Goal: Task Accomplishment & Management: Complete application form

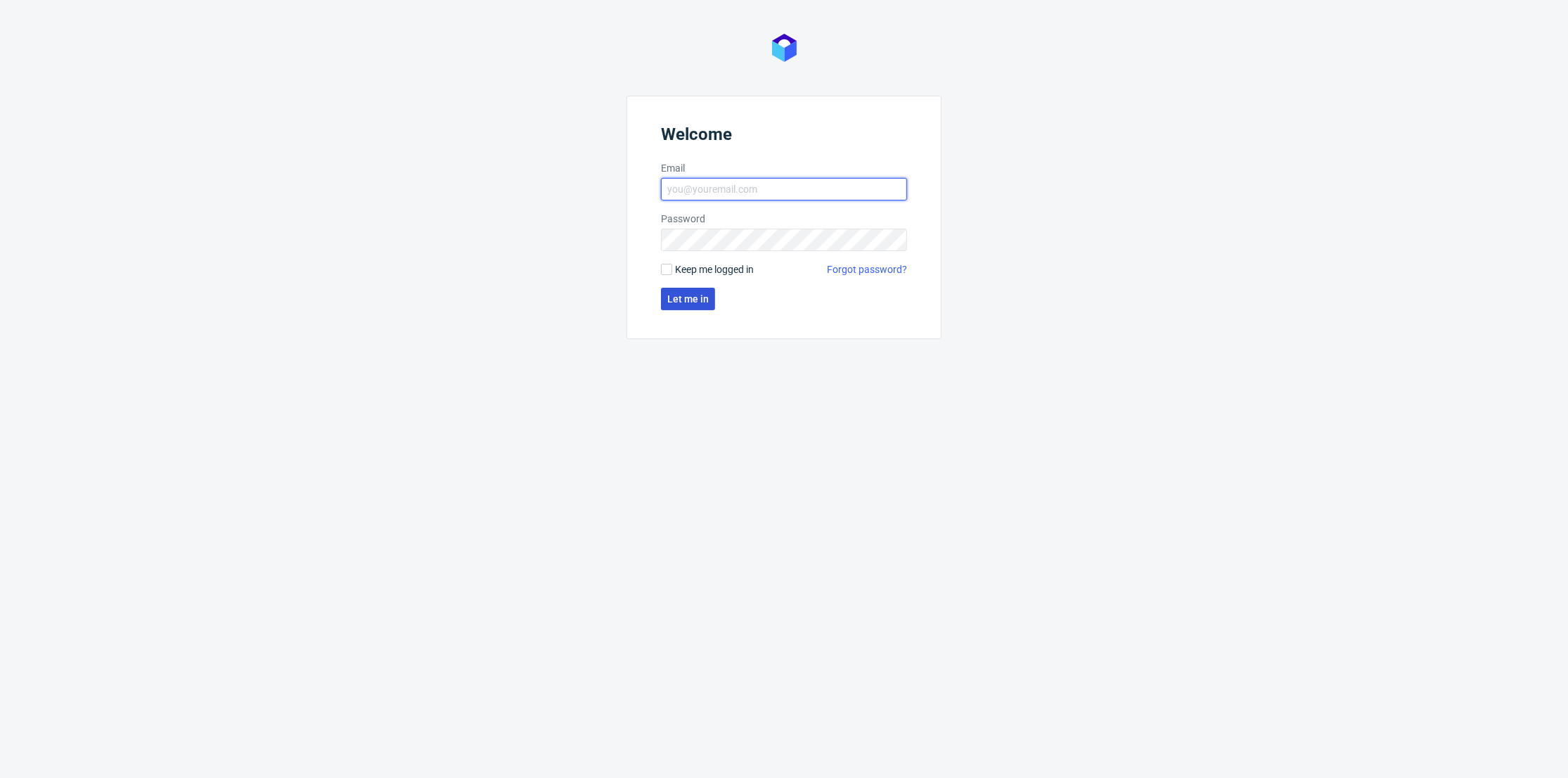
type input "[PERSON_NAME][EMAIL_ADDRESS][DOMAIN_NAME]"
click at [699, 297] on span "Let me in" at bounding box center [688, 299] width 42 height 10
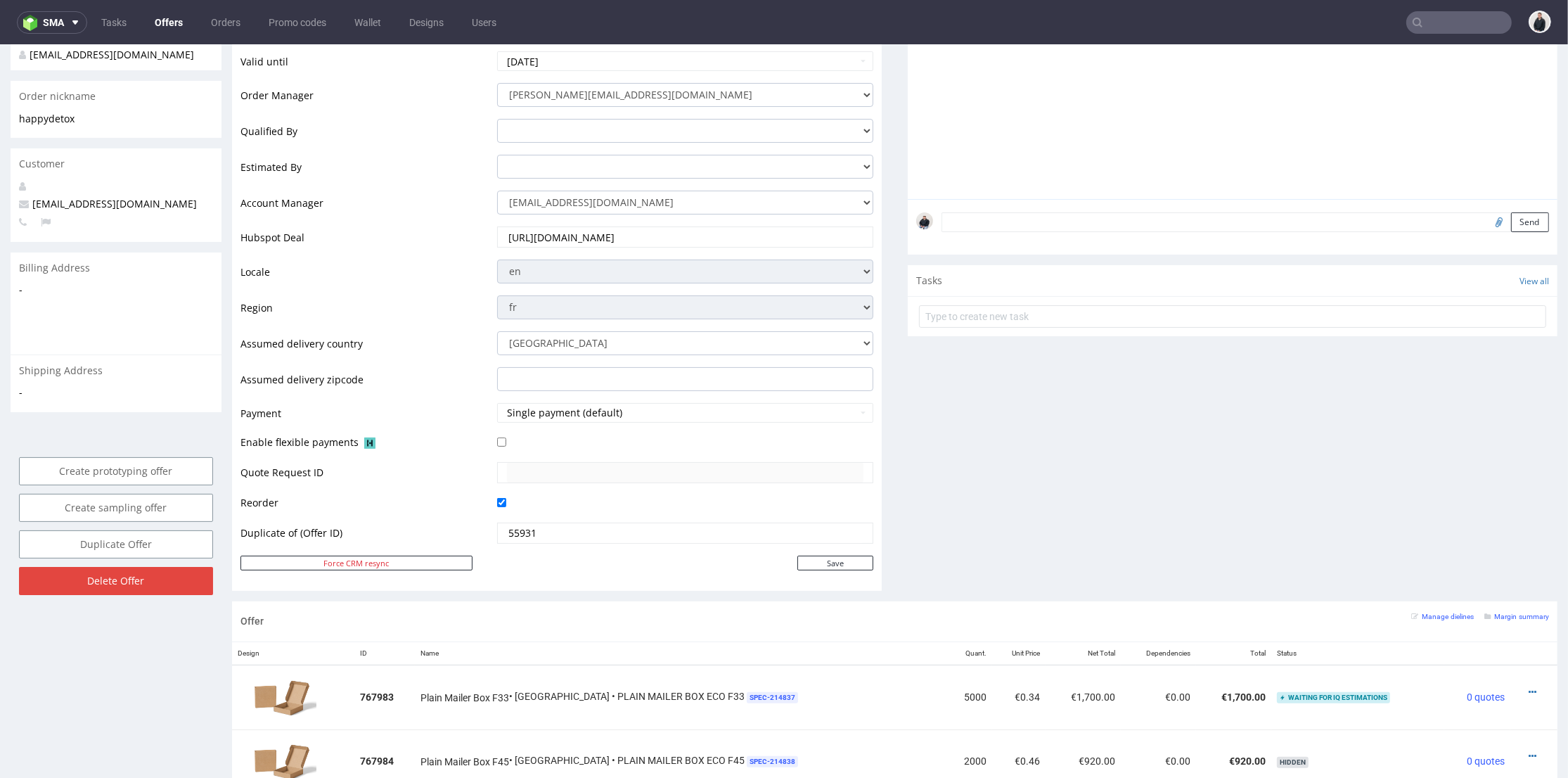
scroll to position [78, 0]
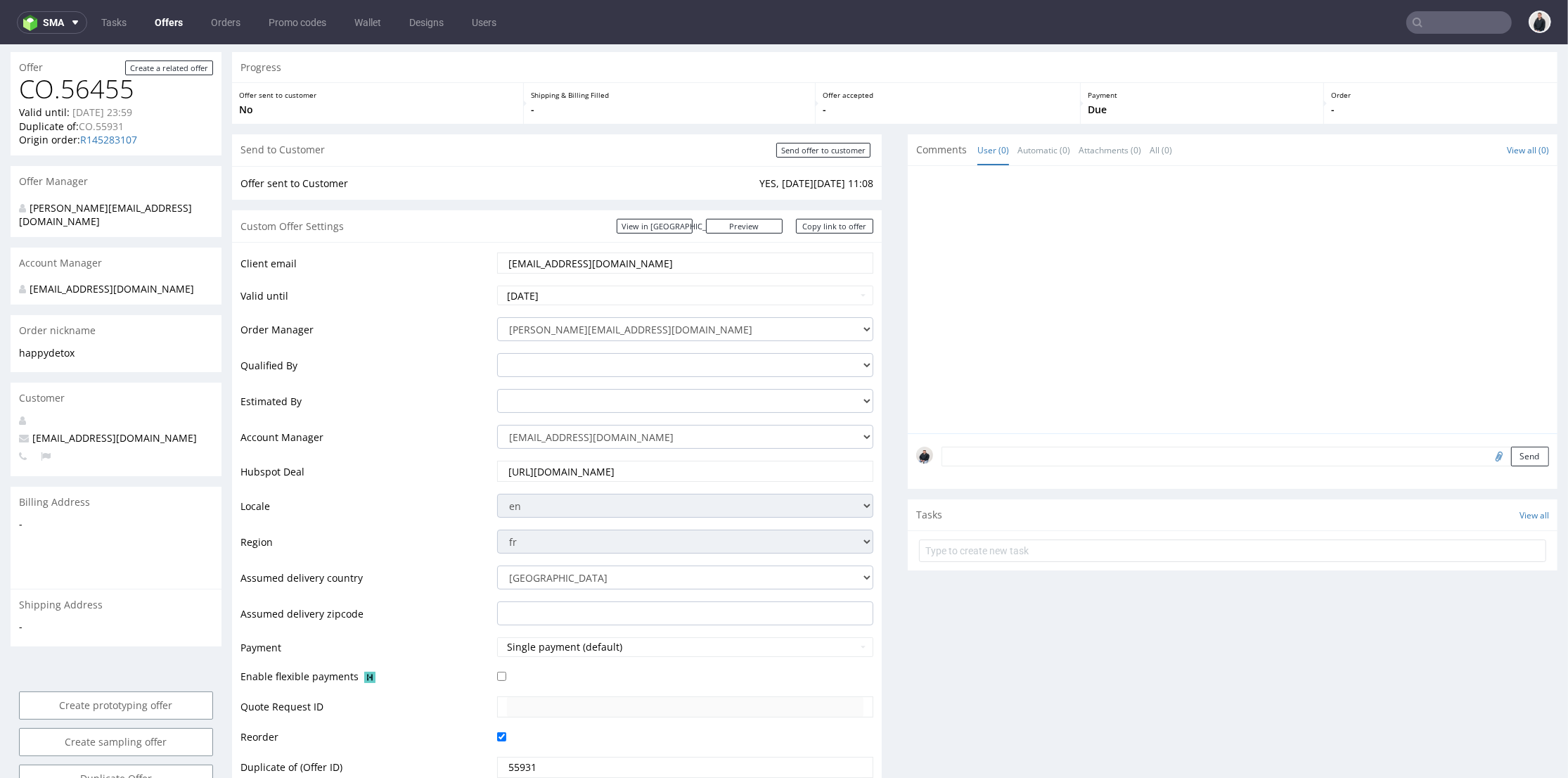
click at [645, 468] on input "https://app-eu1.hubspot.com/contacts/25600958/record/0-3/281867027676" at bounding box center [685, 471] width 356 height 20
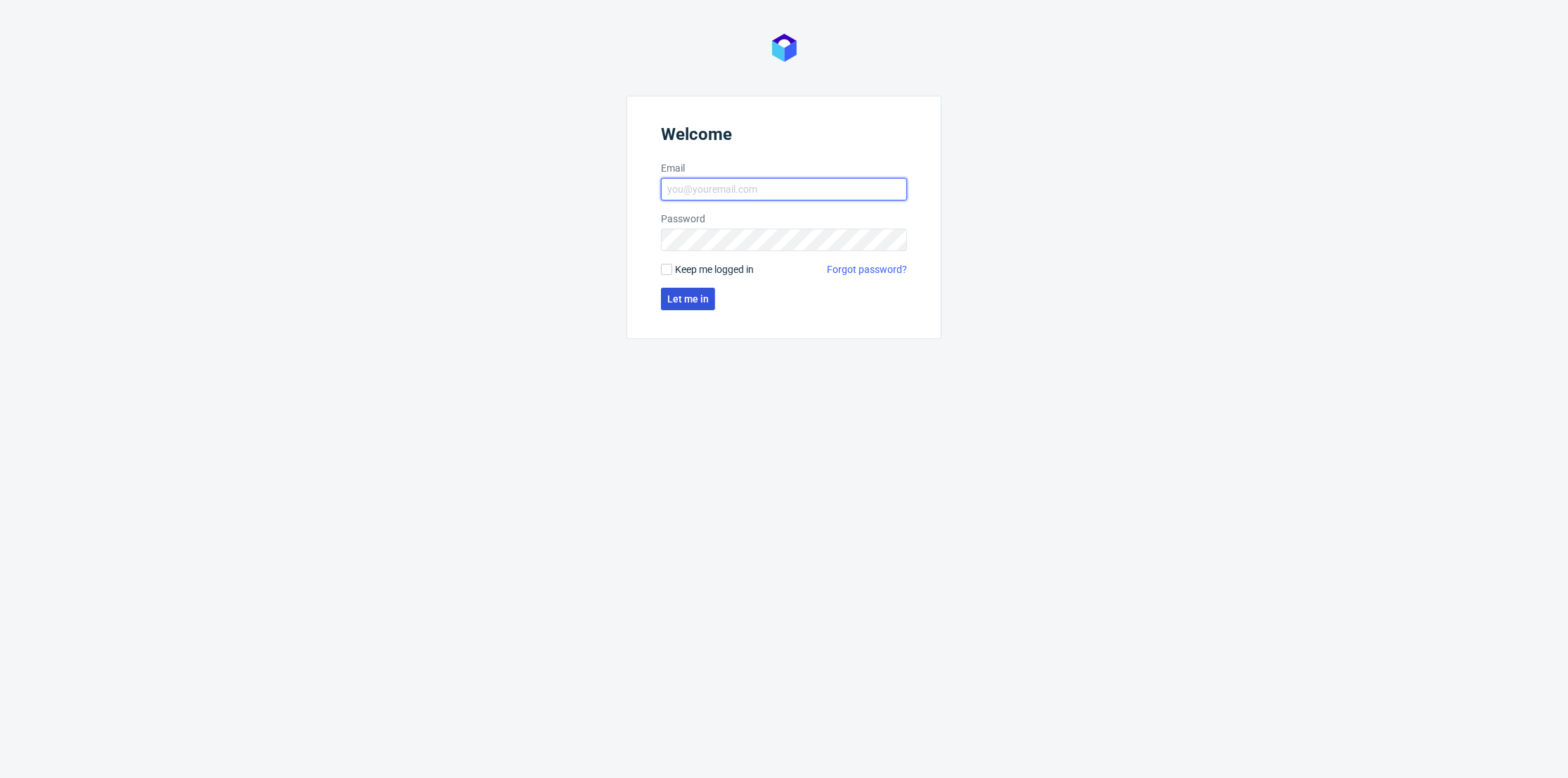
type input "[PERSON_NAME][EMAIL_ADDRESS][DOMAIN_NAME]"
click at [676, 294] on span "Let me in" at bounding box center [688, 299] width 42 height 10
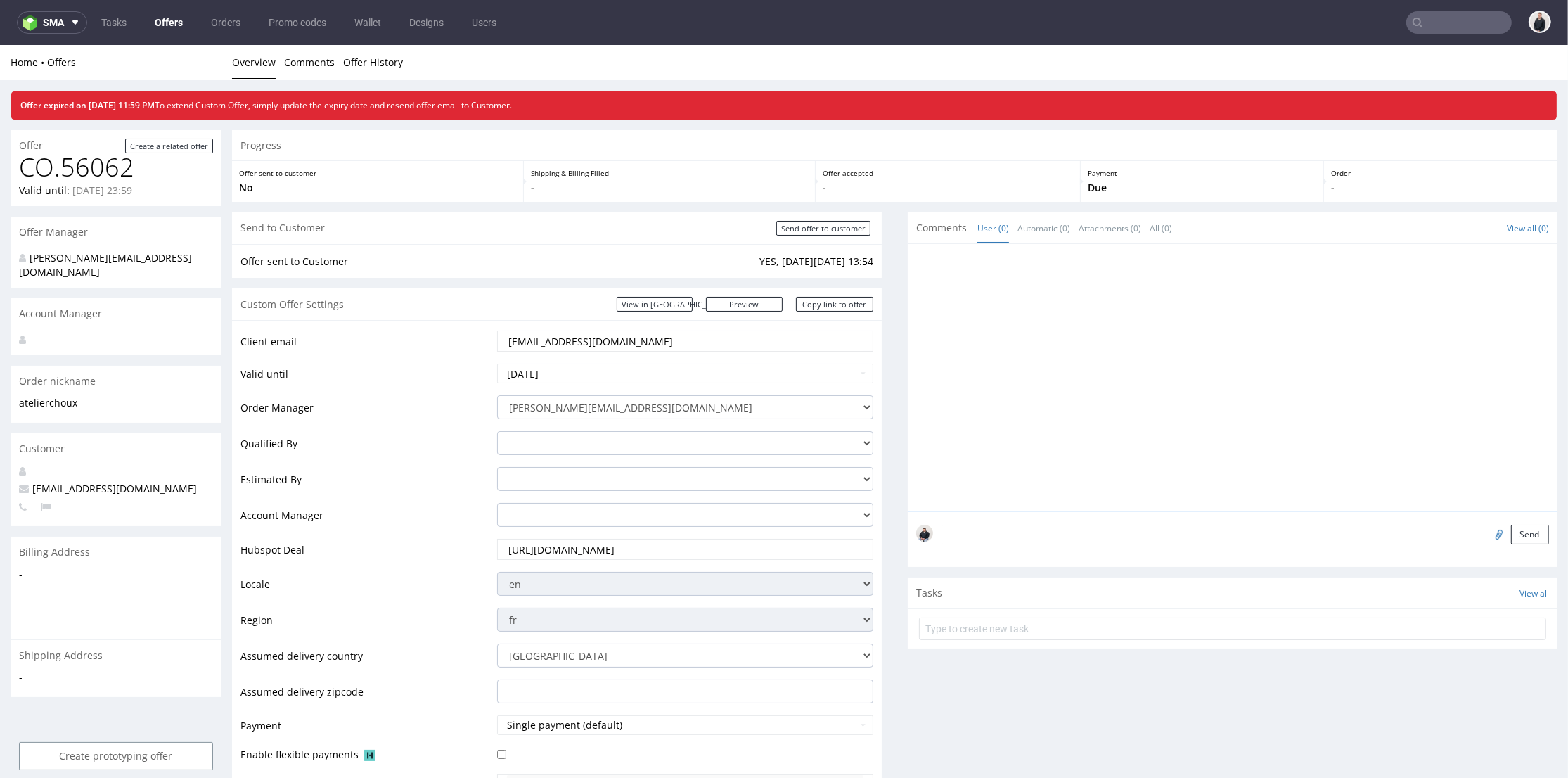
drag, startPoint x: 645, startPoint y: 333, endPoint x: 447, endPoint y: 296, distance: 201.4
click at [409, 308] on section "Custom Offer Settings View in Hubspot Preview https://packhelp.fr/packhelp-plus…" at bounding box center [557, 595] width 650 height 614
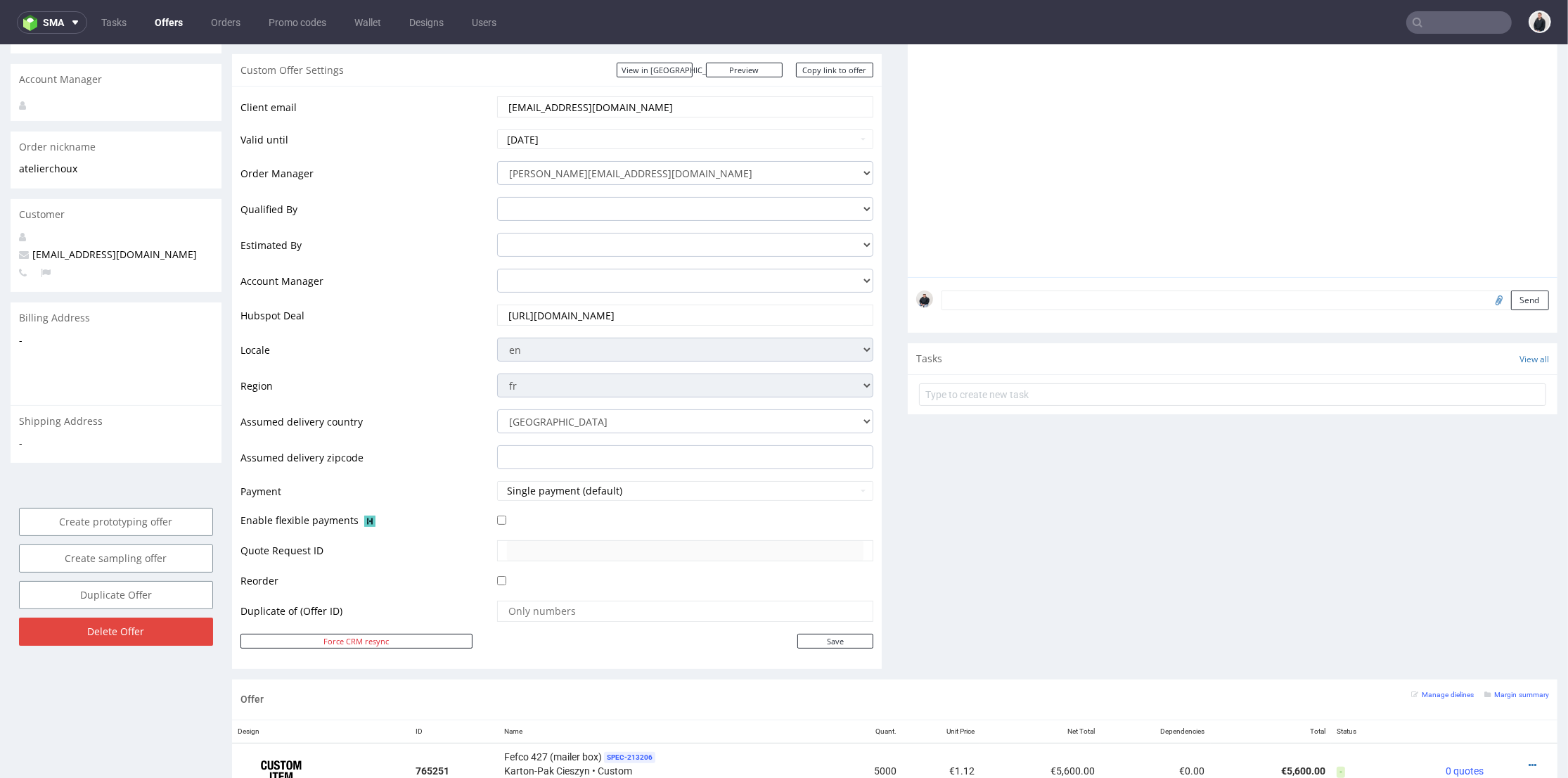
scroll to position [625, 0]
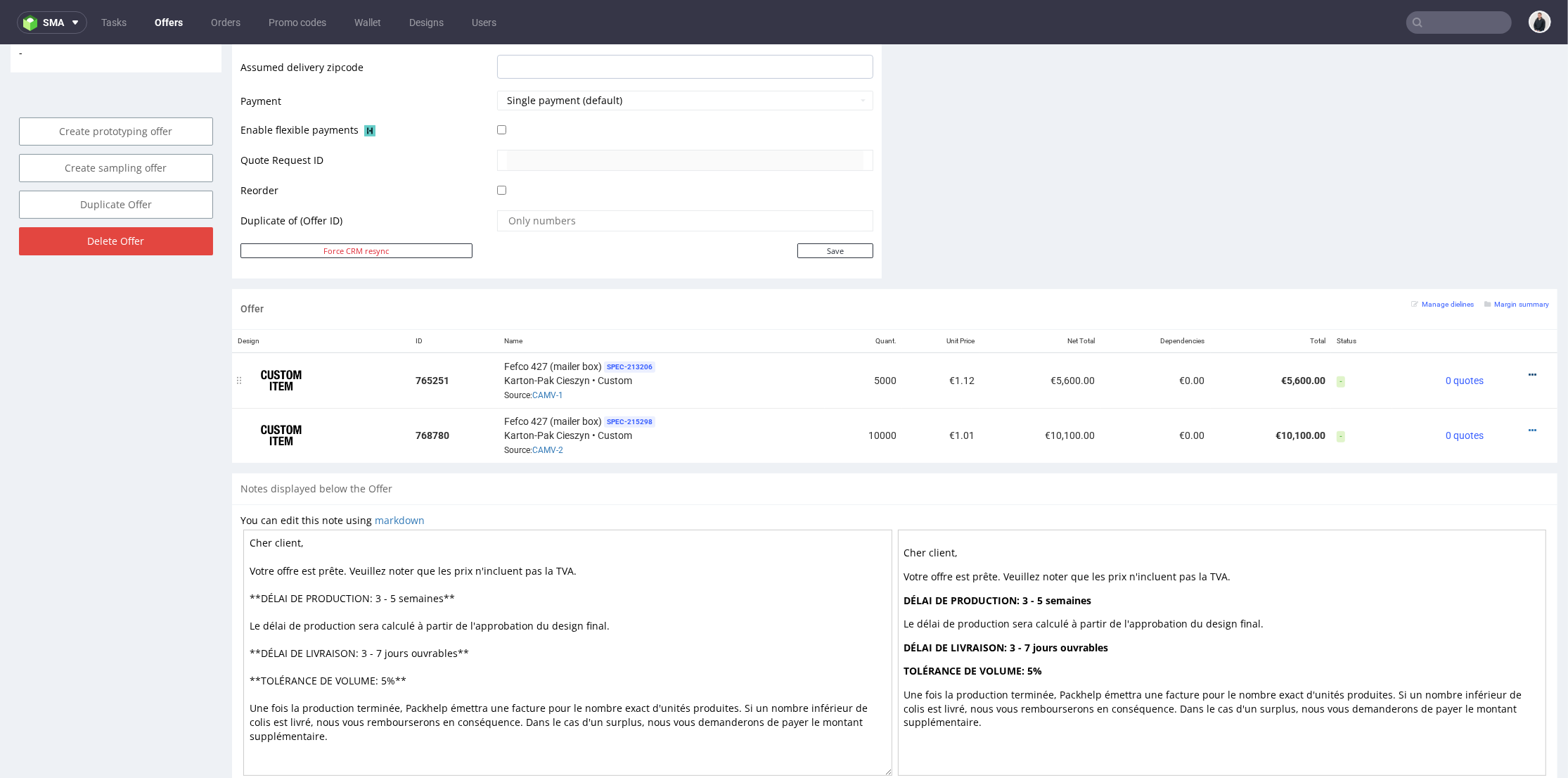
click at [1529, 370] on icon at bounding box center [1532, 375] width 7 height 10
click at [1505, 423] on div at bounding box center [1519, 430] width 48 height 14
click at [1529, 426] on icon at bounding box center [1532, 431] width 7 height 10
click at [1500, 396] on span "View cost details" at bounding box center [1473, 399] width 106 height 14
click at [1529, 427] on icon at bounding box center [1532, 431] width 7 height 10
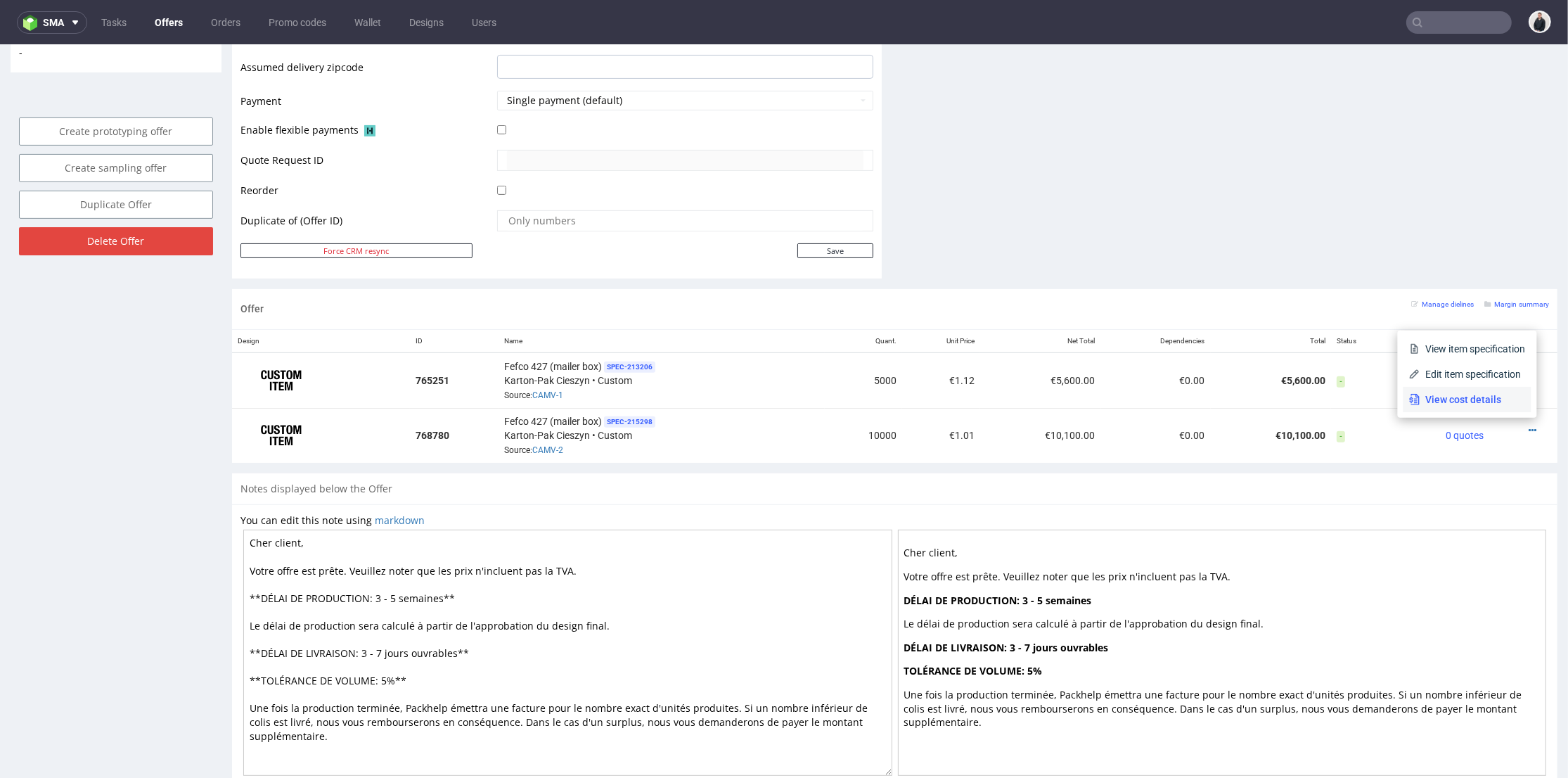
click at [1480, 398] on span "View cost details" at bounding box center [1473, 399] width 106 height 14
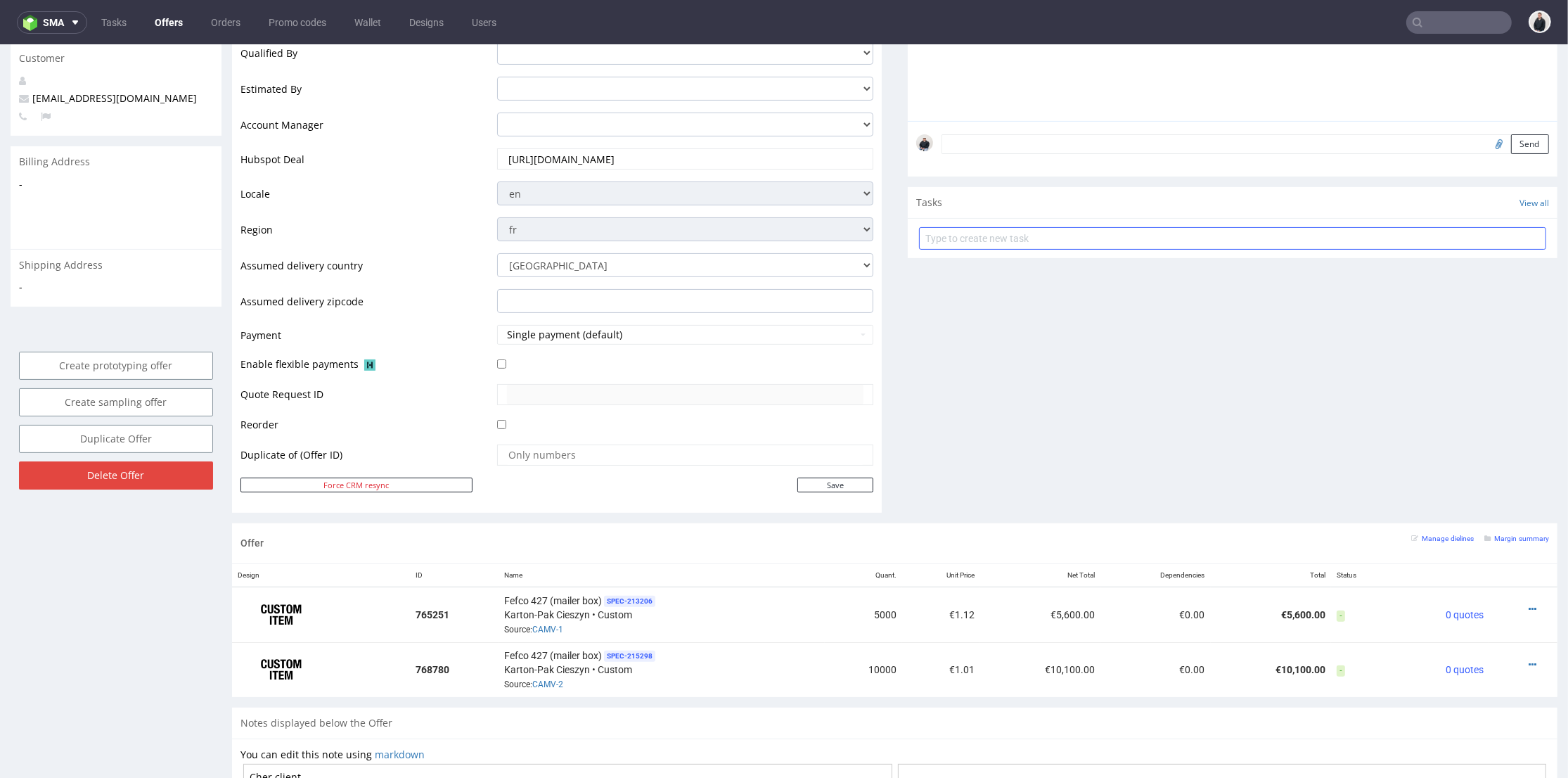
scroll to position [312, 0]
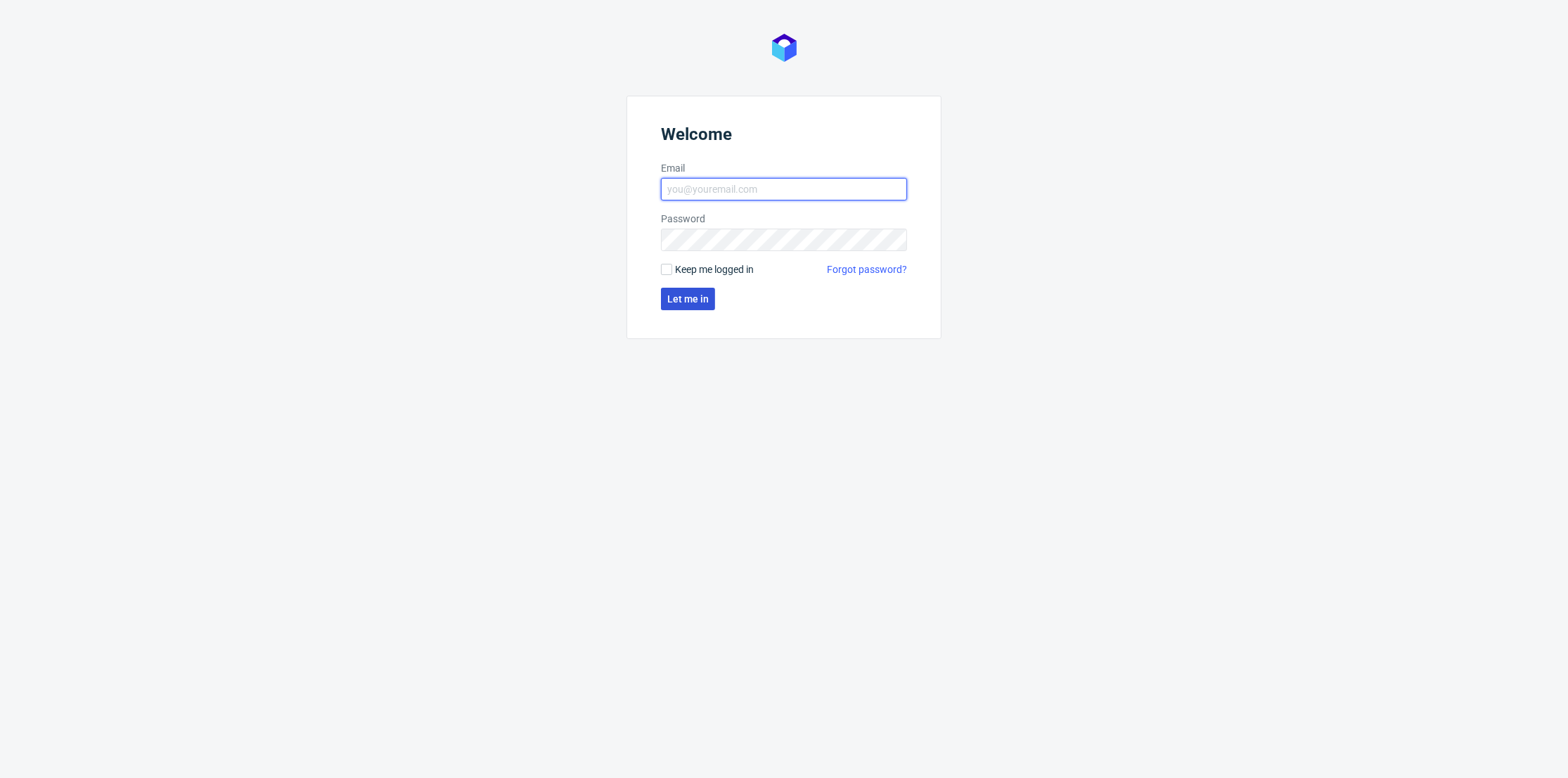
type input "[PERSON_NAME][EMAIL_ADDRESS][DOMAIN_NAME]"
click at [702, 296] on span "Let me in" at bounding box center [688, 299] width 42 height 10
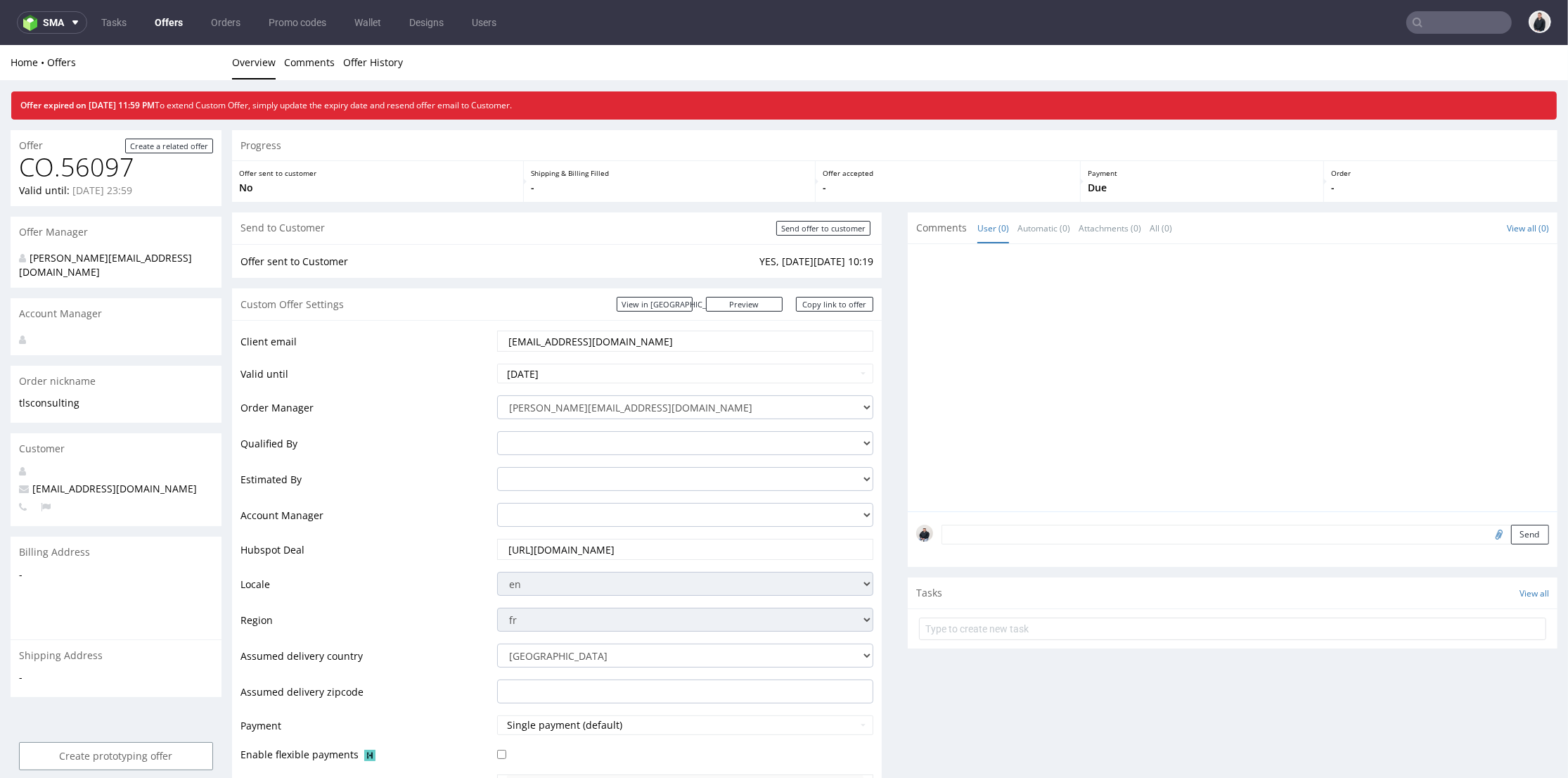
drag, startPoint x: 684, startPoint y: 345, endPoint x: 916, endPoint y: 59, distance: 368.3
click at [417, 325] on div "Client email contact.tlsconsulting@gmail.com Valid until 2025-08-30 Order Manag…" at bounding box center [557, 611] width 650 height 582
drag, startPoint x: 814, startPoint y: 308, endPoint x: 993, endPoint y: 48, distance: 315.7
click at [814, 308] on link "Copy link to offer" at bounding box center [834, 304] width 77 height 15
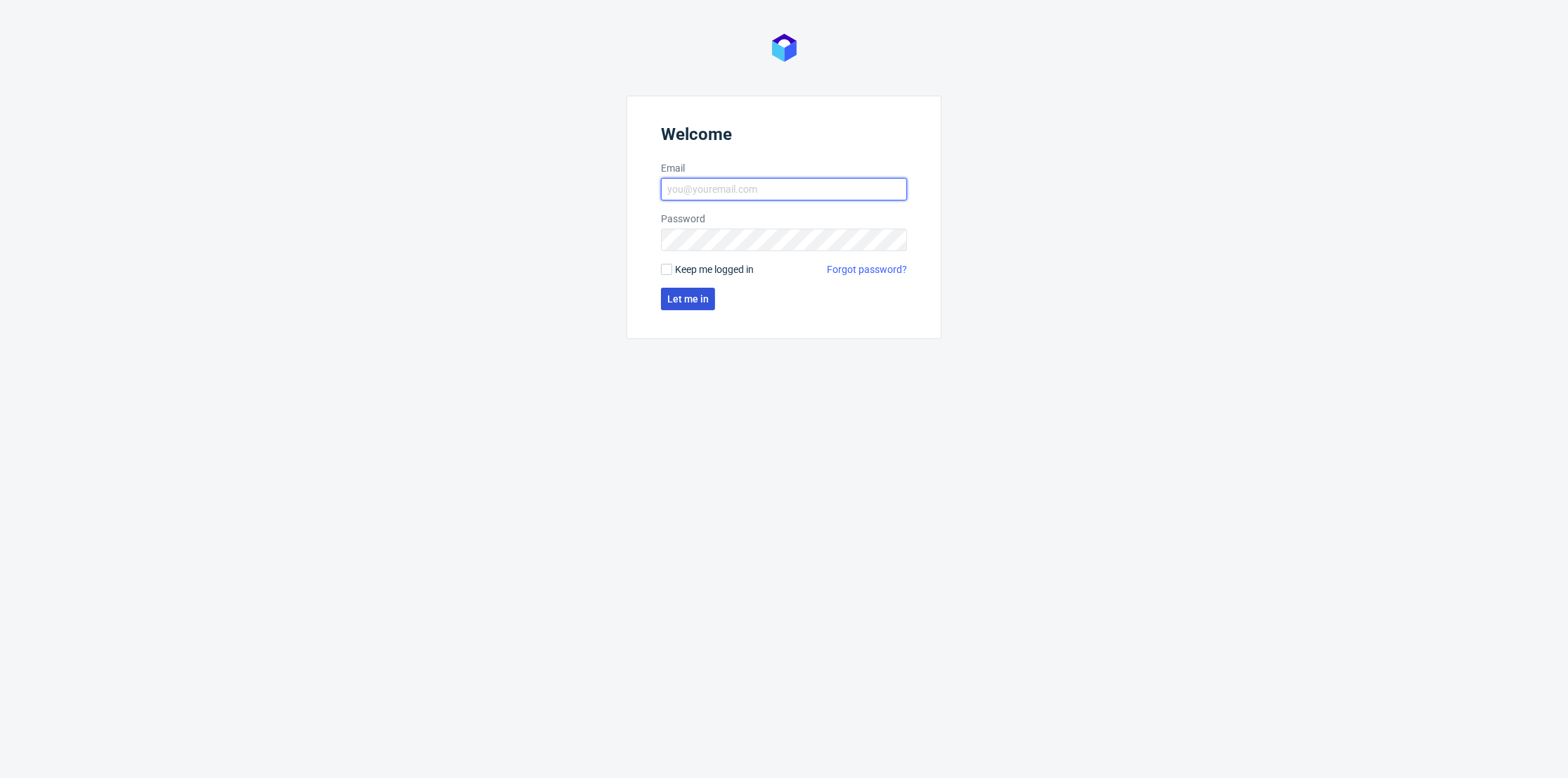
type input "[PERSON_NAME][EMAIL_ADDRESS][DOMAIN_NAME]"
click at [700, 301] on span "Let me in" at bounding box center [688, 299] width 42 height 10
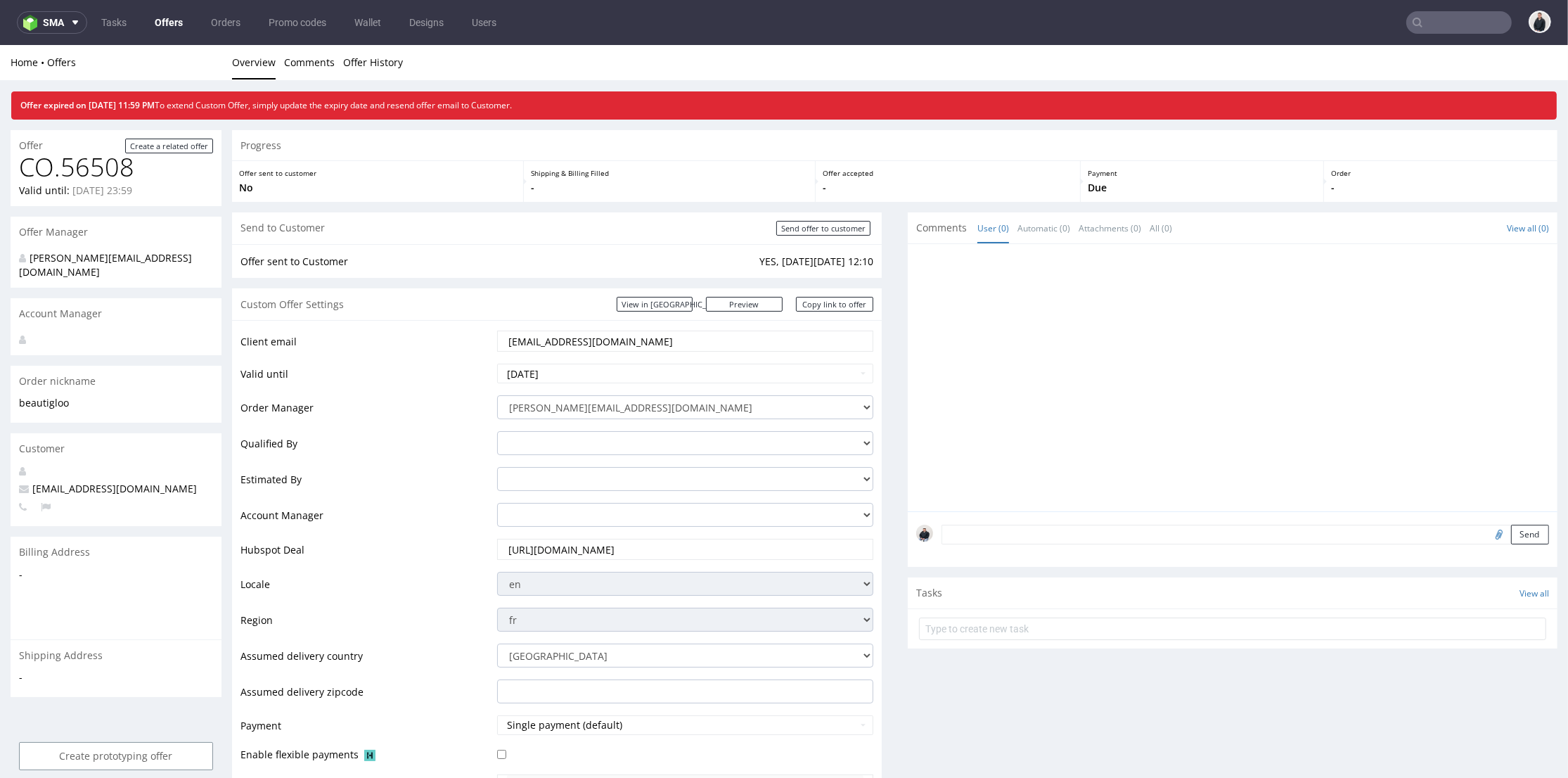
drag, startPoint x: 612, startPoint y: 340, endPoint x: 466, endPoint y: 336, distance: 146.1
click at [449, 341] on tr "Client email c.lizier@beautigloo.fr" at bounding box center [557, 346] width 633 height 33
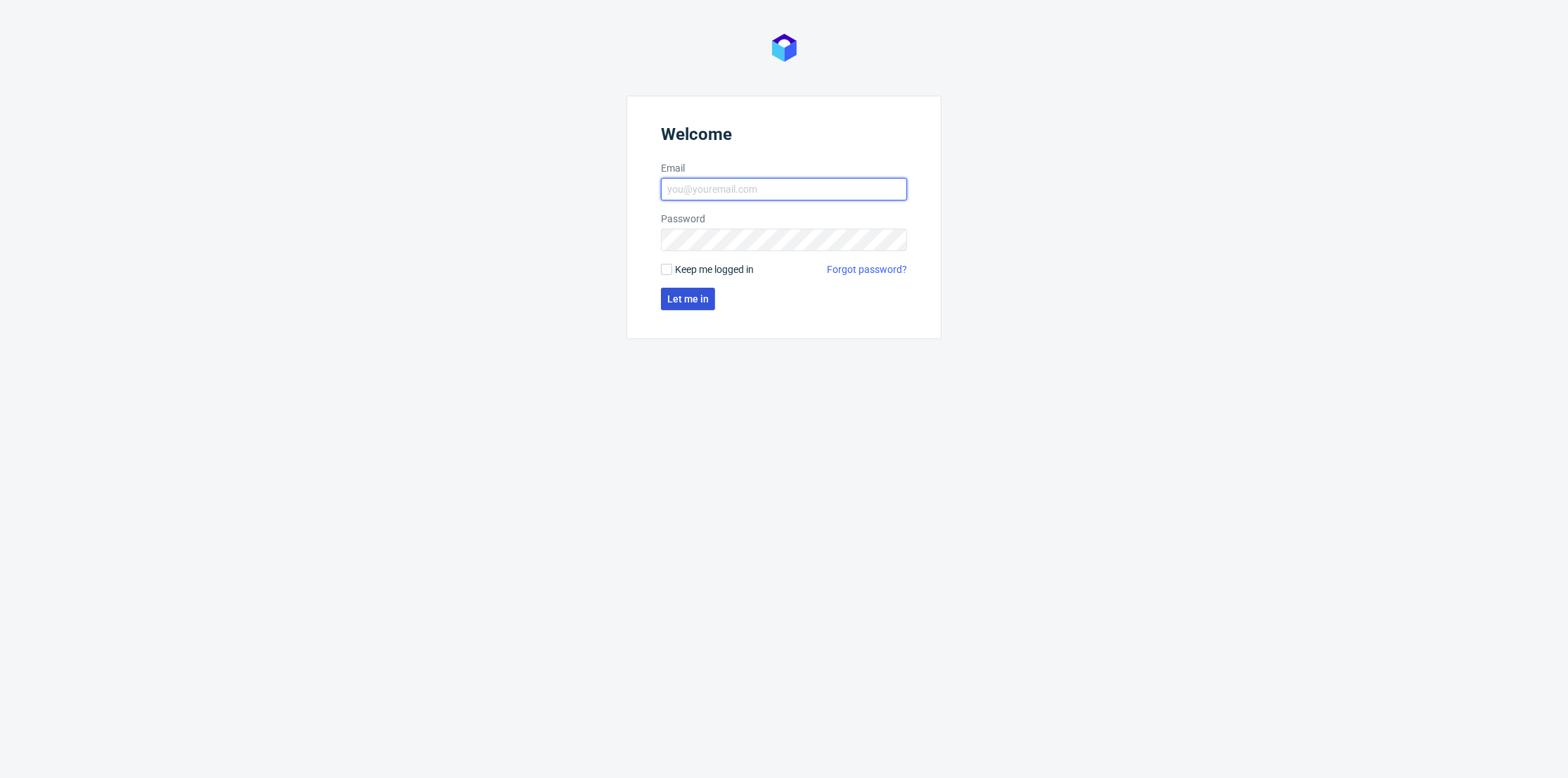
type input "[PERSON_NAME][EMAIL_ADDRESS][DOMAIN_NAME]"
click at [690, 304] on span "Let me in" at bounding box center [688, 299] width 42 height 10
type input "[PERSON_NAME][EMAIL_ADDRESS][DOMAIN_NAME]"
click at [698, 300] on span "Let me in" at bounding box center [688, 299] width 42 height 10
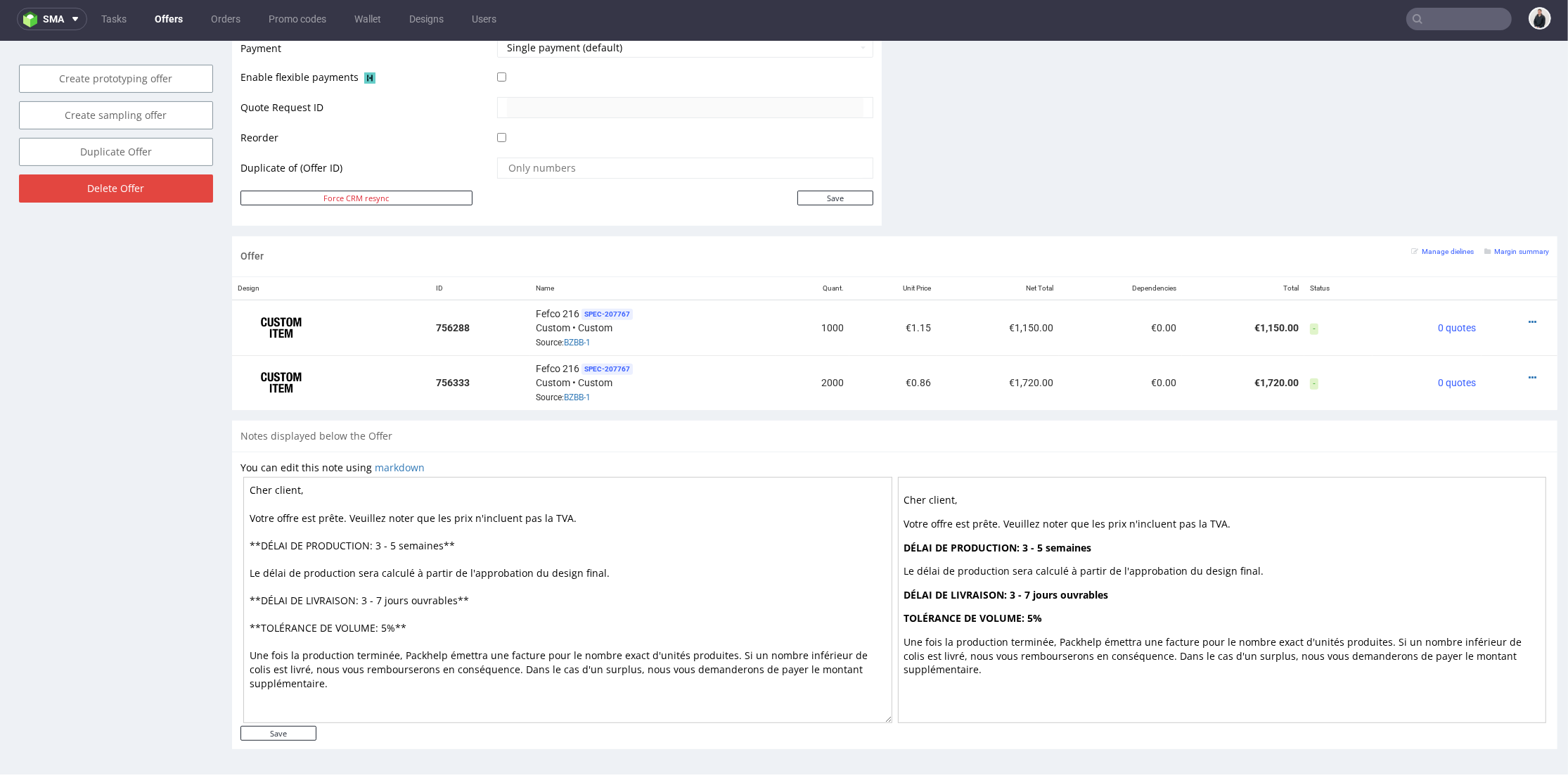
scroll to position [596, 0]
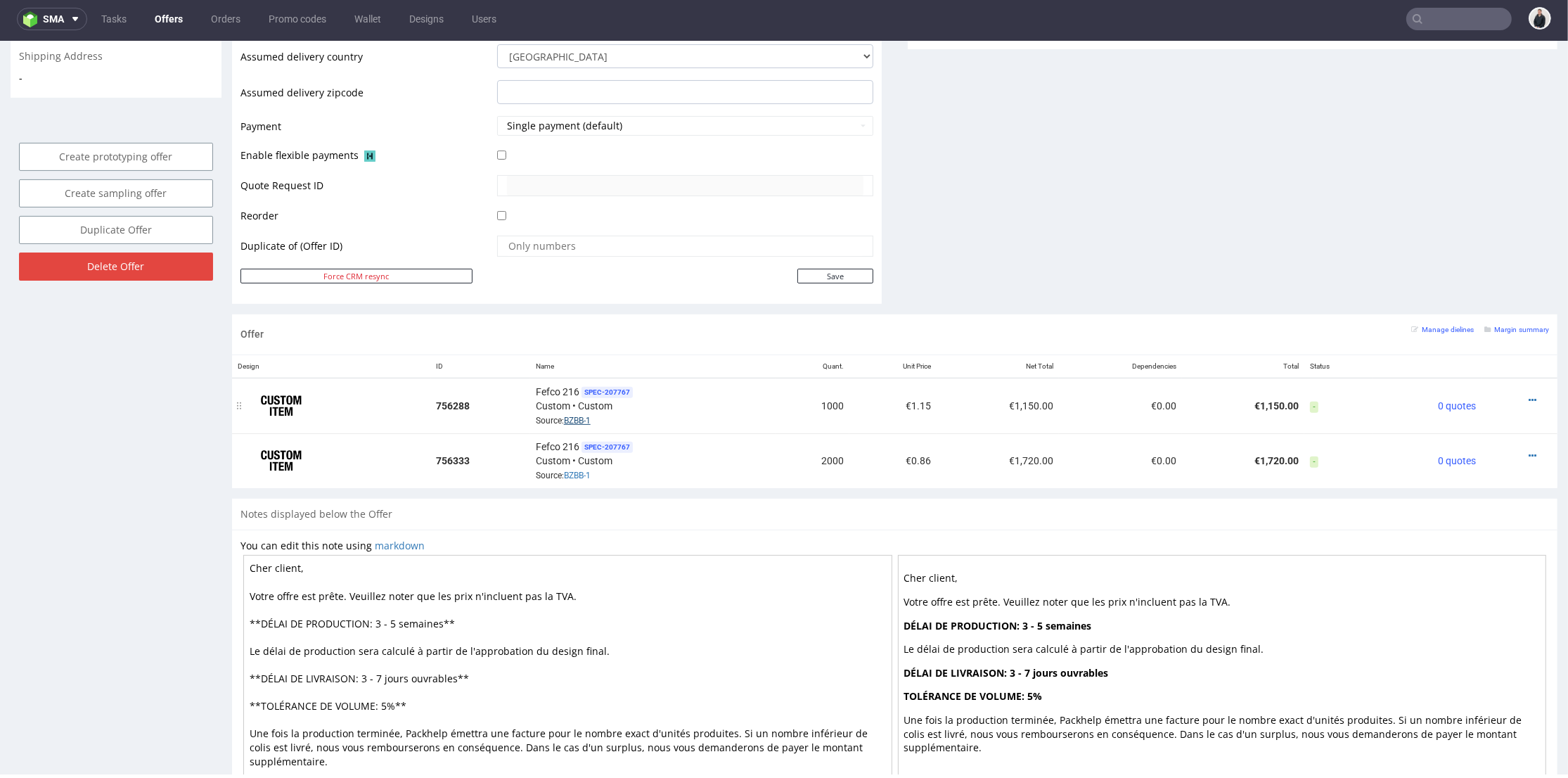
click at [570, 417] on link "BZBB-1" at bounding box center [577, 421] width 27 height 10
click at [157, 20] on link "Offers" at bounding box center [169, 18] width 45 height 22
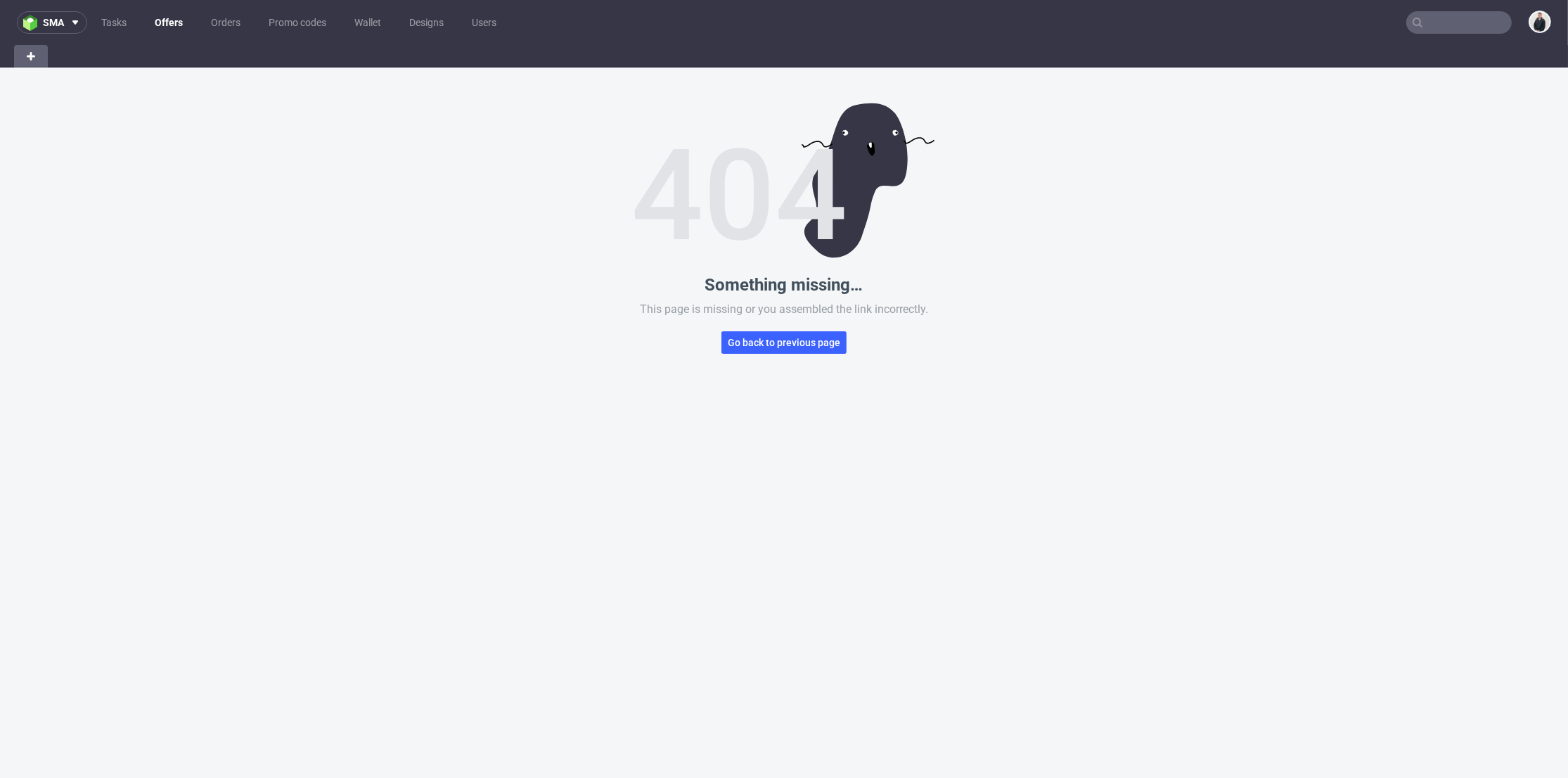
click at [174, 22] on link "Offers" at bounding box center [169, 22] width 45 height 22
click at [823, 339] on span "Go back to previous page" at bounding box center [784, 342] width 112 height 10
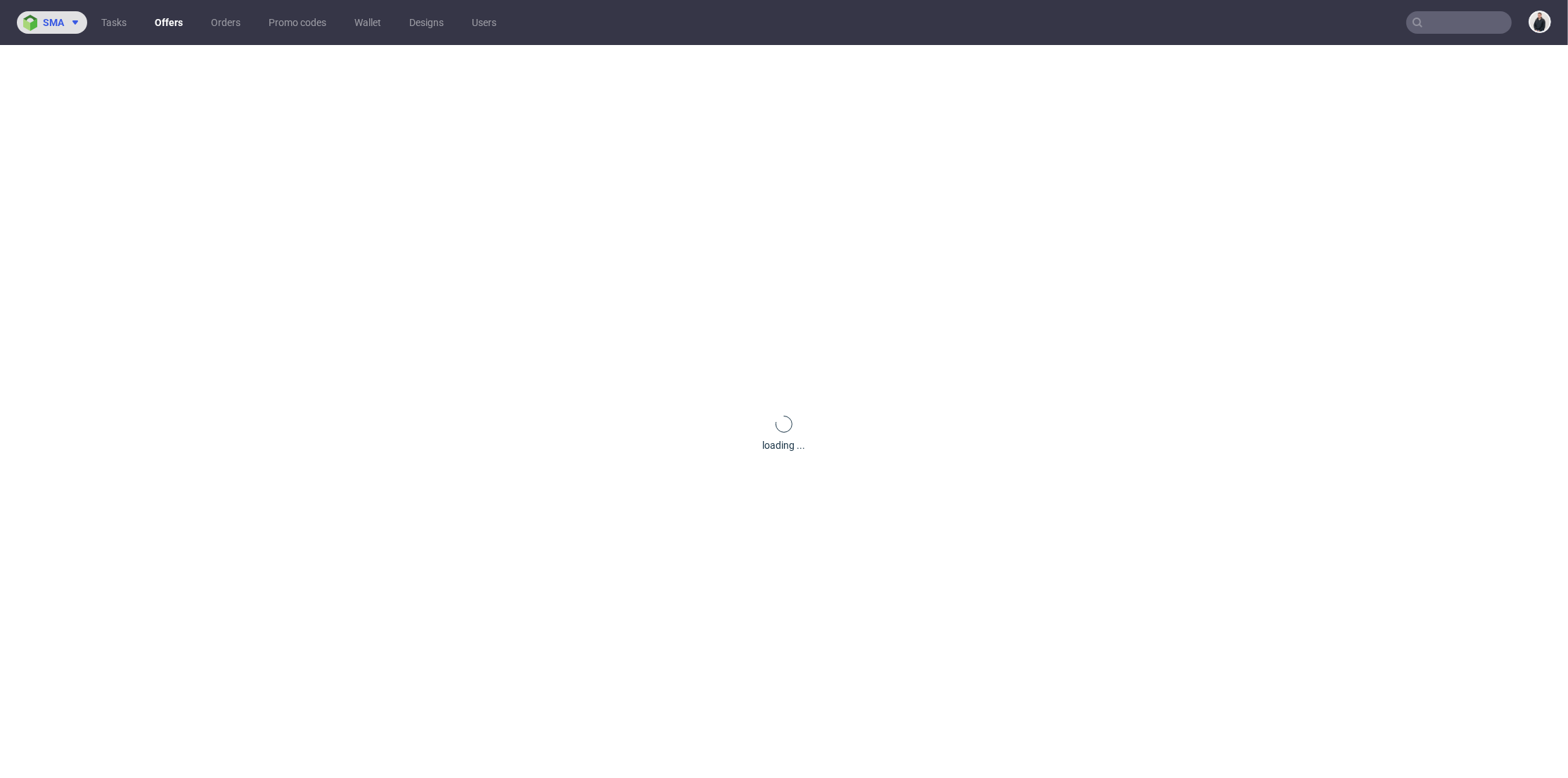
click at [79, 25] on icon at bounding box center [76, 22] width 12 height 12
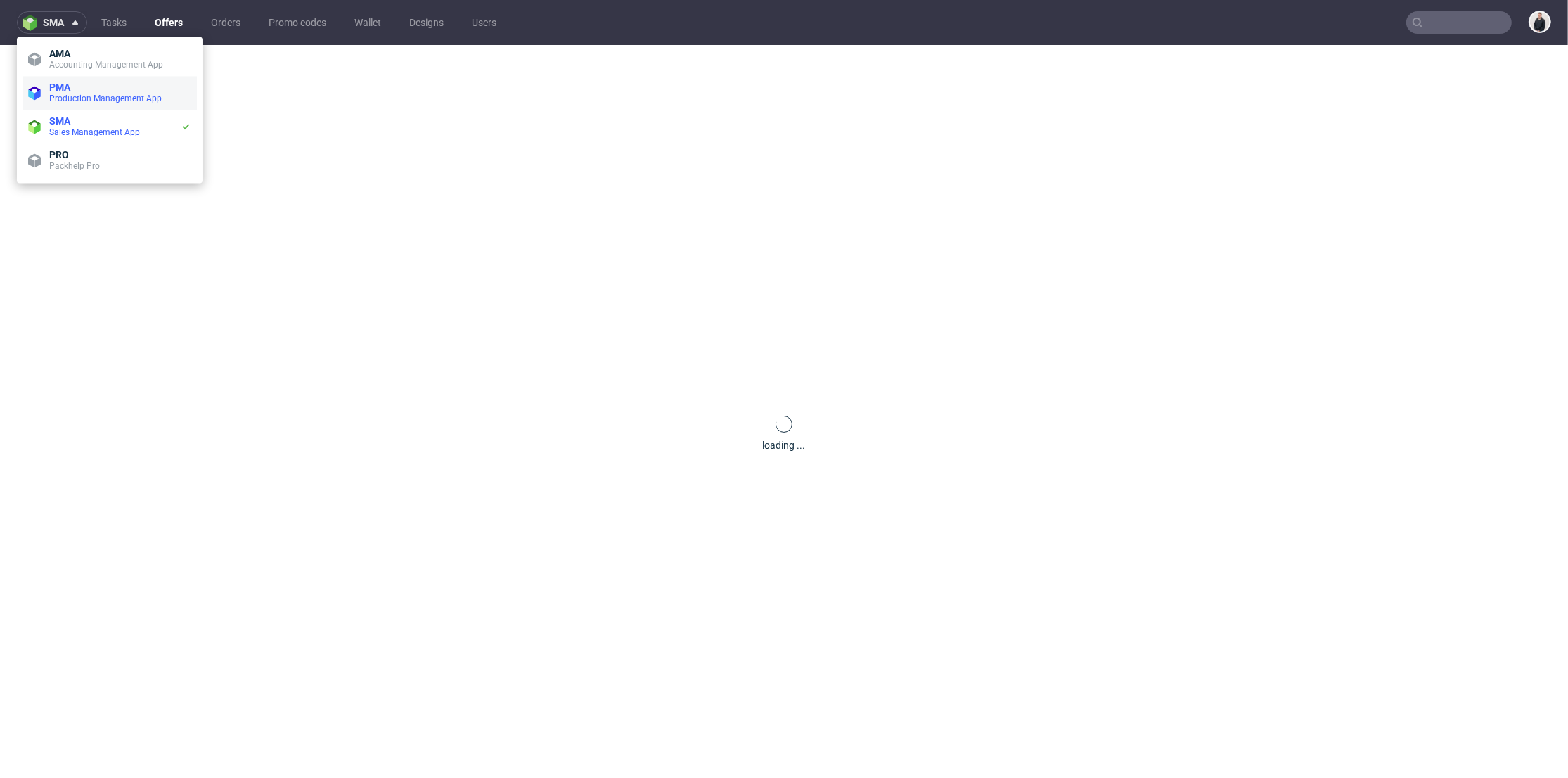
click at [95, 97] on span "Production Management App" at bounding box center [105, 98] width 112 height 10
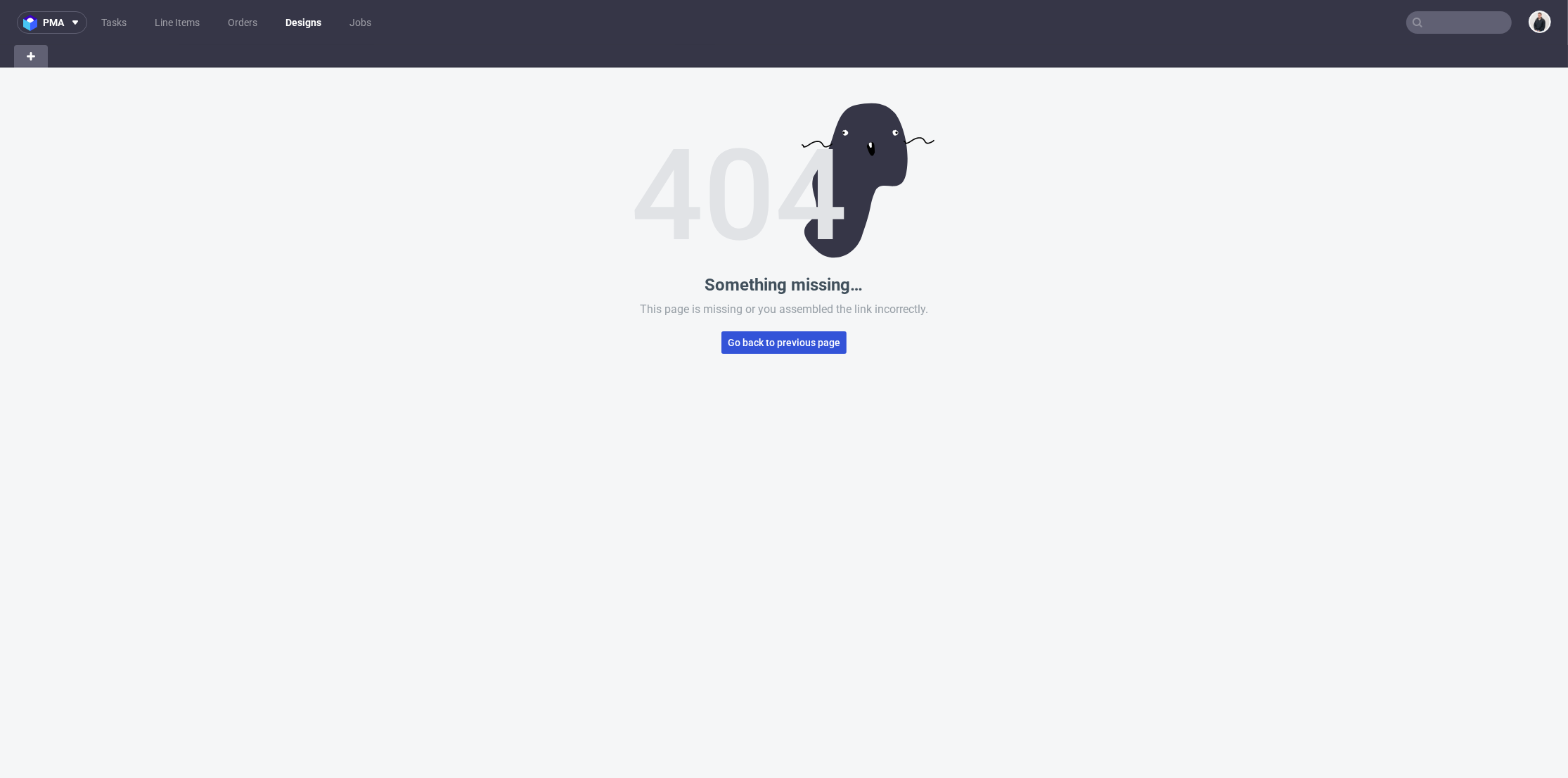
click at [821, 346] on span "Go back to previous page" at bounding box center [784, 342] width 112 height 10
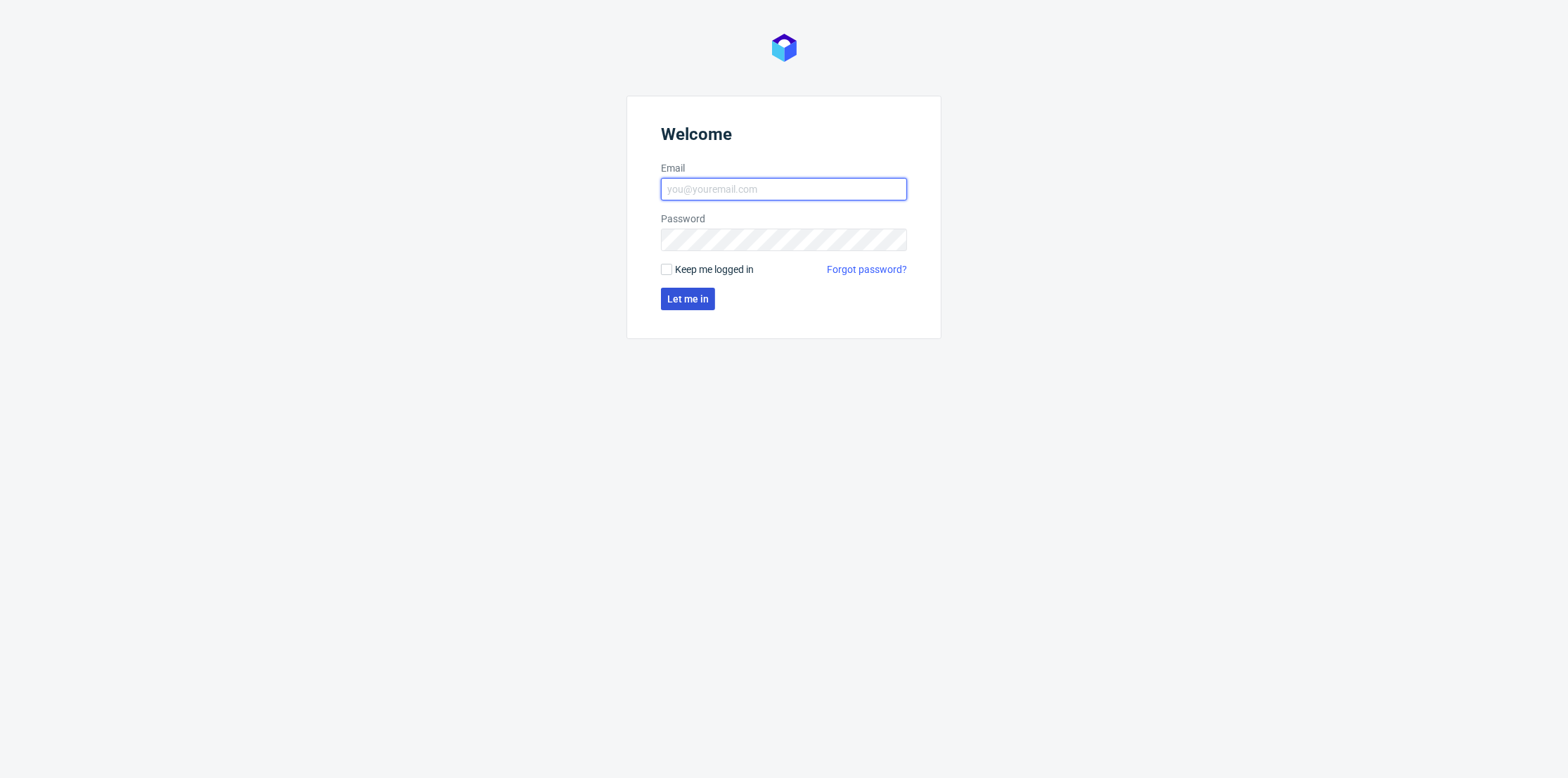
type input "adrian.margula@packhelp.com"
click at [694, 297] on span "Let me in" at bounding box center [688, 299] width 42 height 10
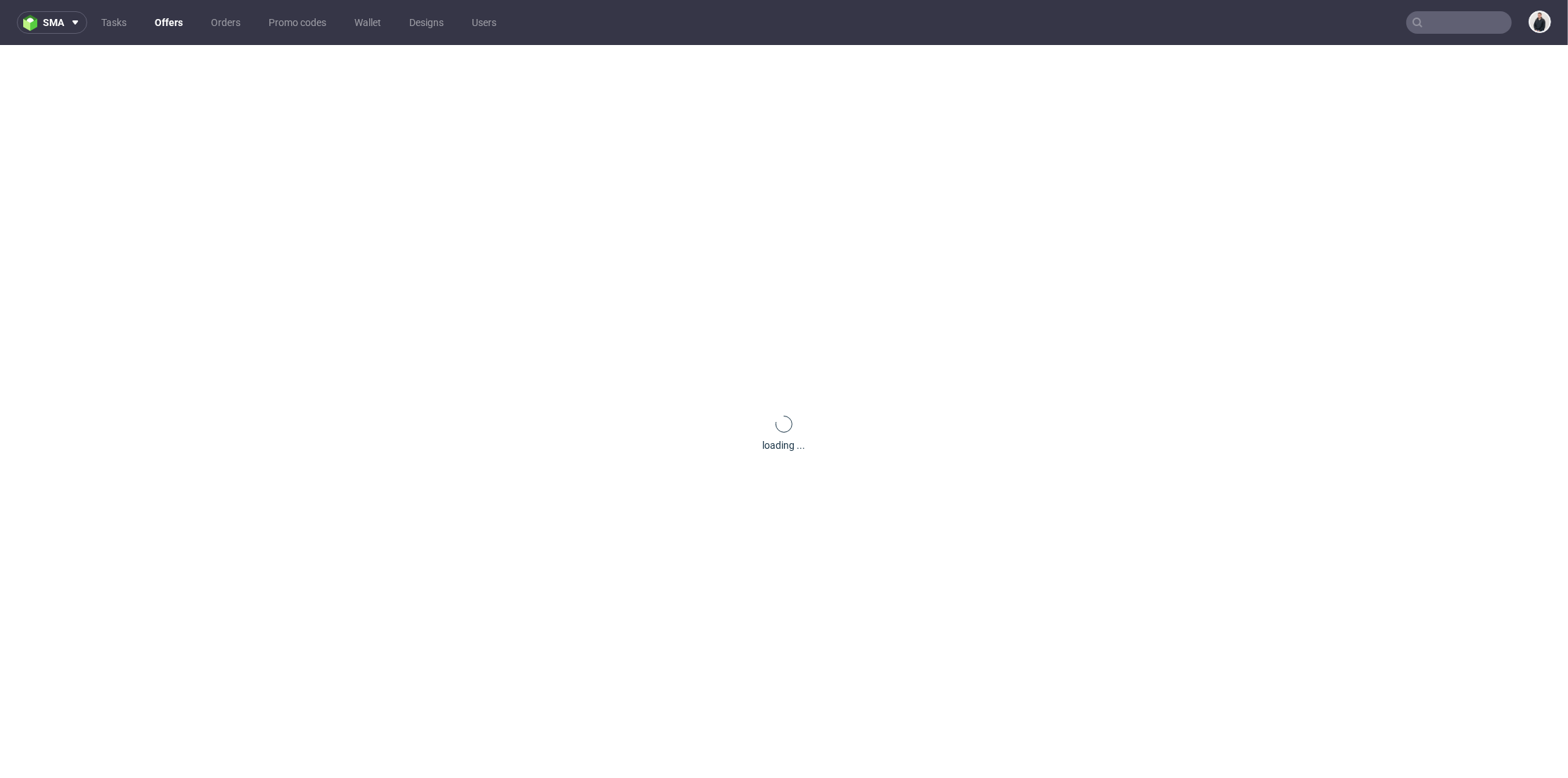
scroll to position [59, 0]
click at [180, 25] on link "Offers" at bounding box center [169, 22] width 45 height 22
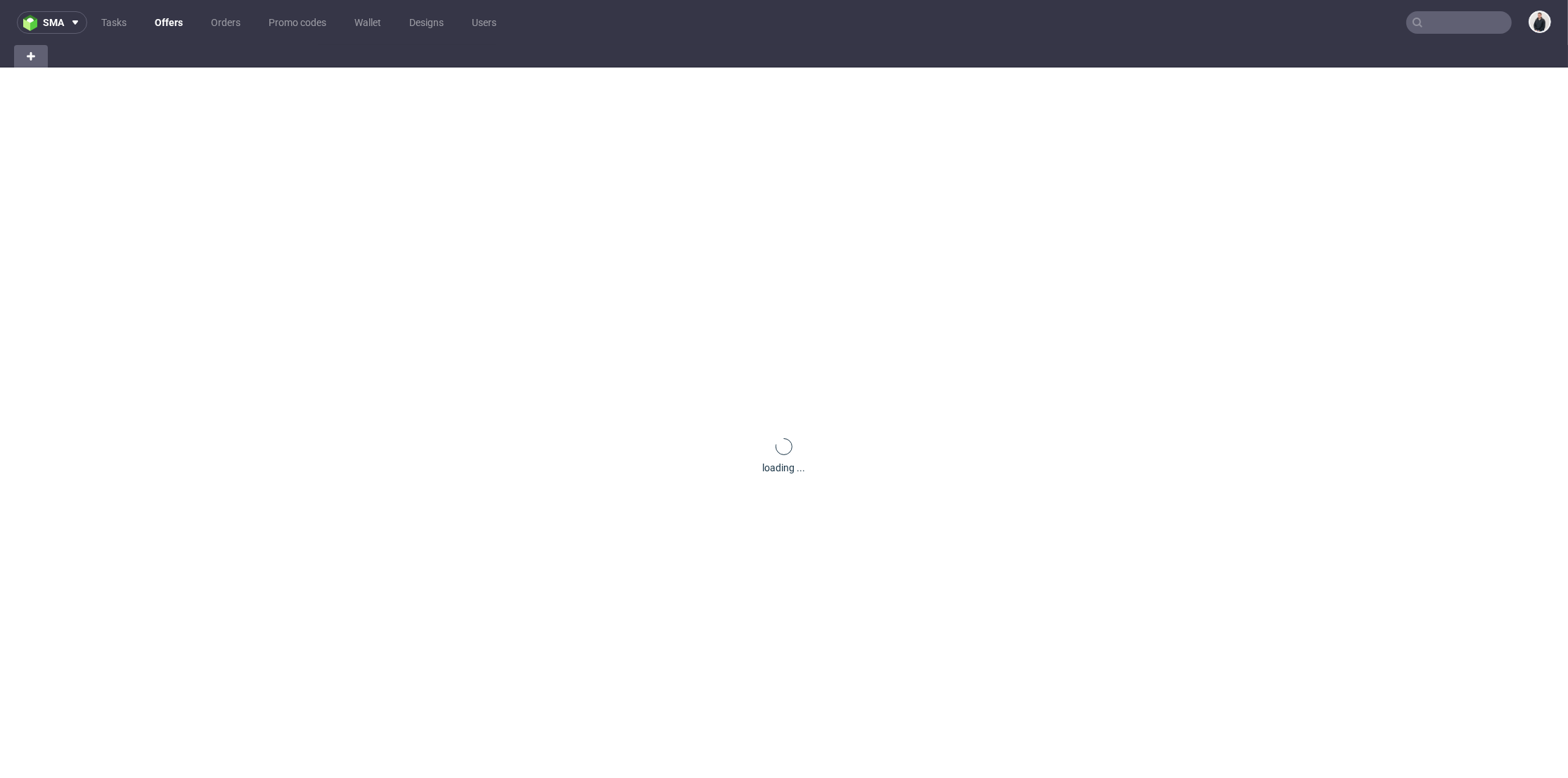
click at [1450, 25] on input "text" at bounding box center [1459, 22] width 106 height 22
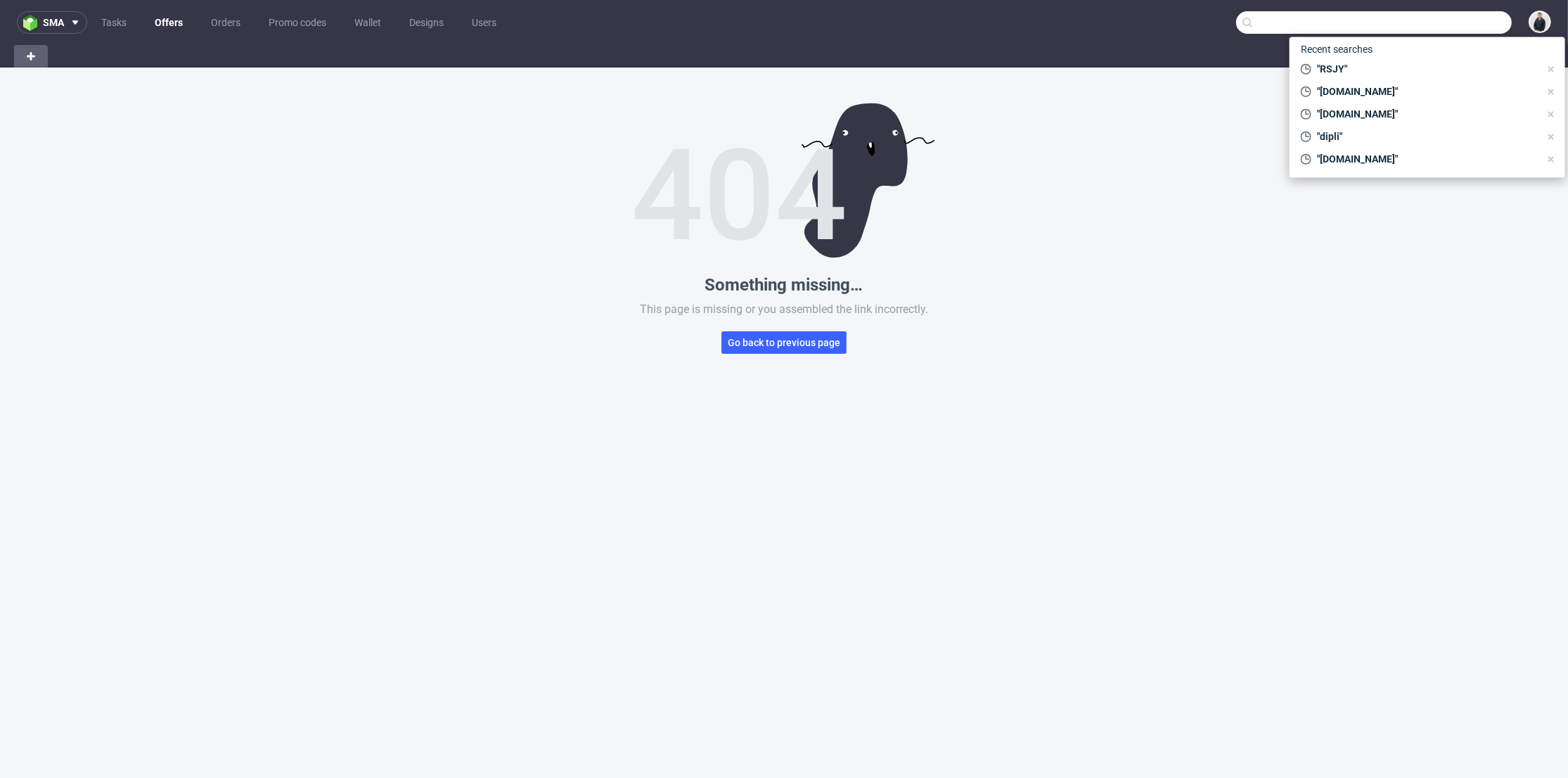
click at [182, 23] on link "Offers" at bounding box center [169, 22] width 45 height 22
click at [172, 25] on link "Offers" at bounding box center [169, 22] width 45 height 22
click at [1270, 16] on input "text" at bounding box center [1374, 22] width 276 height 22
click at [811, 344] on span "Go back to previous page" at bounding box center [784, 342] width 112 height 10
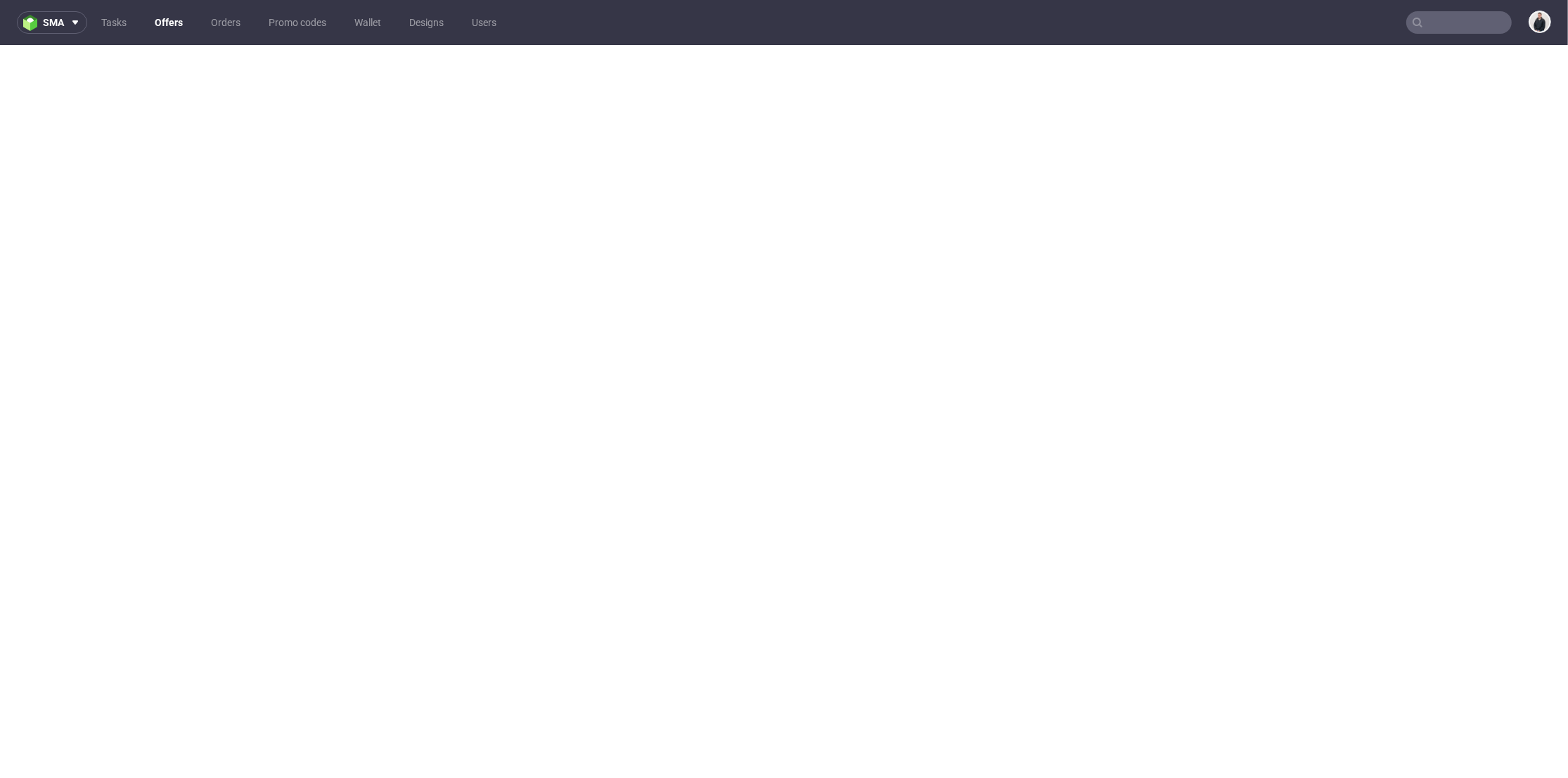
click at [148, 20] on link "Offers" at bounding box center [169, 22] width 45 height 22
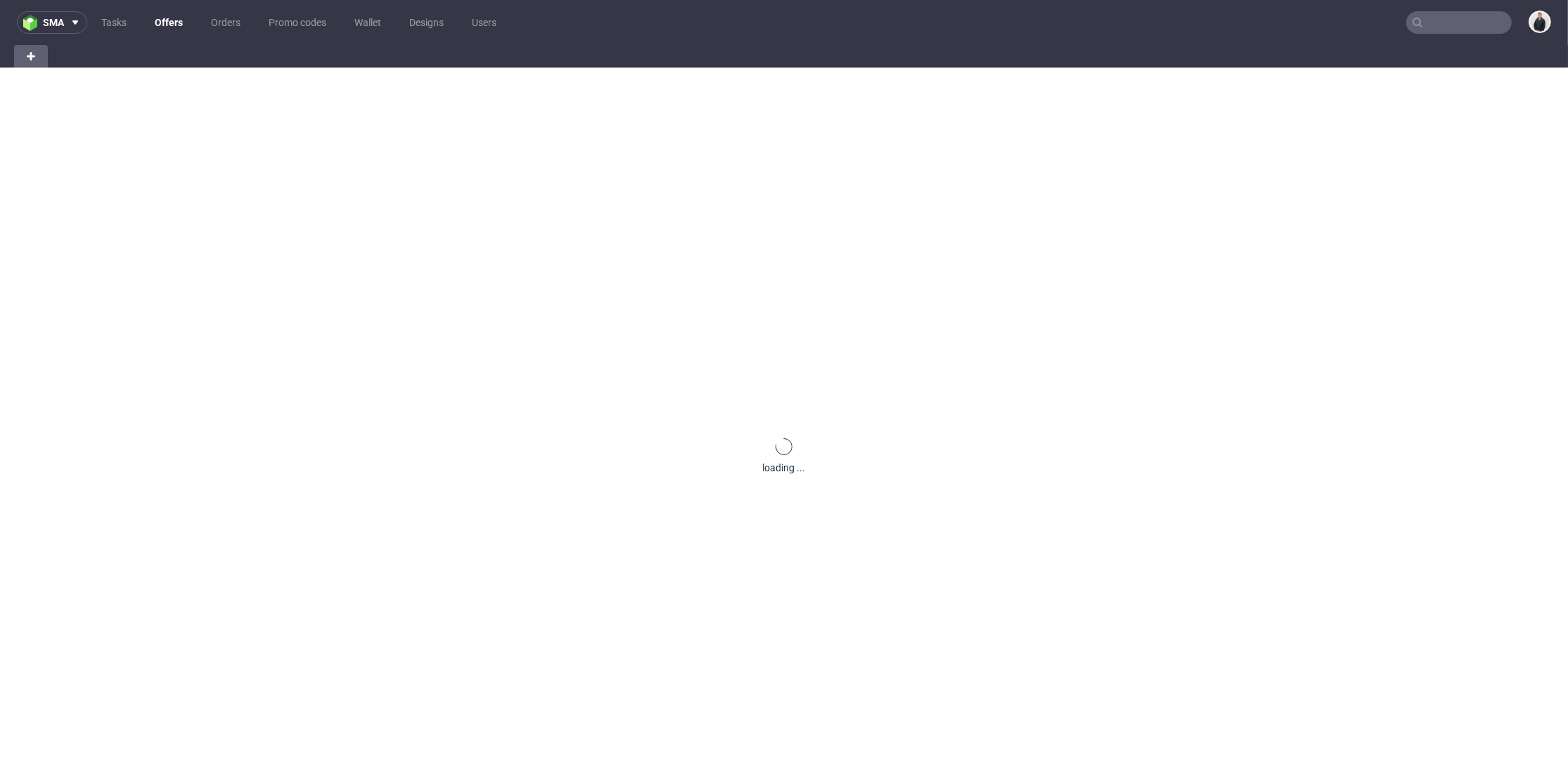
click at [165, 20] on link "Offers" at bounding box center [169, 22] width 45 height 22
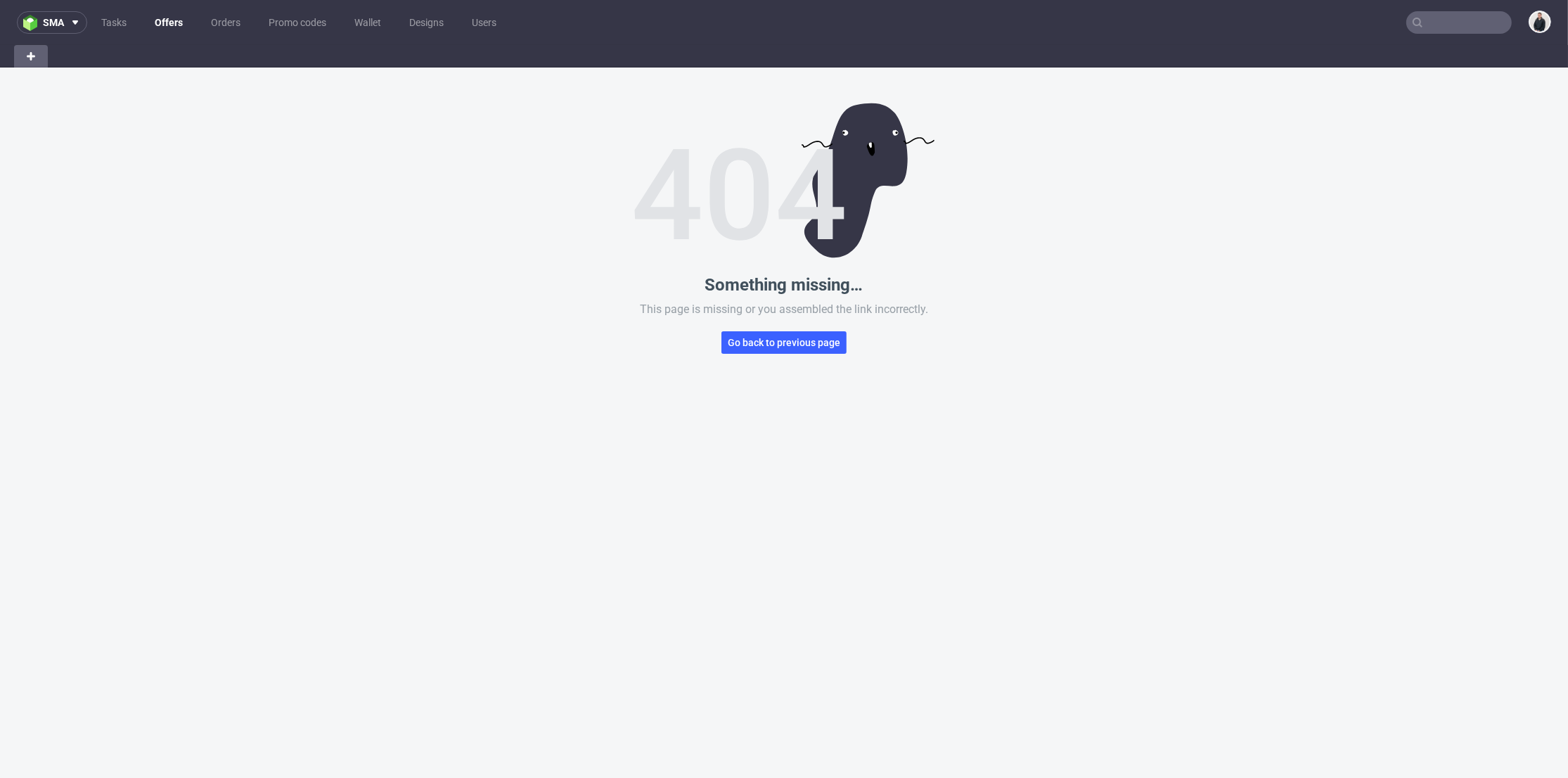
click at [172, 22] on link "Offers" at bounding box center [169, 22] width 45 height 22
click at [172, 22] on link "Offers" at bounding box center [169, 22] width 45 height 22
click at [789, 337] on span "Go back to previous page" at bounding box center [784, 342] width 112 height 10
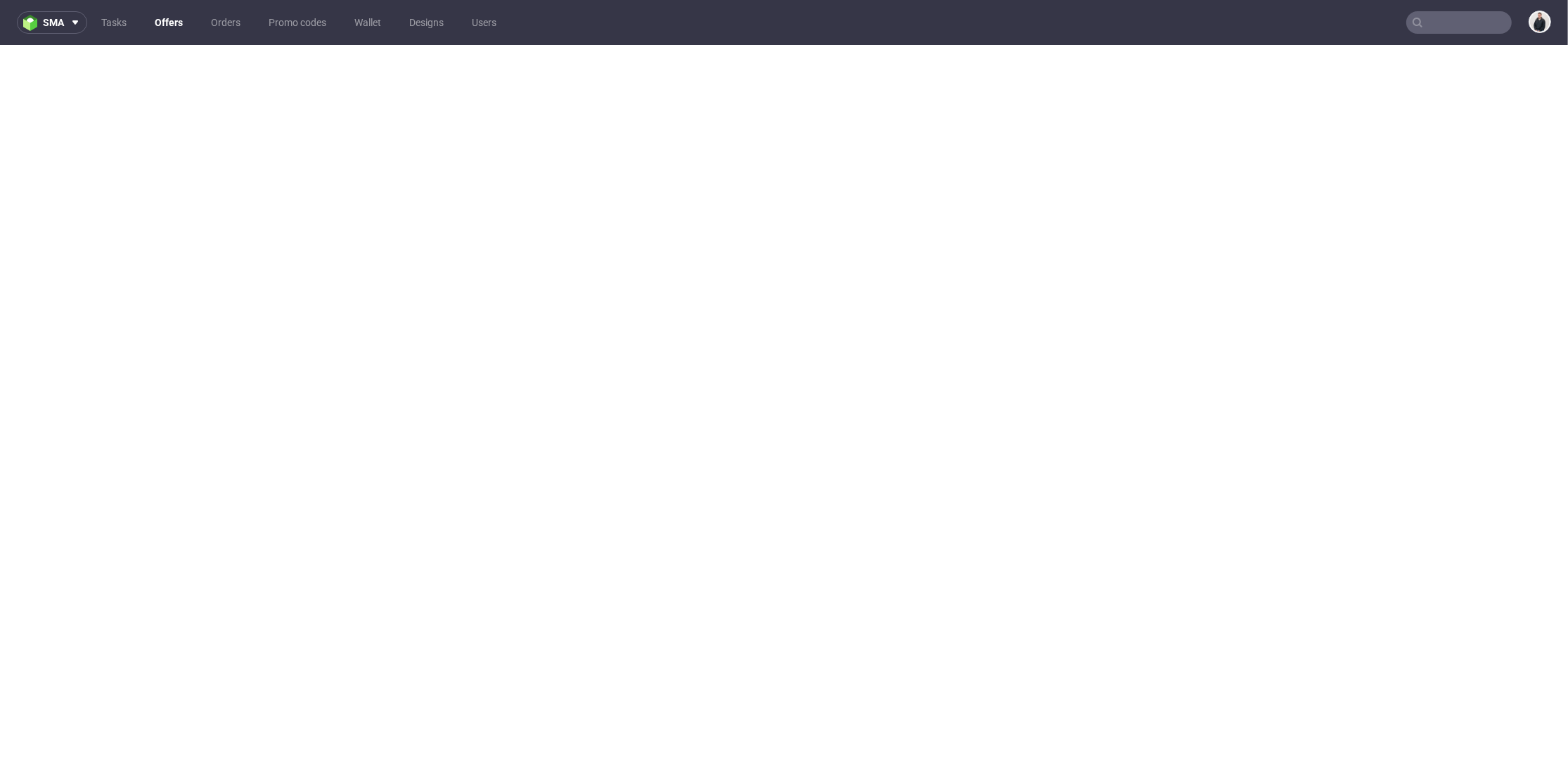
click at [160, 22] on link "Offers" at bounding box center [169, 22] width 45 height 22
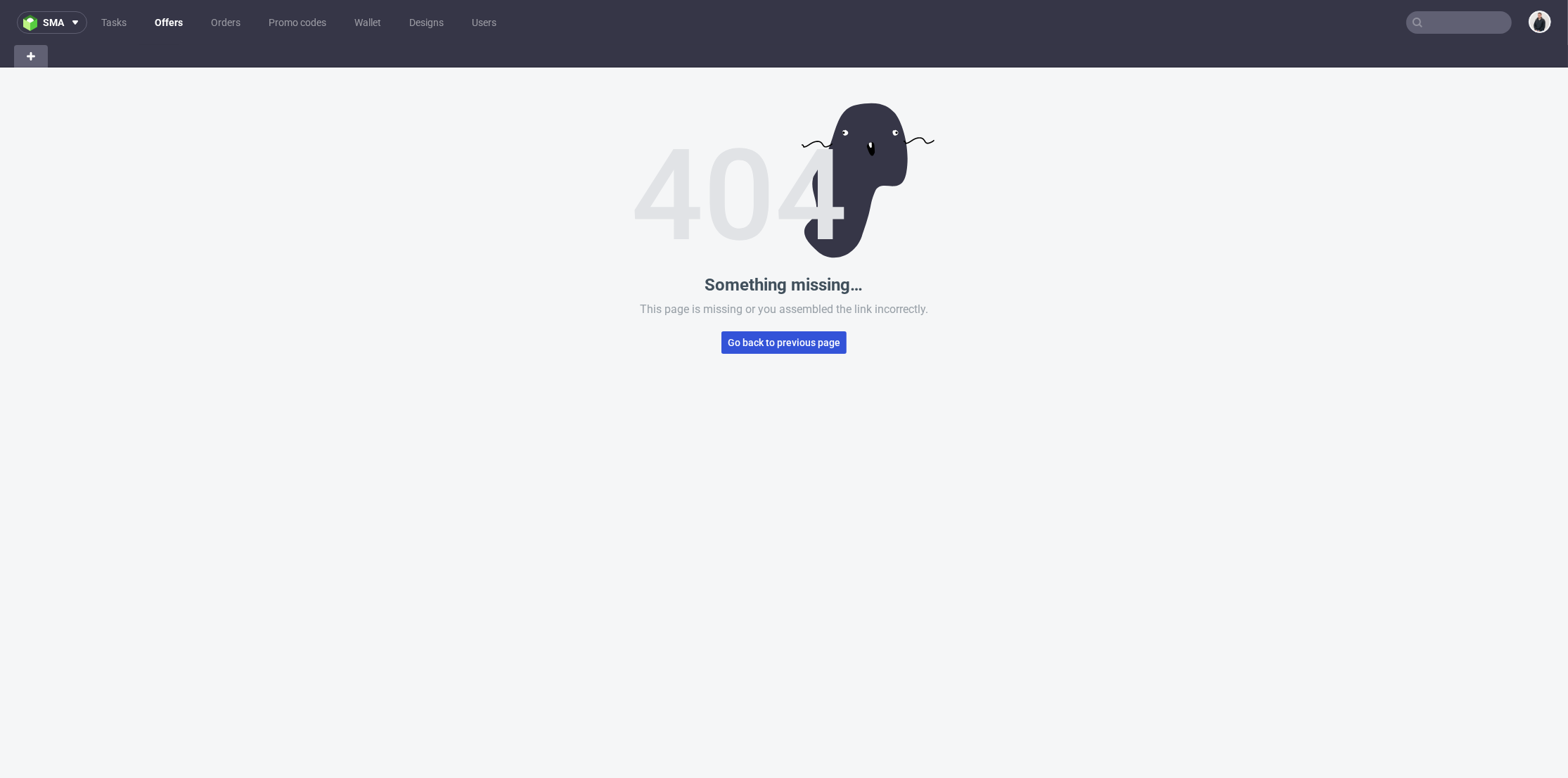
click at [793, 350] on button "Go back to previous page" at bounding box center [784, 342] width 125 height 22
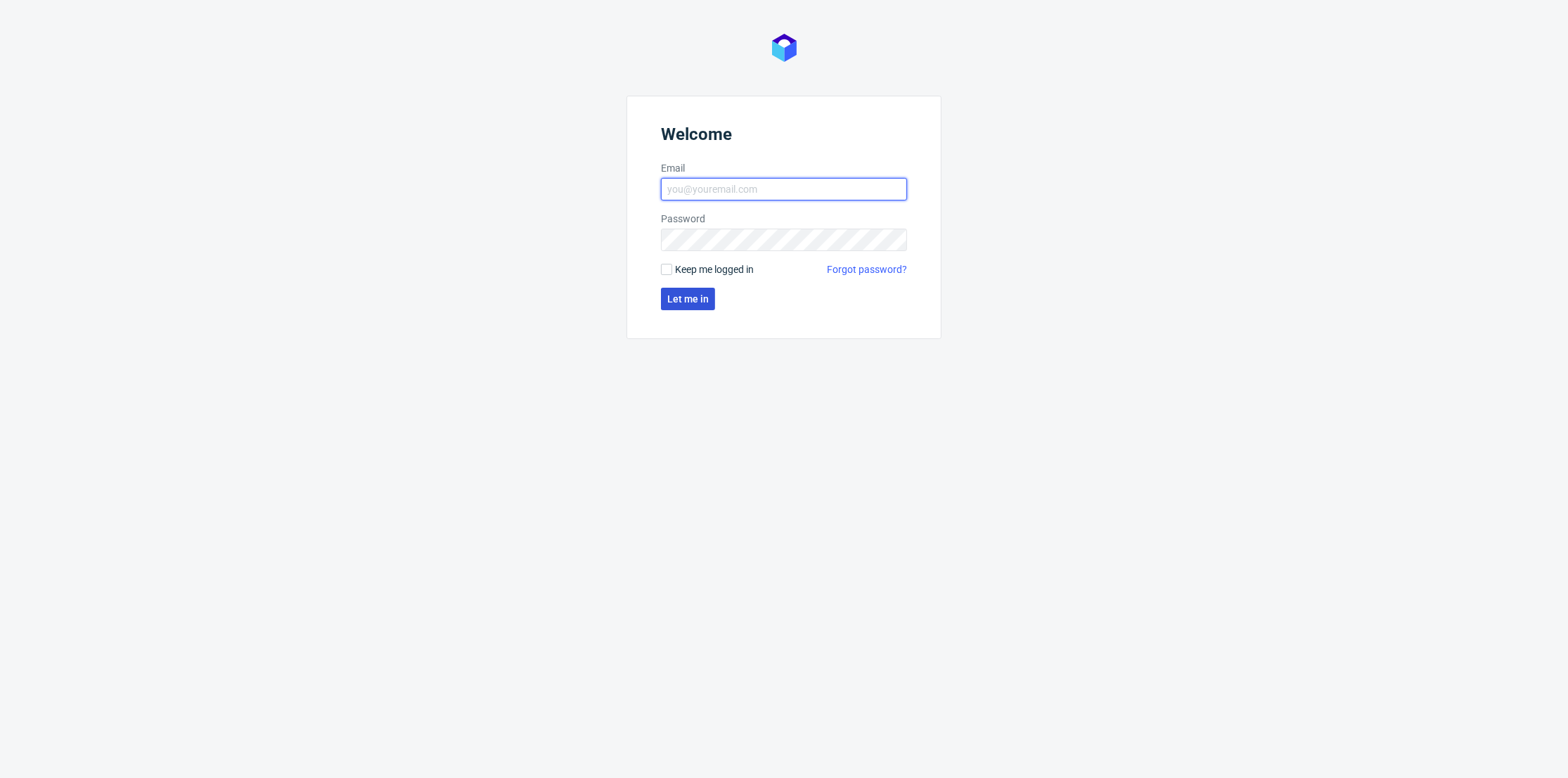
type input "[PERSON_NAME][EMAIL_ADDRESS][DOMAIN_NAME]"
click at [714, 297] on form "Welcome Email adrian.margula@packhelp.com Password Keep me logged in Forgot pas…" at bounding box center [784, 217] width 315 height 243
click at [702, 302] on span "Let me in" at bounding box center [688, 299] width 42 height 10
click at [685, 292] on button "Let me in" at bounding box center [688, 298] width 54 height 22
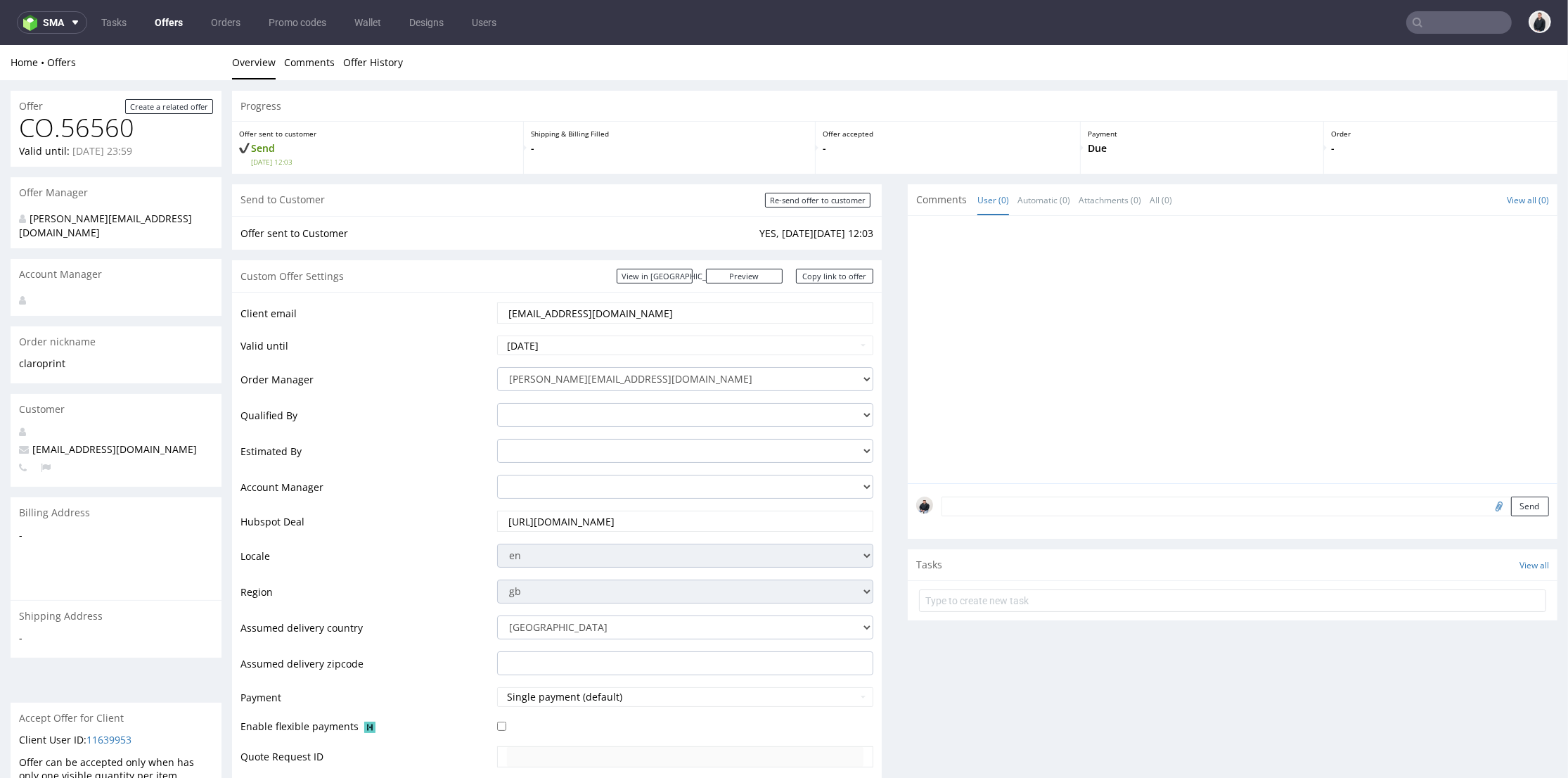
click at [178, 21] on link "Offers" at bounding box center [169, 22] width 45 height 22
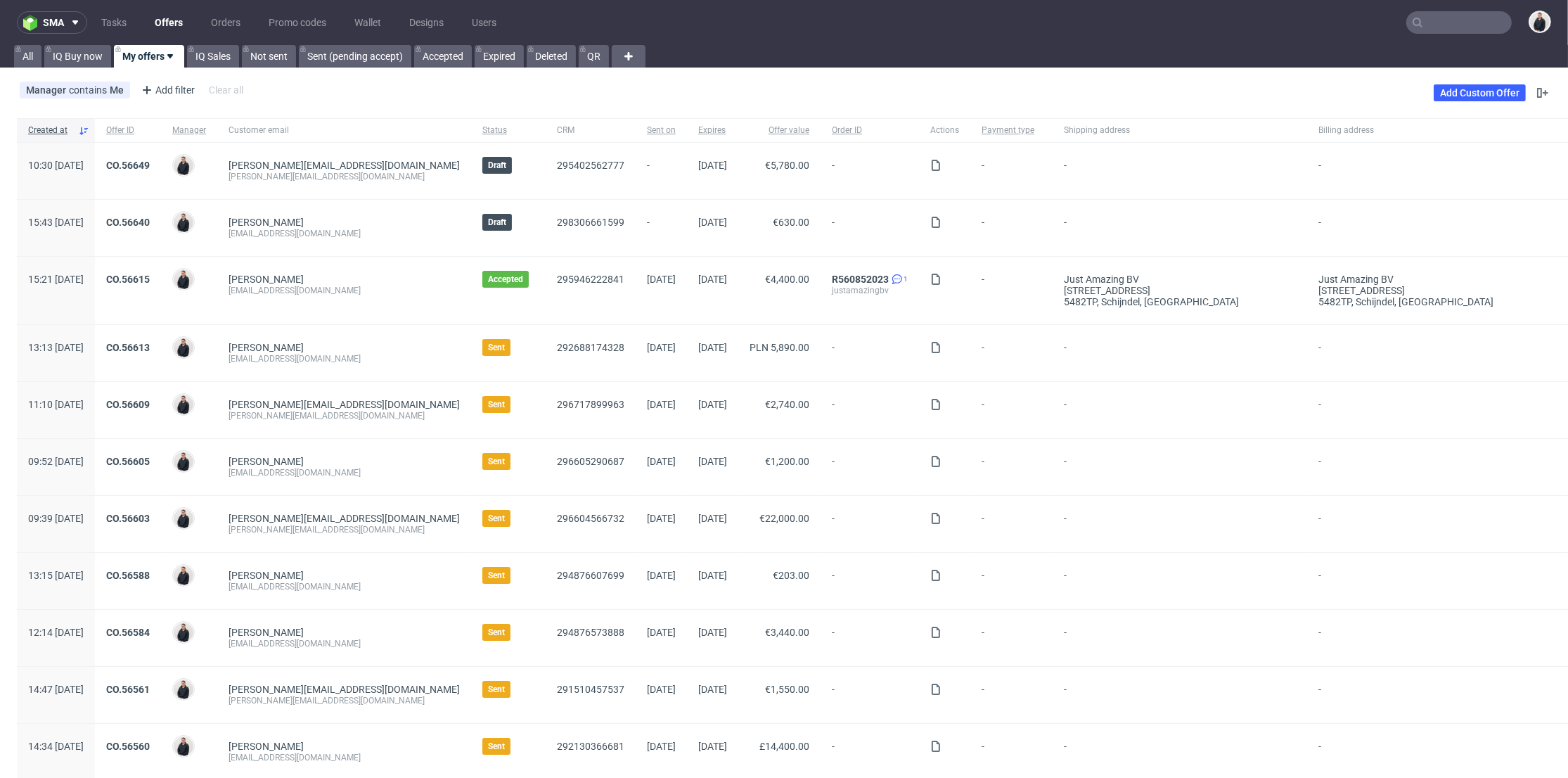
click at [378, 197] on div "bonnie@houseofcosmetics.dk bonnie@houseofcosmetics.dk" at bounding box center [344, 171] width 254 height 57
click at [329, 202] on div "Caroline GAUTHIER contact@rucher-saint-gilles.fr" at bounding box center [344, 228] width 254 height 57
click at [150, 165] on link "CO.56649" at bounding box center [128, 166] width 43 height 12
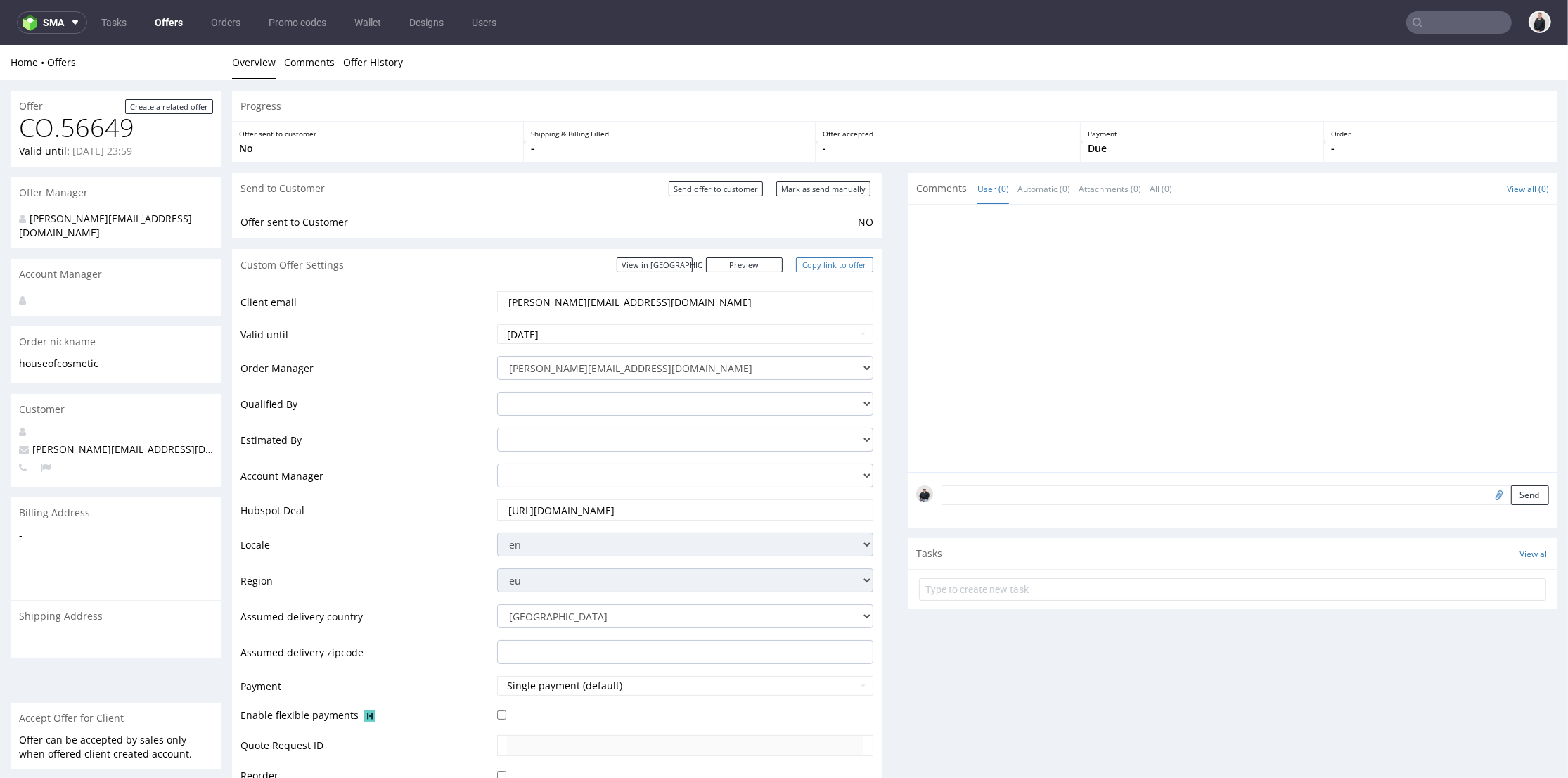
click at [813, 264] on link "Copy link to offer" at bounding box center [834, 265] width 77 height 15
click at [713, 183] on input "Send offer to customer" at bounding box center [715, 189] width 94 height 15
type input "In progress..."
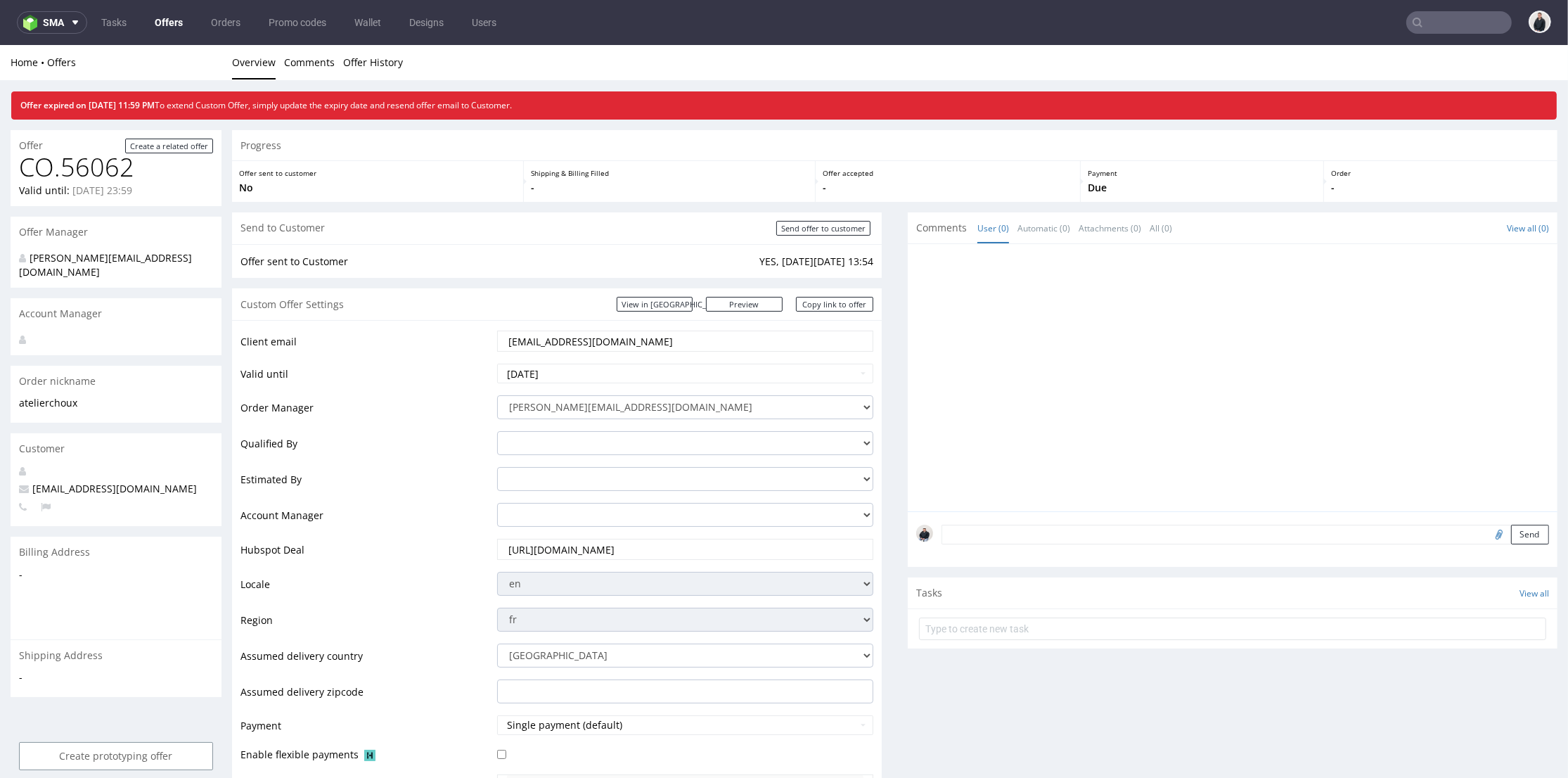
scroll to position [468, 0]
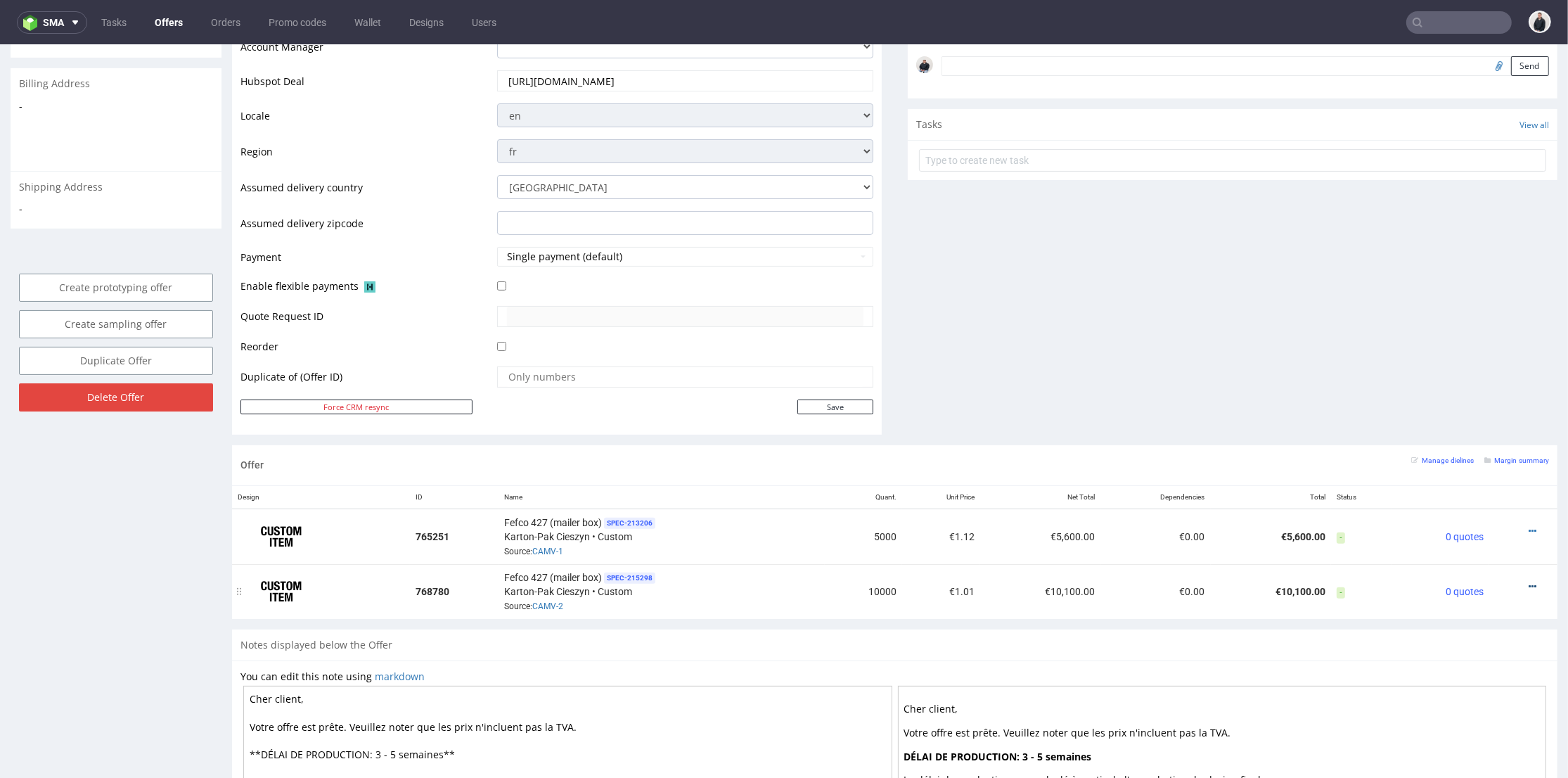
click at [1529, 581] on icon at bounding box center [1532, 586] width 7 height 10
click at [1481, 556] on span "View cost details" at bounding box center [1473, 556] width 106 height 14
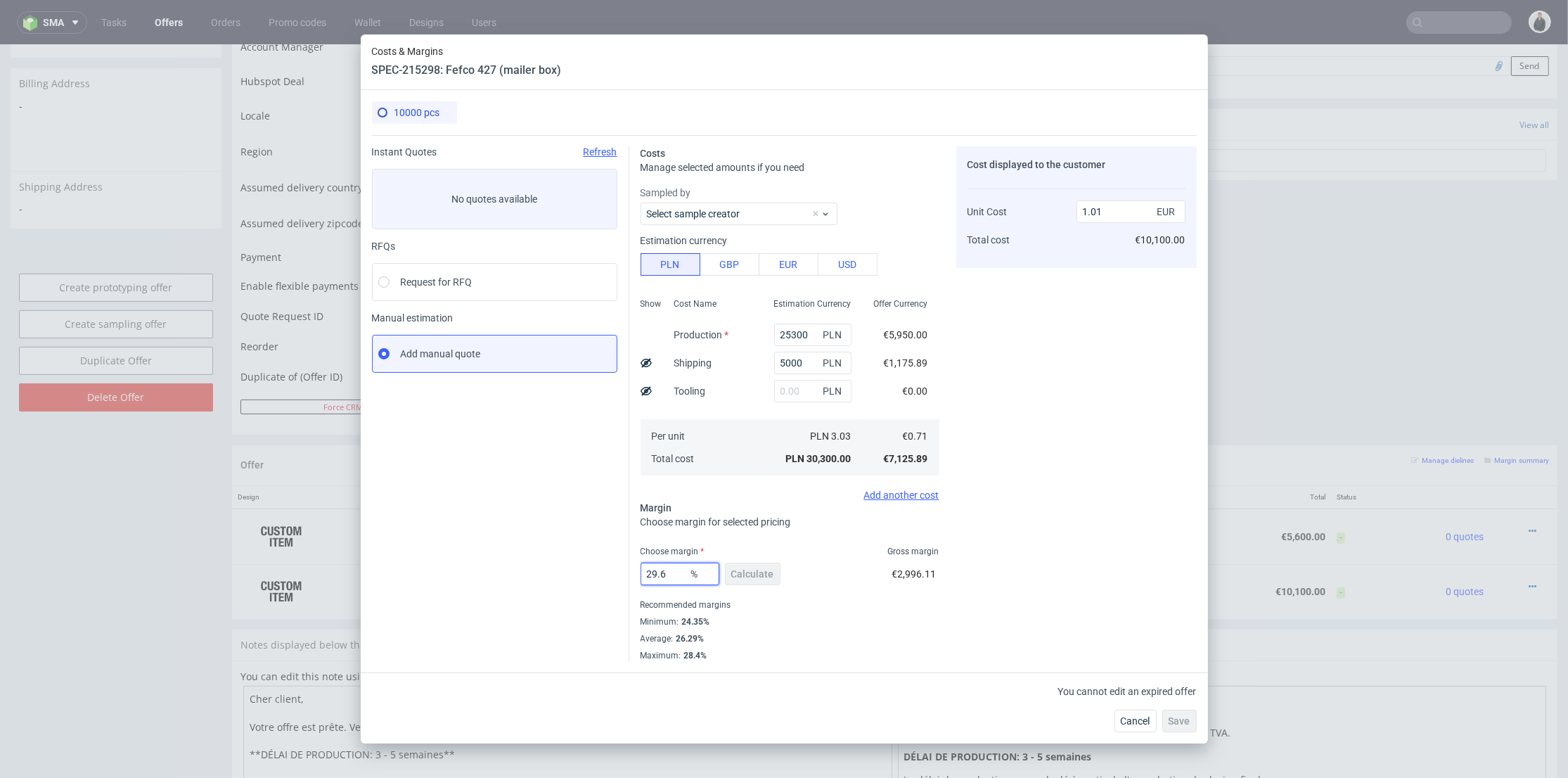
drag, startPoint x: 674, startPoint y: 569, endPoint x: 663, endPoint y: 576, distance: 13.0
click at [652, 572] on input "29.6" at bounding box center [679, 574] width 79 height 22
type input "25"
click at [1068, 442] on div "Cost displayed to the customer Unit Cost Total cost 1.01 EUR €10,100.00" at bounding box center [1077, 404] width 241 height 515
type input "0.95"
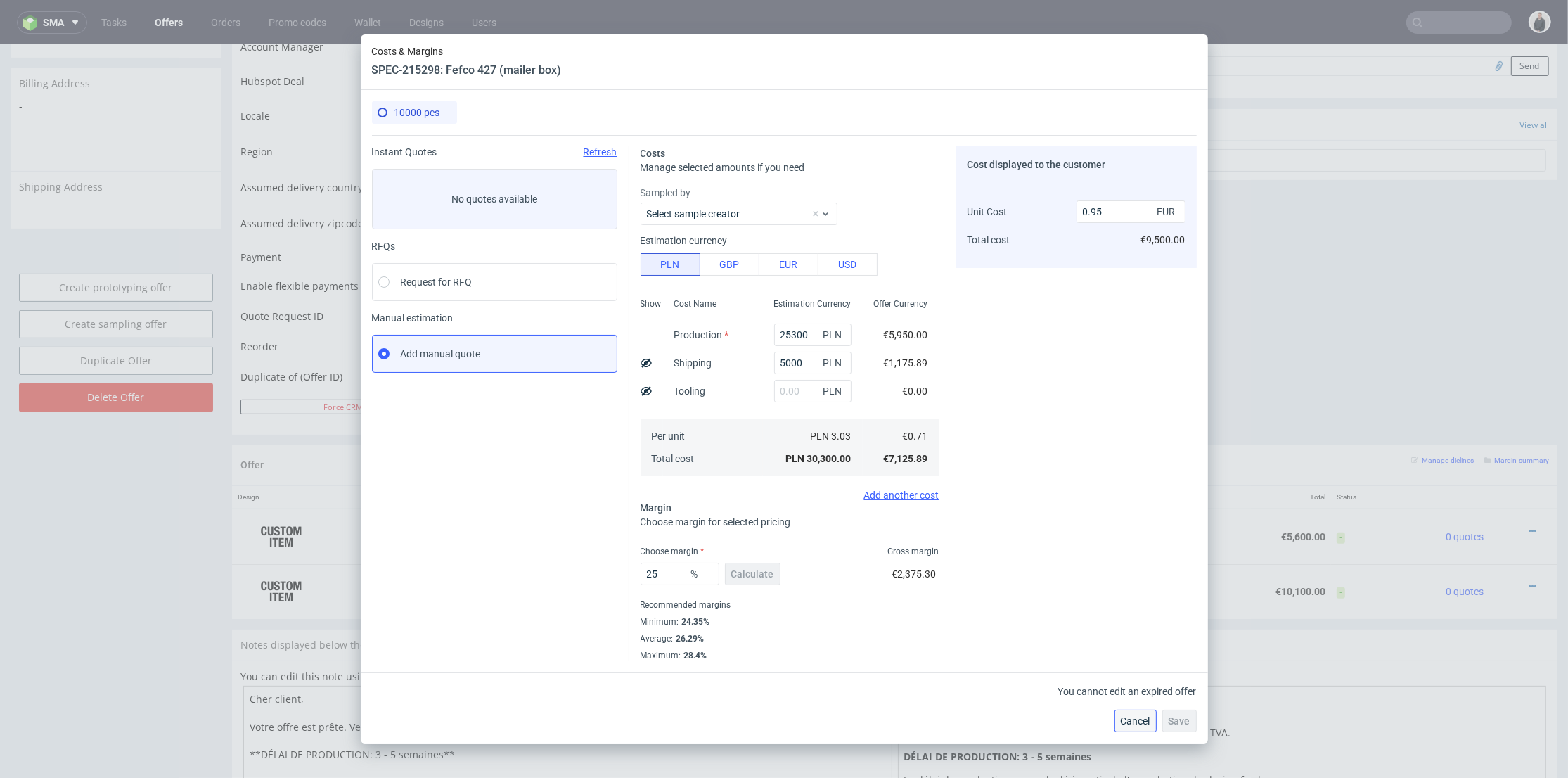
click at [1133, 719] on span "Cancel" at bounding box center [1135, 721] width 29 height 10
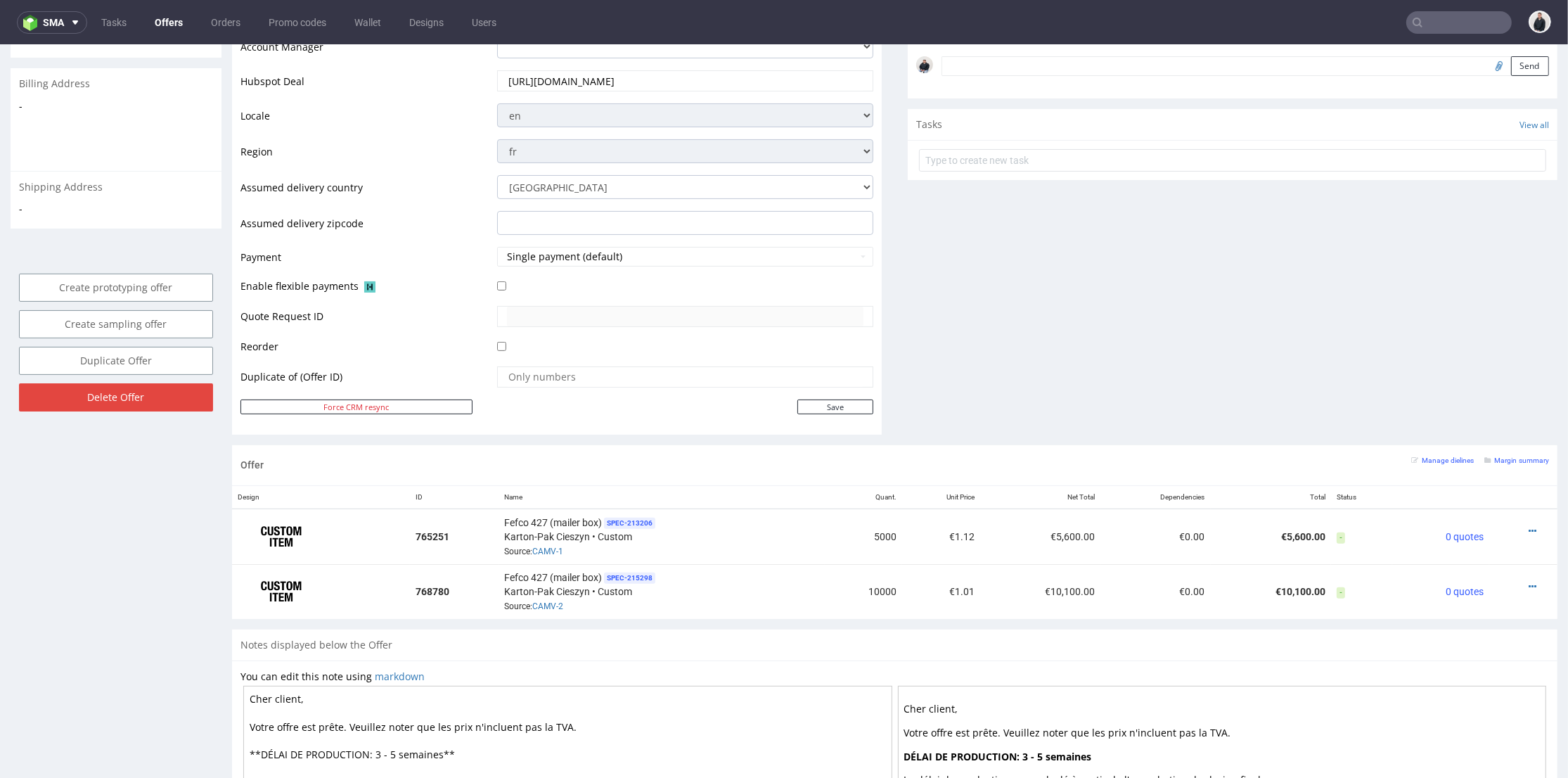
click at [1450, 19] on input "text" at bounding box center [1459, 22] width 106 height 22
paste input "R190678889"
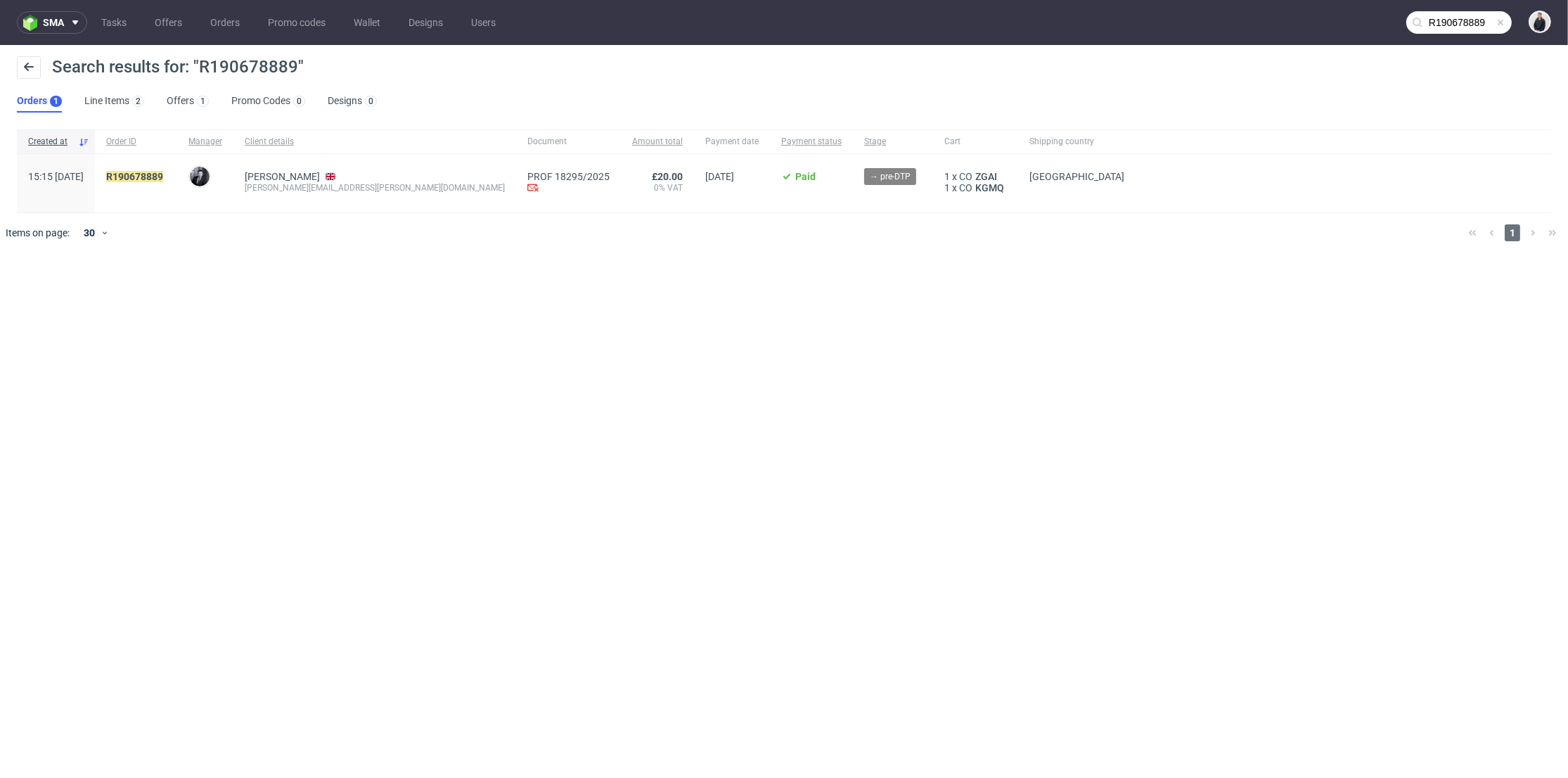
click at [1468, 26] on input "R190678889" at bounding box center [1459, 22] width 106 height 22
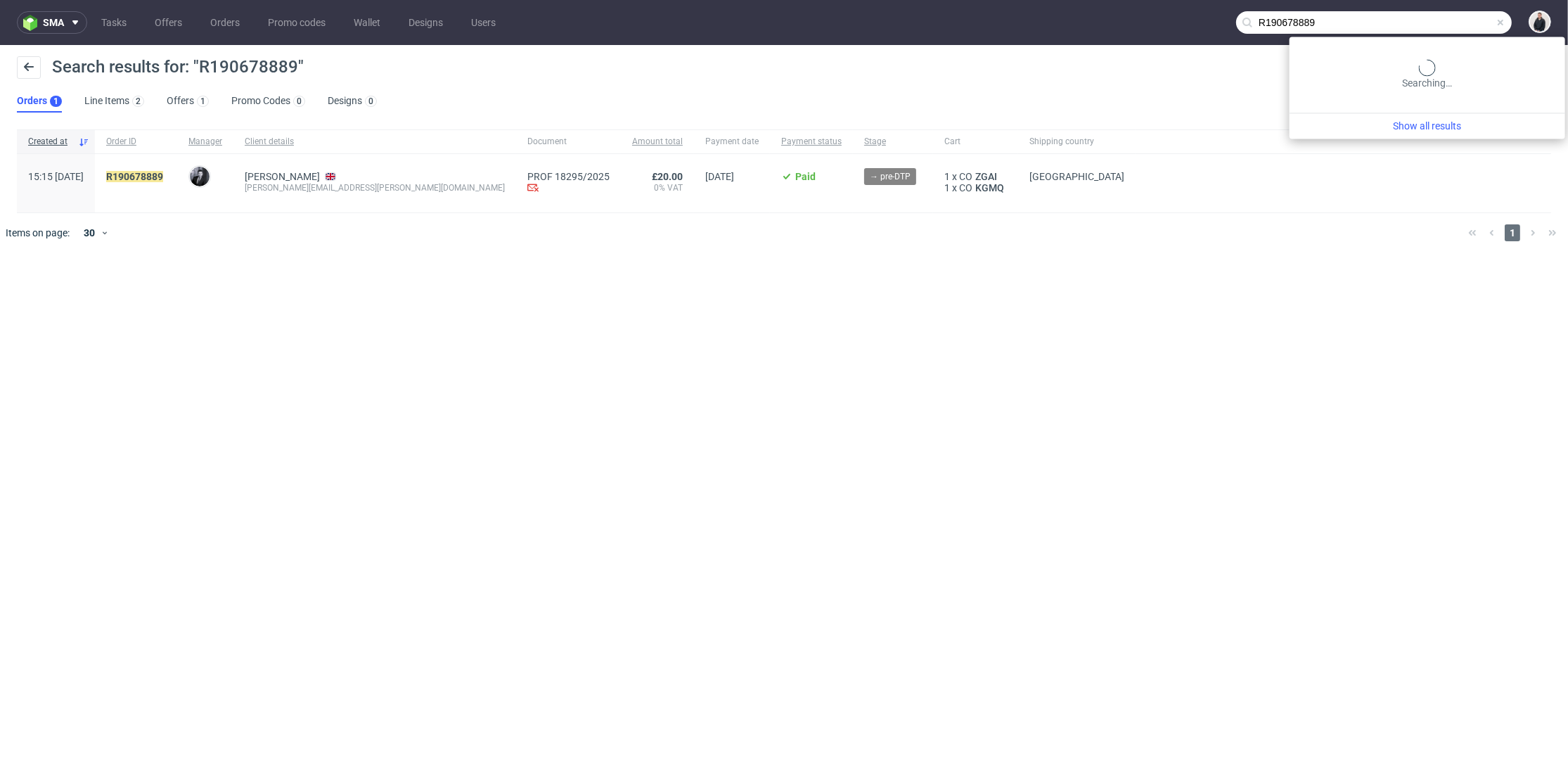
paste input "330101013"
click at [1448, 13] on input "R330101013" at bounding box center [1374, 22] width 276 height 22
paste input "6216200"
click at [1441, 20] on input "R336216200" at bounding box center [1374, 22] width 276 height 22
paste input "567541969"
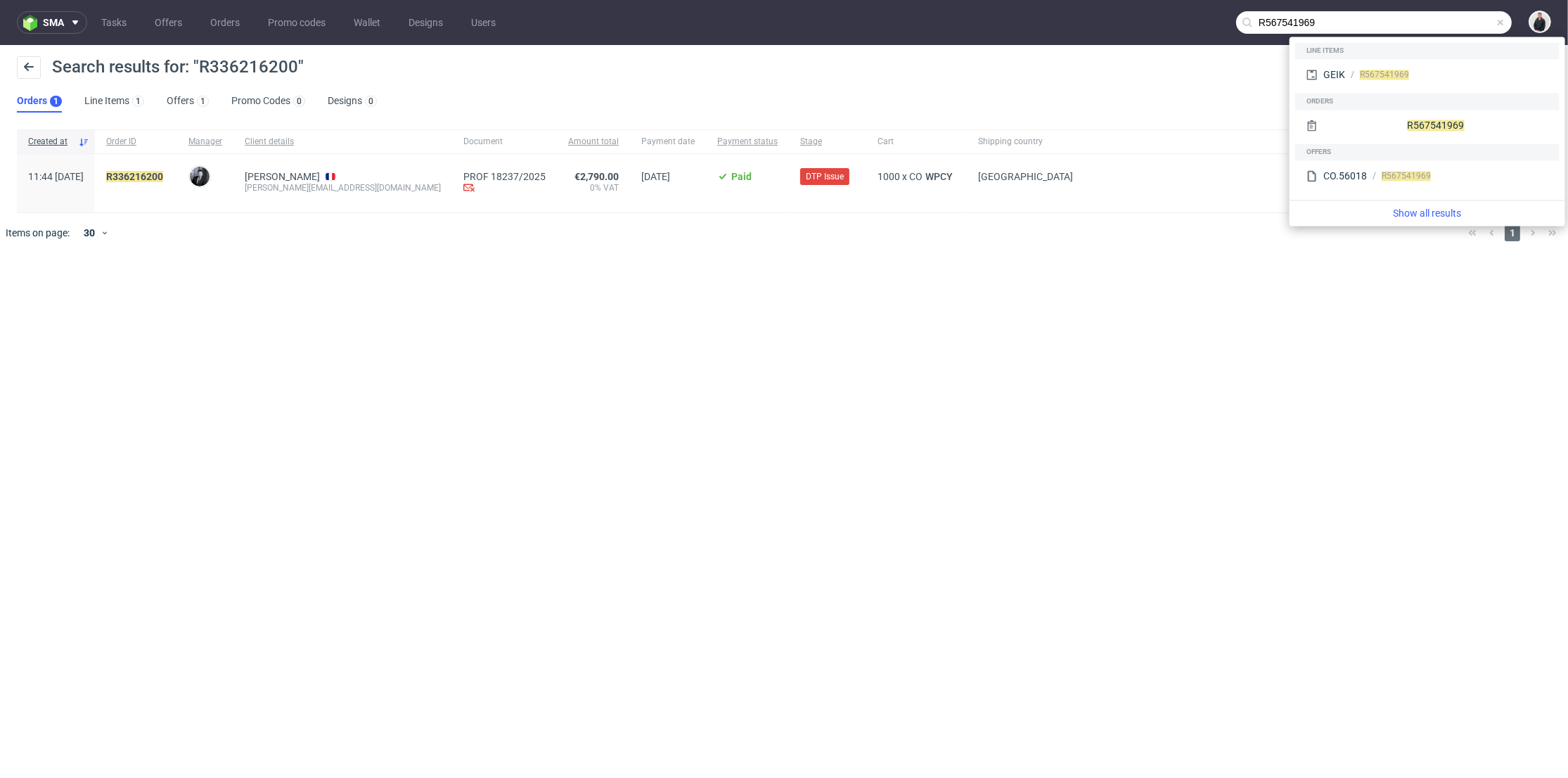
type input "R567541969"
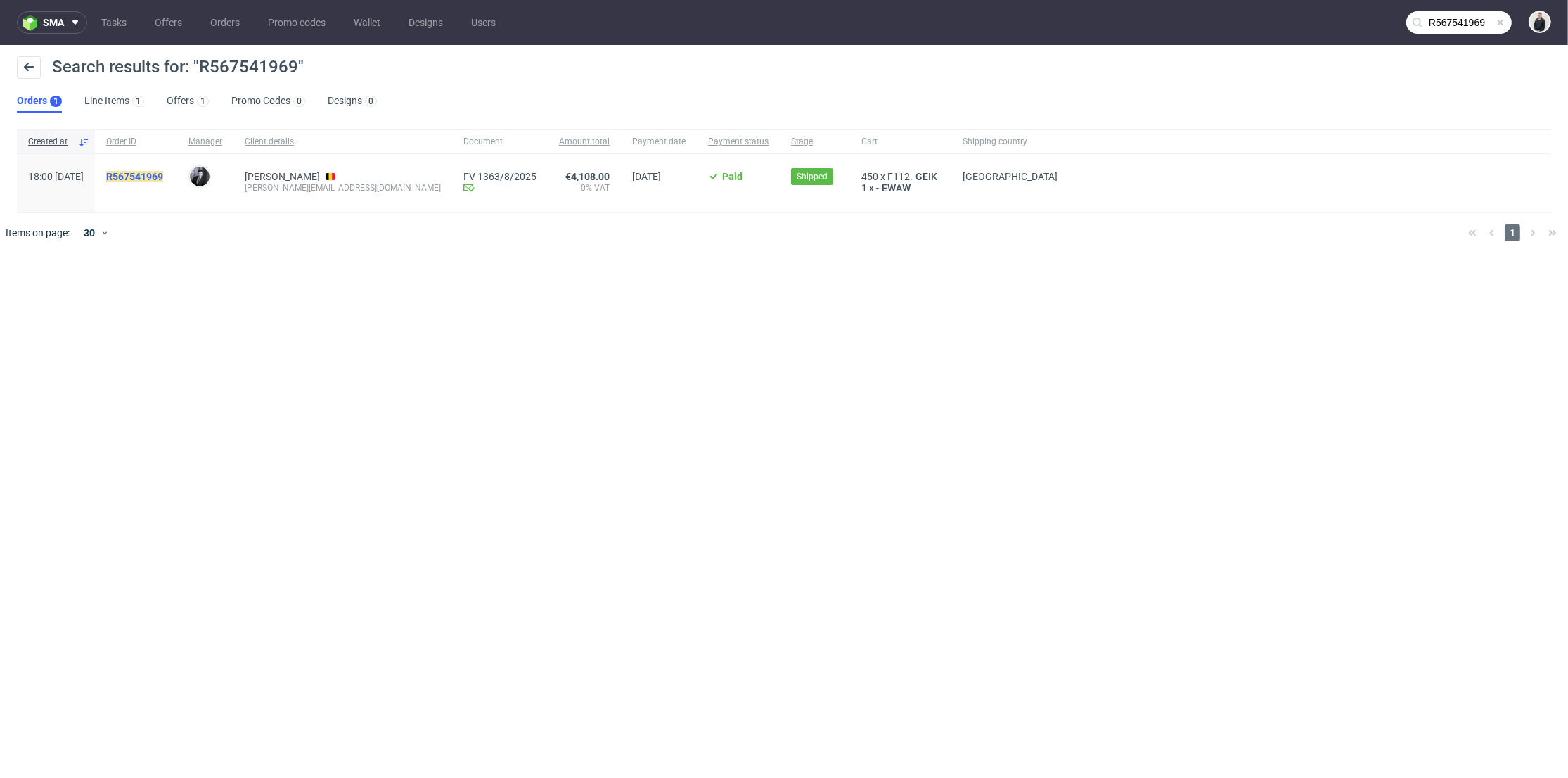
click at [163, 177] on mark "R567541969" at bounding box center [135, 177] width 57 height 12
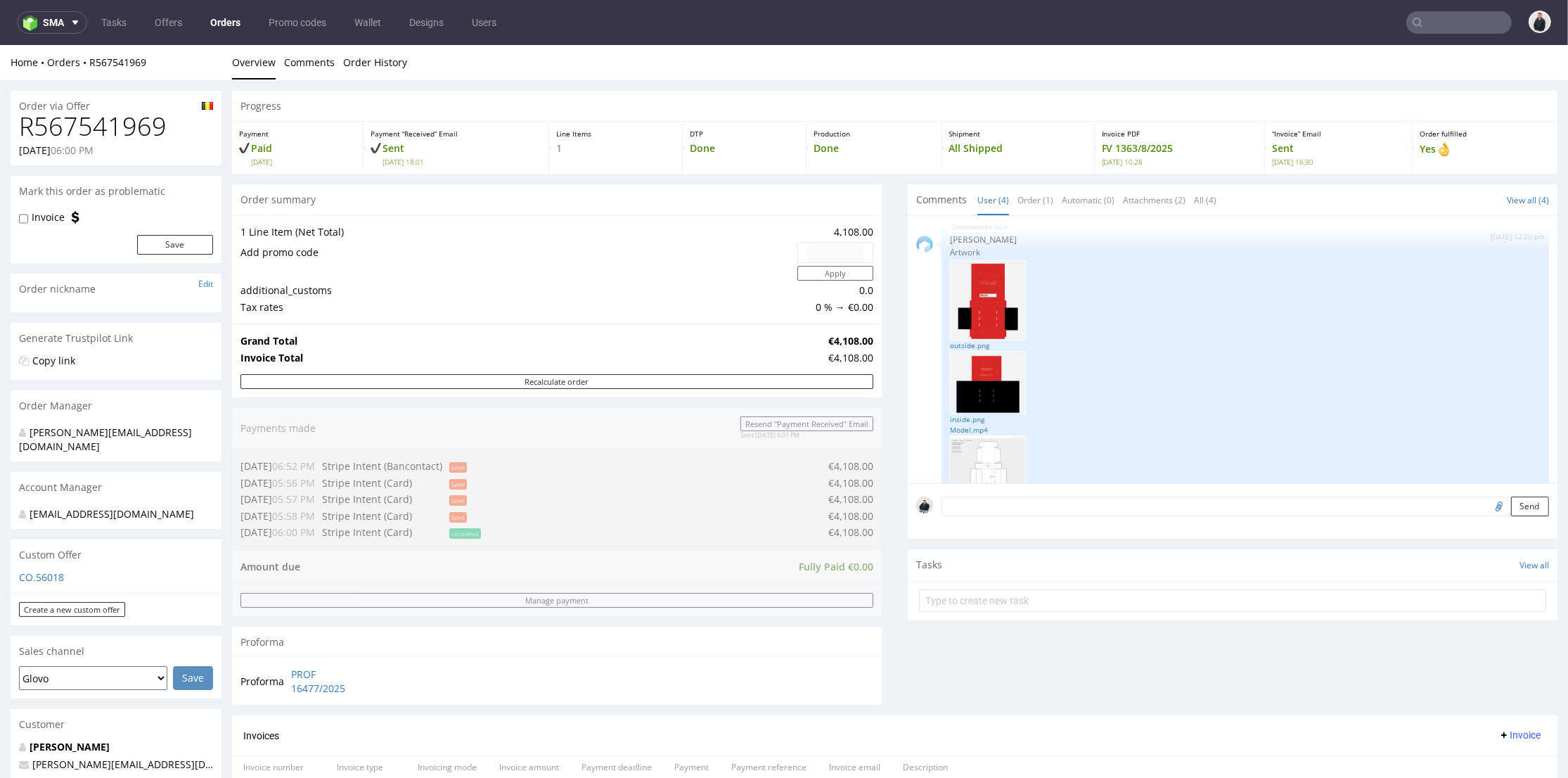
scroll to position [234, 0]
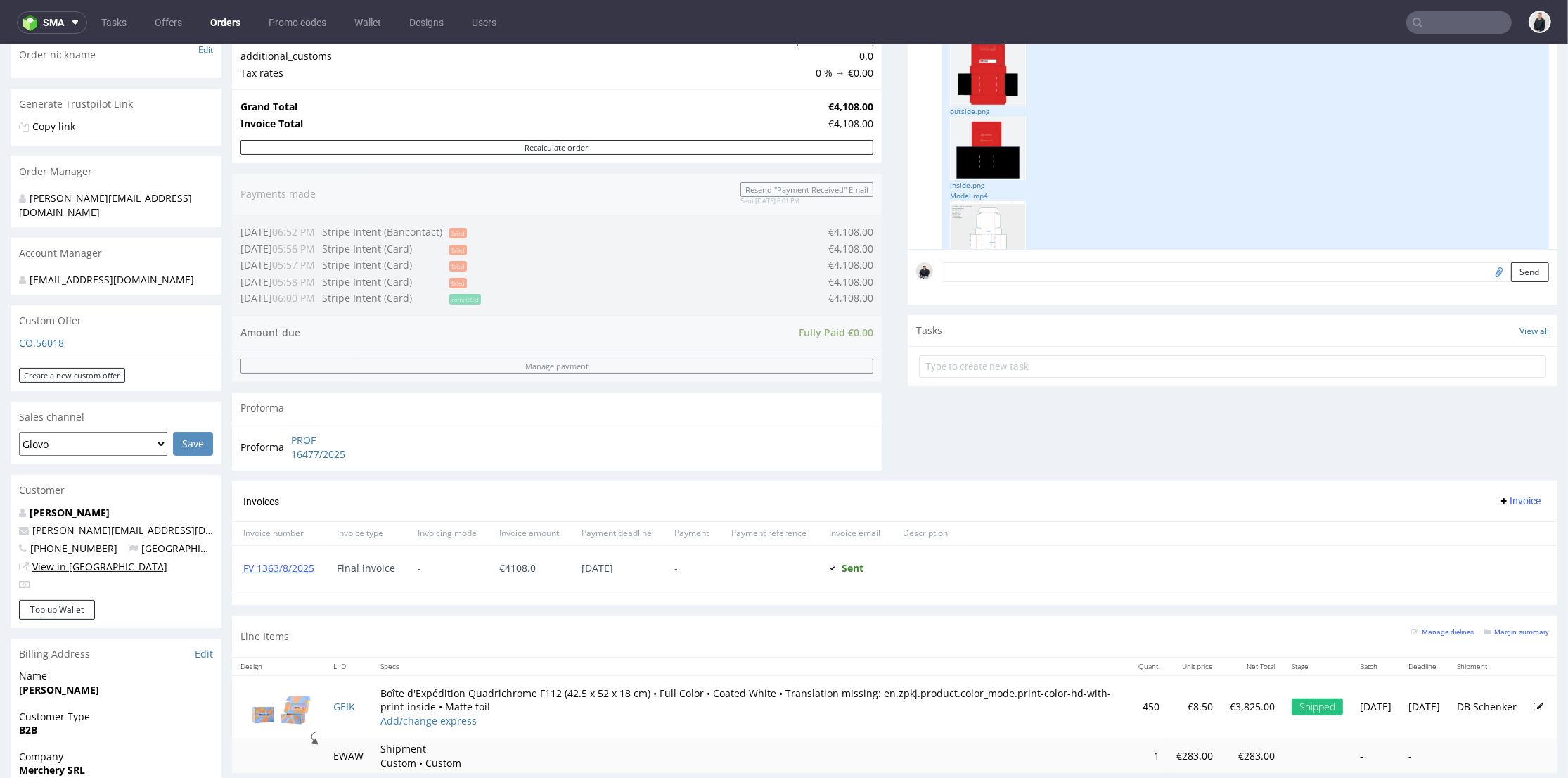
click at [81, 560] on link "View in [GEOGRAPHIC_DATA]" at bounding box center [100, 566] width 135 height 13
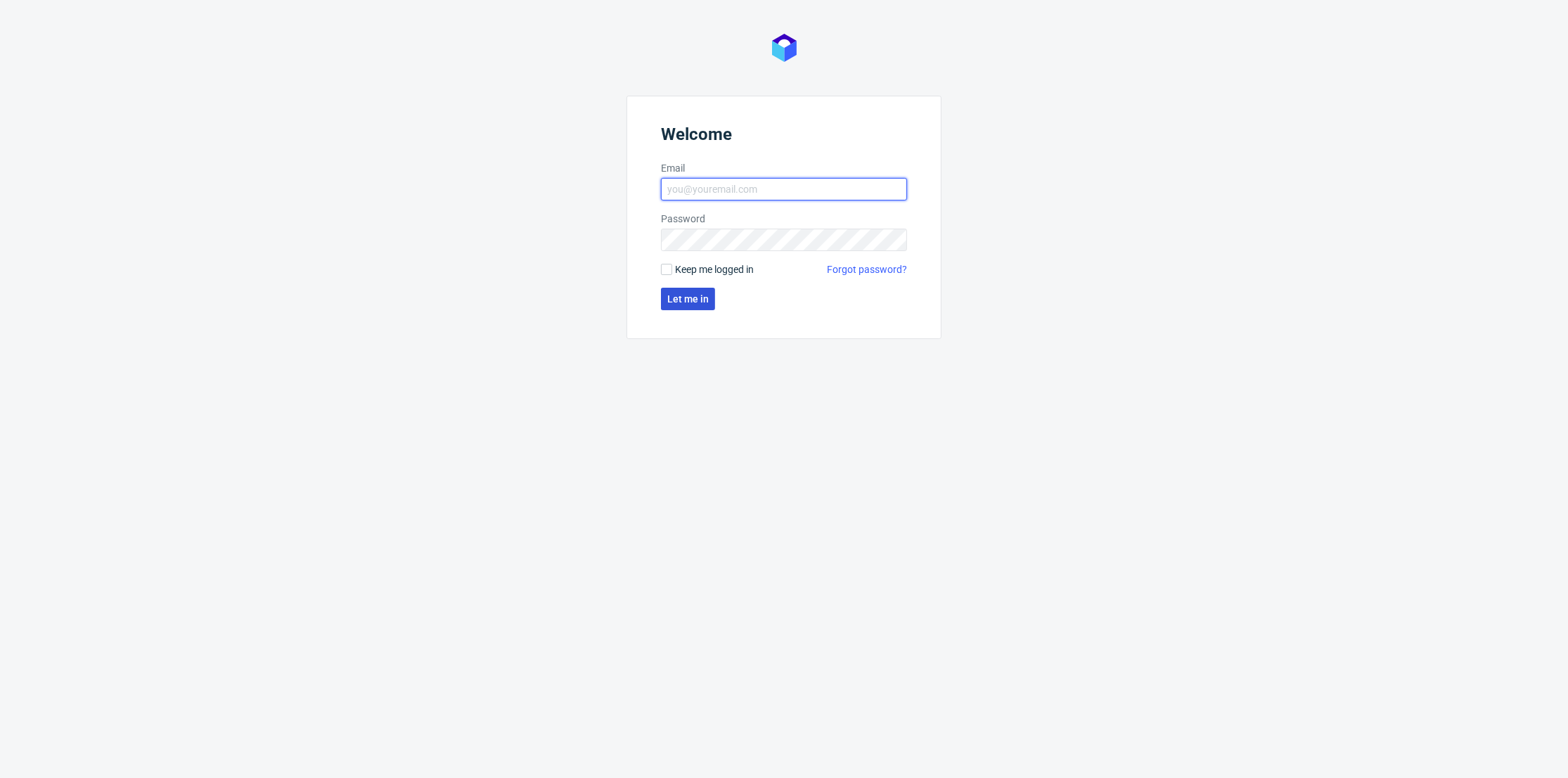
type input "[PERSON_NAME][EMAIL_ADDRESS][DOMAIN_NAME]"
click at [690, 310] on button "Let me in" at bounding box center [688, 298] width 54 height 22
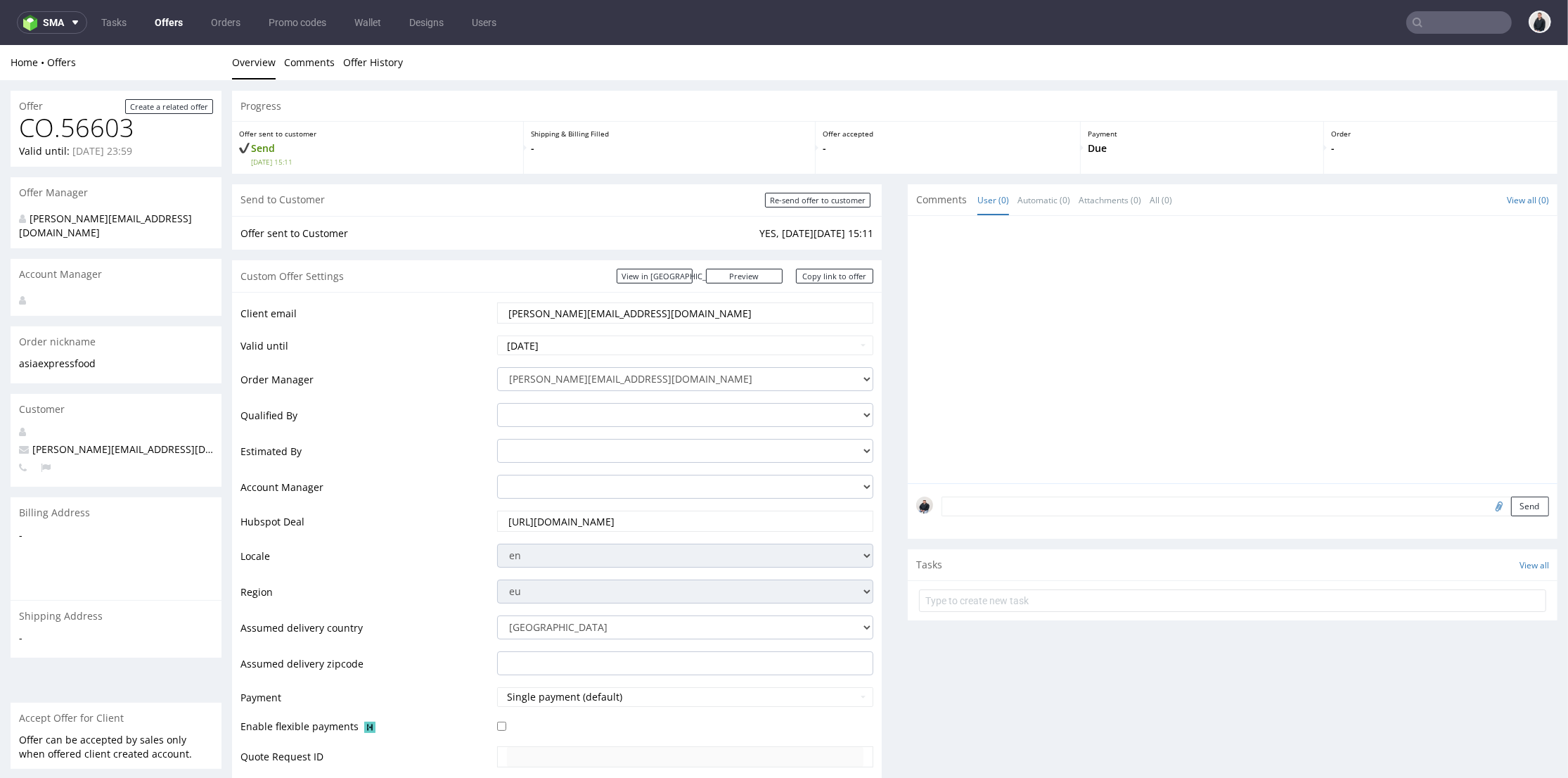
click at [172, 28] on link "Offers" at bounding box center [169, 22] width 45 height 22
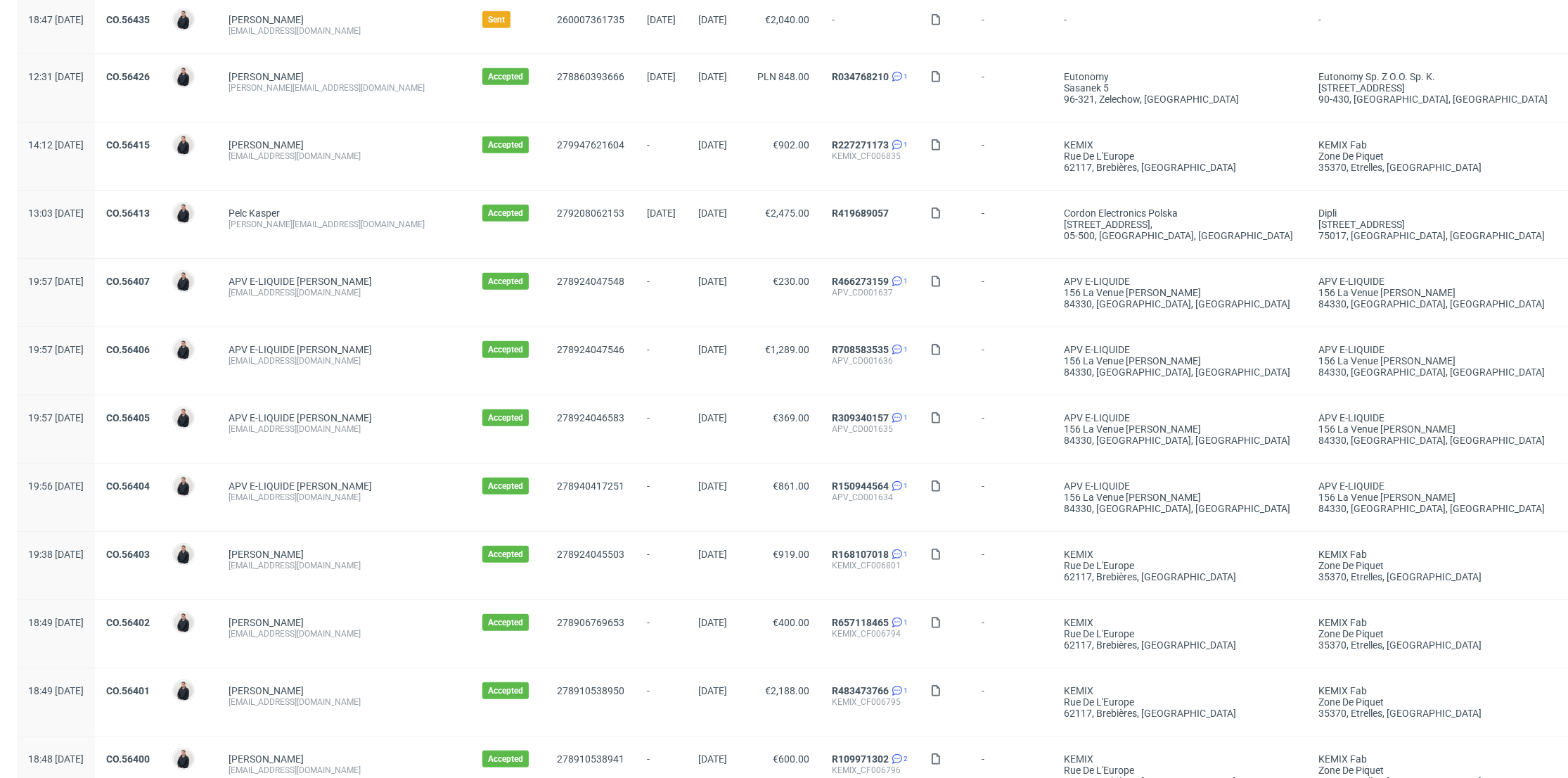
scroll to position [1319, 0]
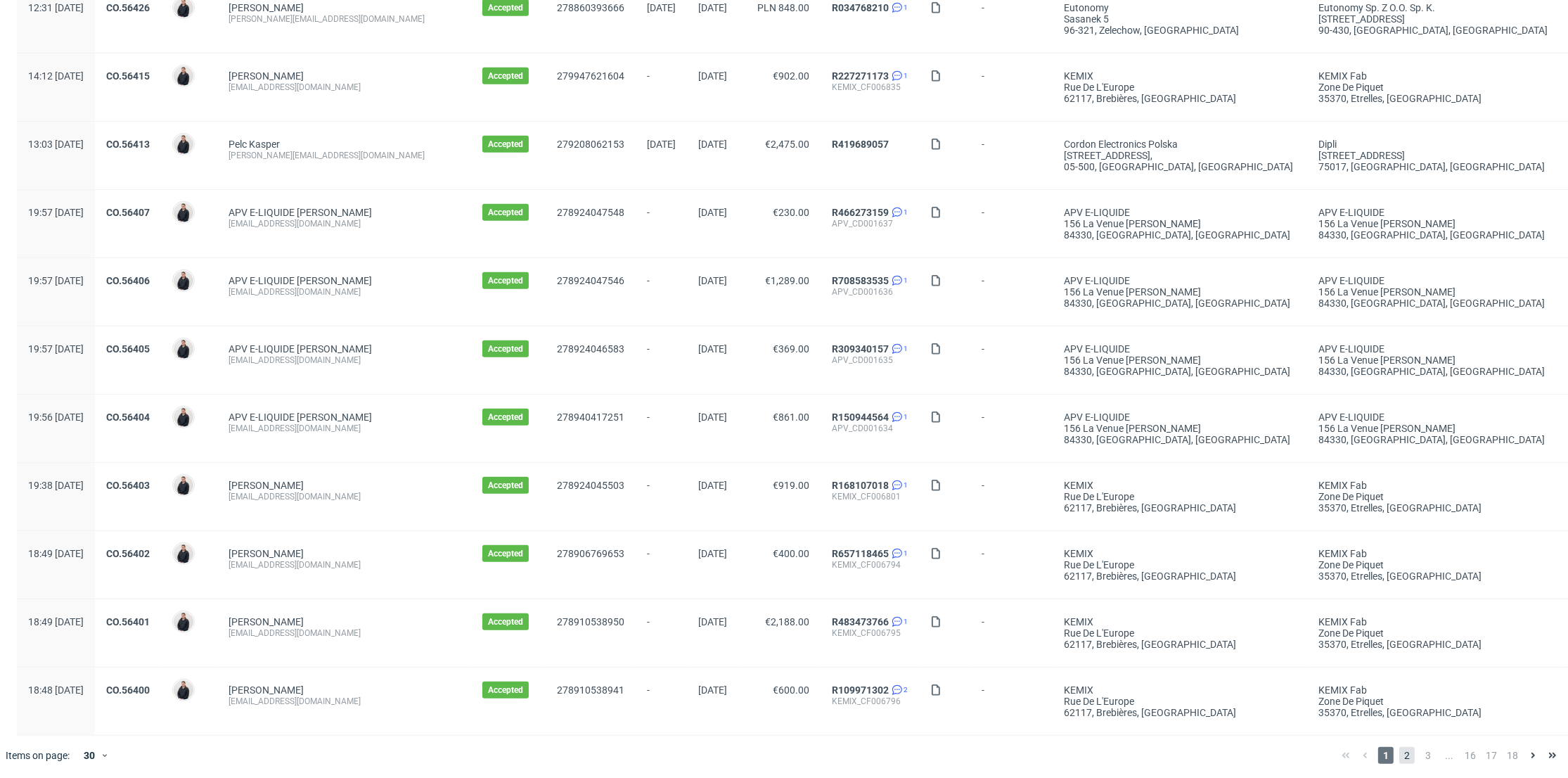
click at [1400, 749] on span "2" at bounding box center [1407, 756] width 16 height 17
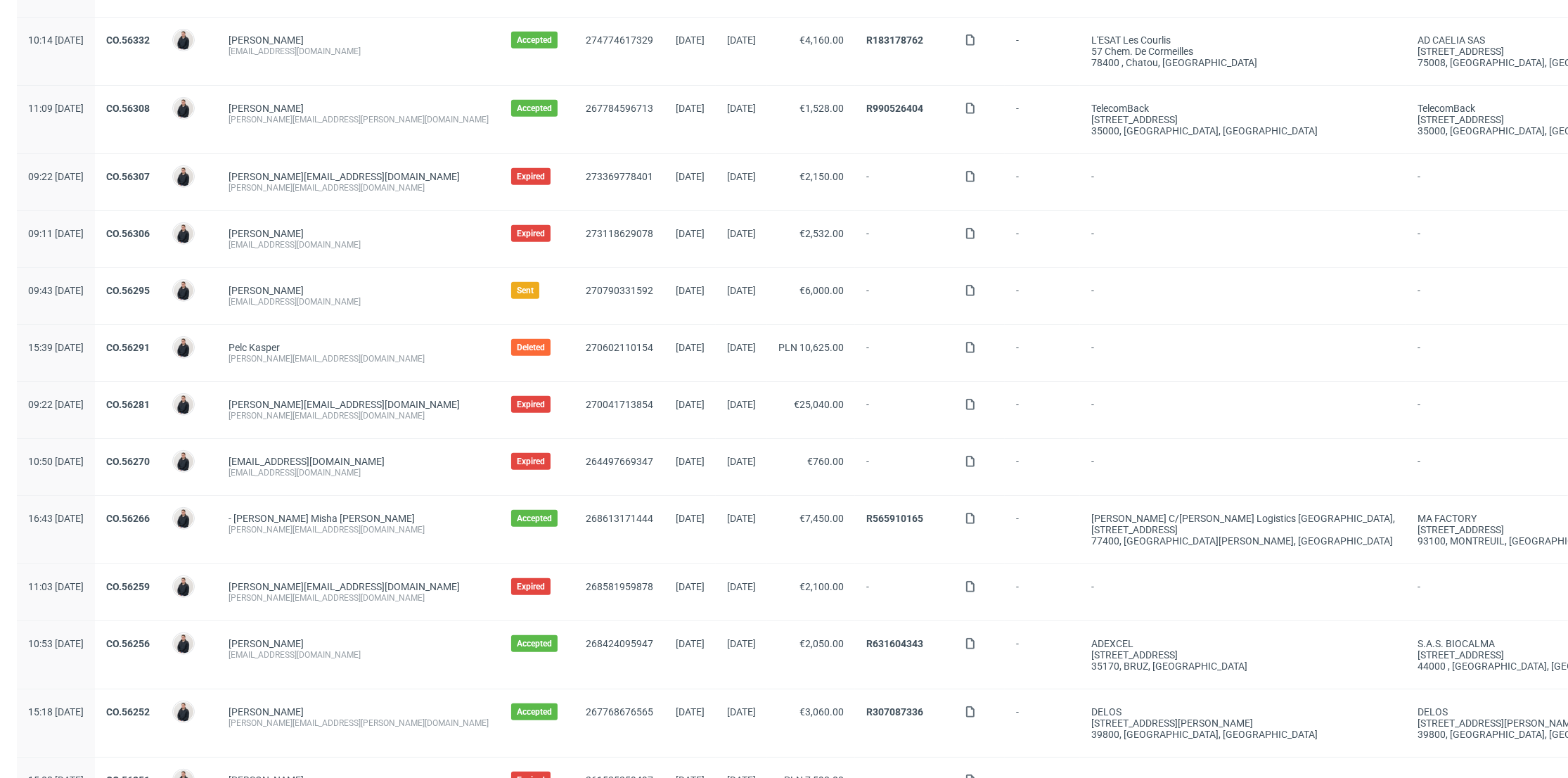
scroll to position [1319, 0]
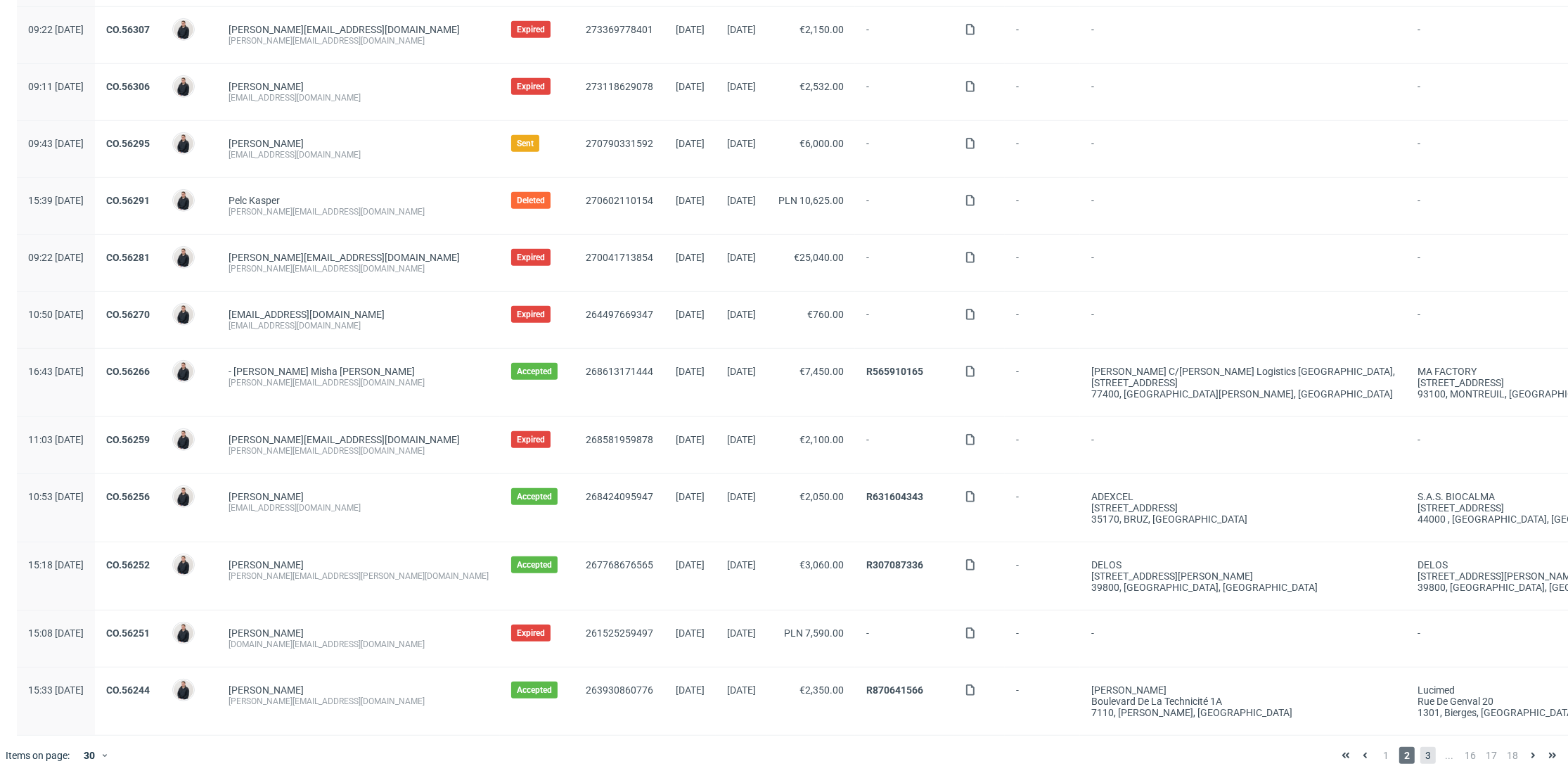
click at [1424, 752] on span "3" at bounding box center [1428, 756] width 16 height 17
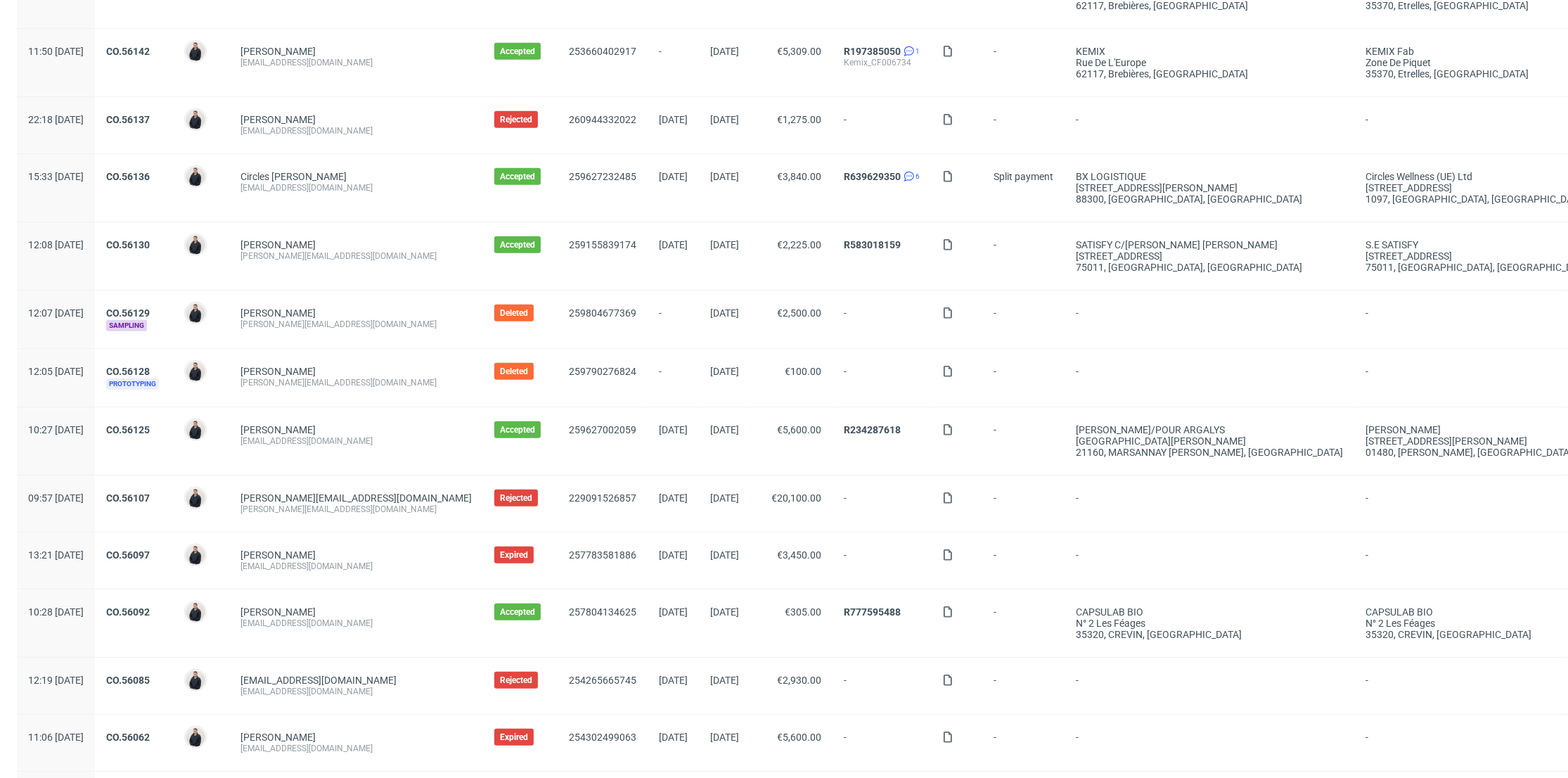
scroll to position [1343, 0]
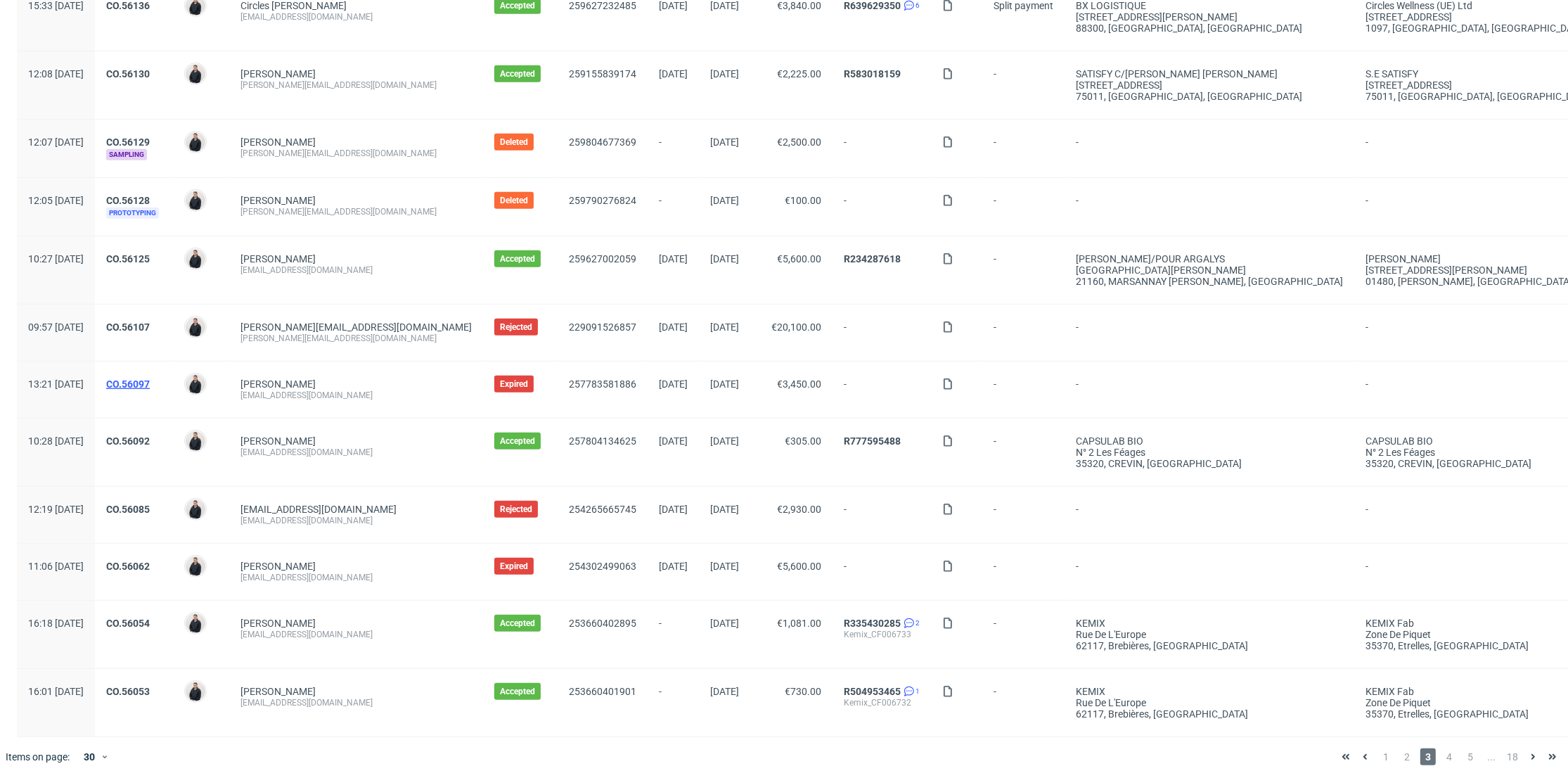
click at [150, 378] on link "CO.56097" at bounding box center [128, 384] width 43 height 12
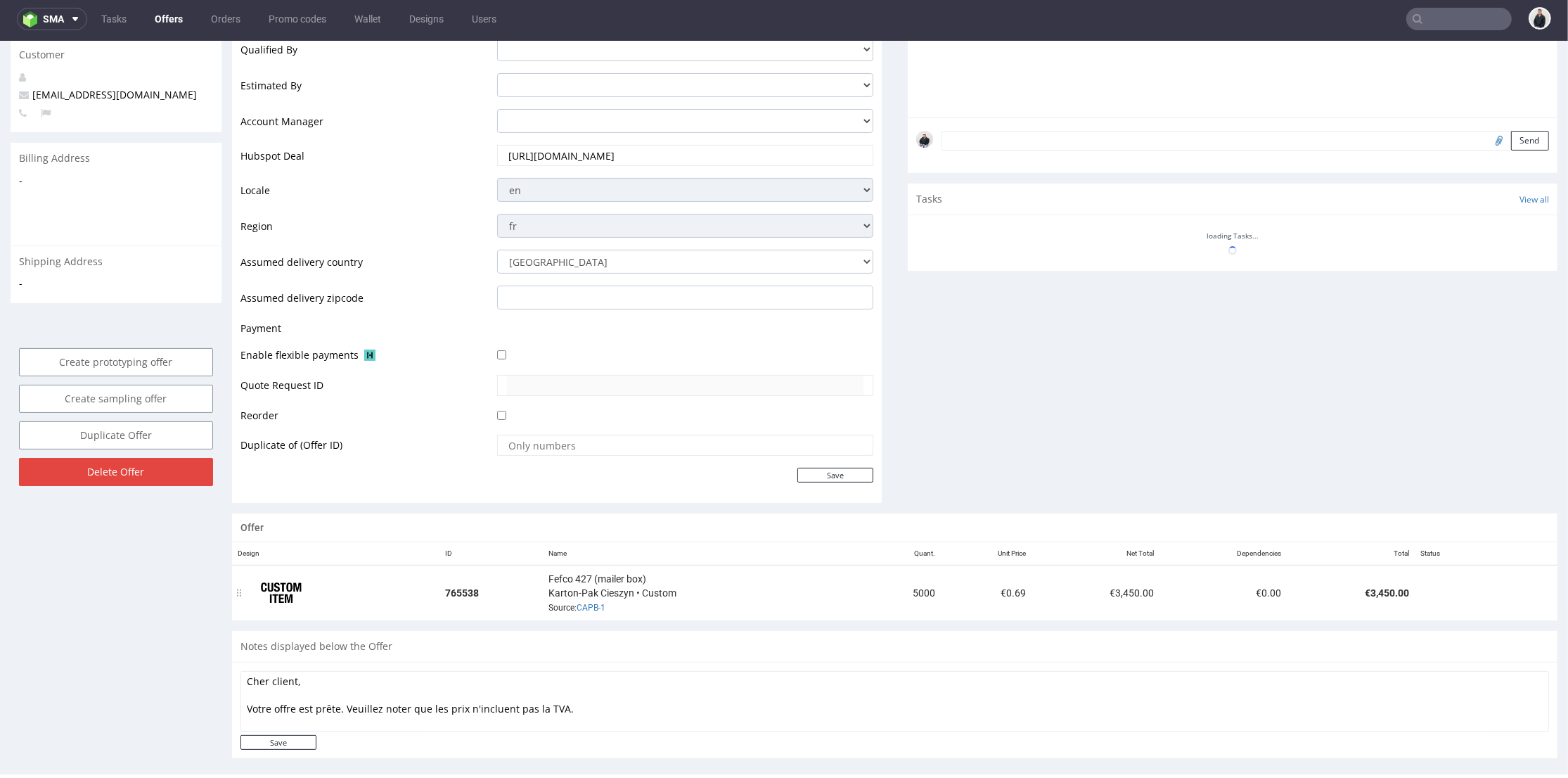
scroll to position [468, 0]
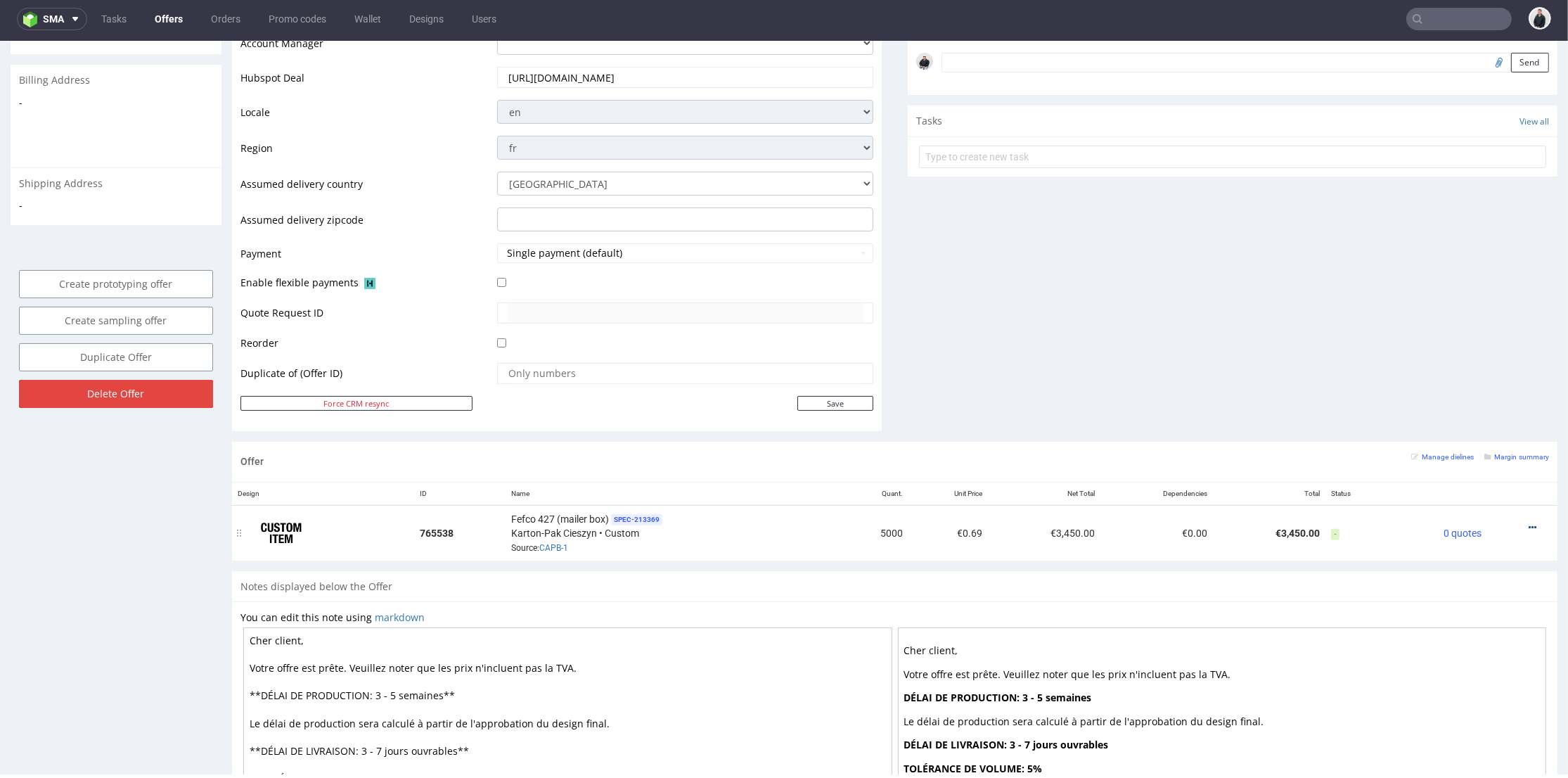
click at [1529, 526] on icon at bounding box center [1532, 527] width 7 height 10
click at [1474, 491] on span "View cost details" at bounding box center [1473, 498] width 106 height 14
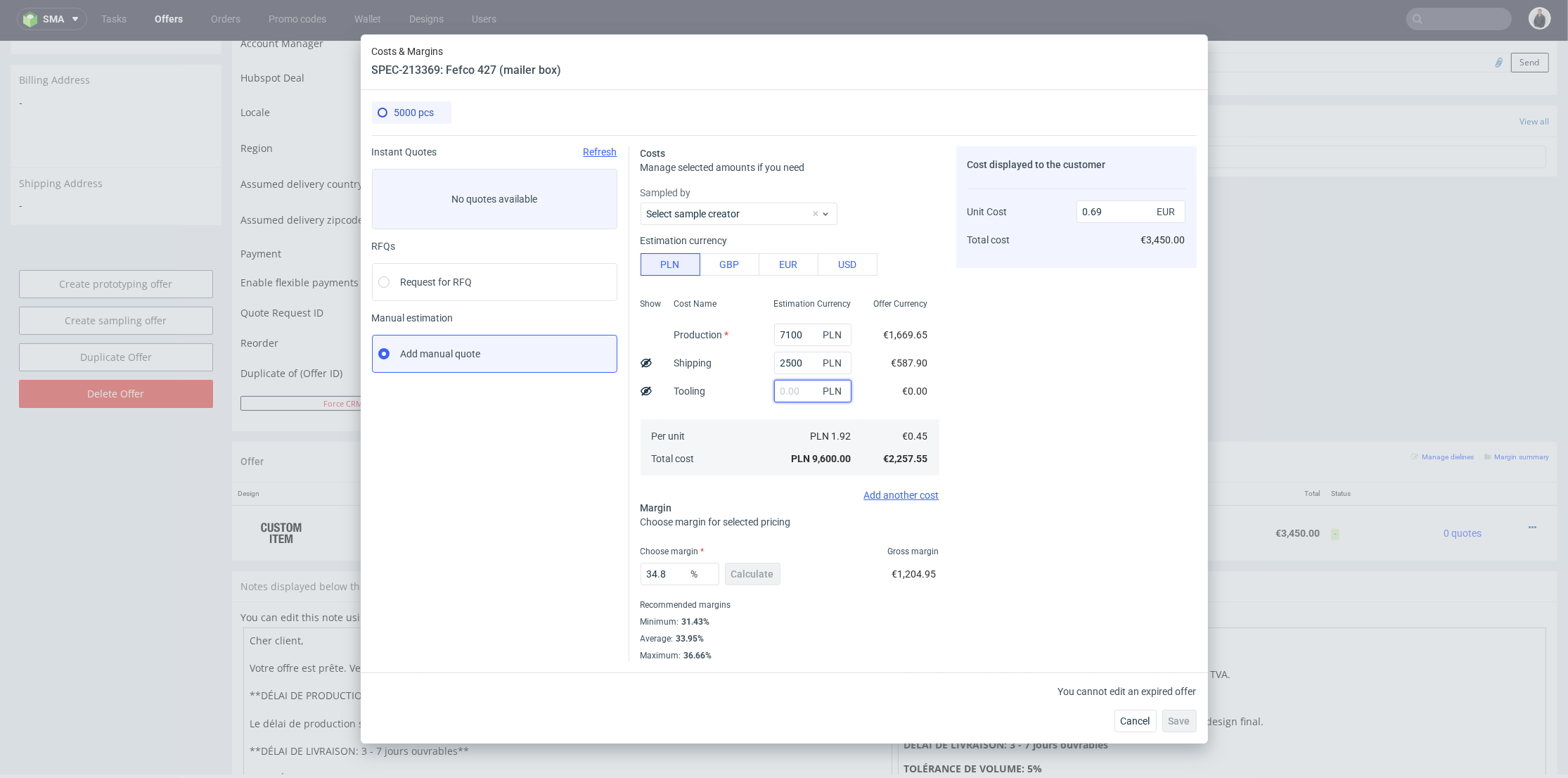
click at [779, 391] on input "text" at bounding box center [813, 391] width 77 height 22
drag, startPoint x: 1125, startPoint y: 717, endPoint x: 1000, endPoint y: 546, distance: 211.8
click at [1125, 717] on span "Cancel" at bounding box center [1135, 721] width 29 height 10
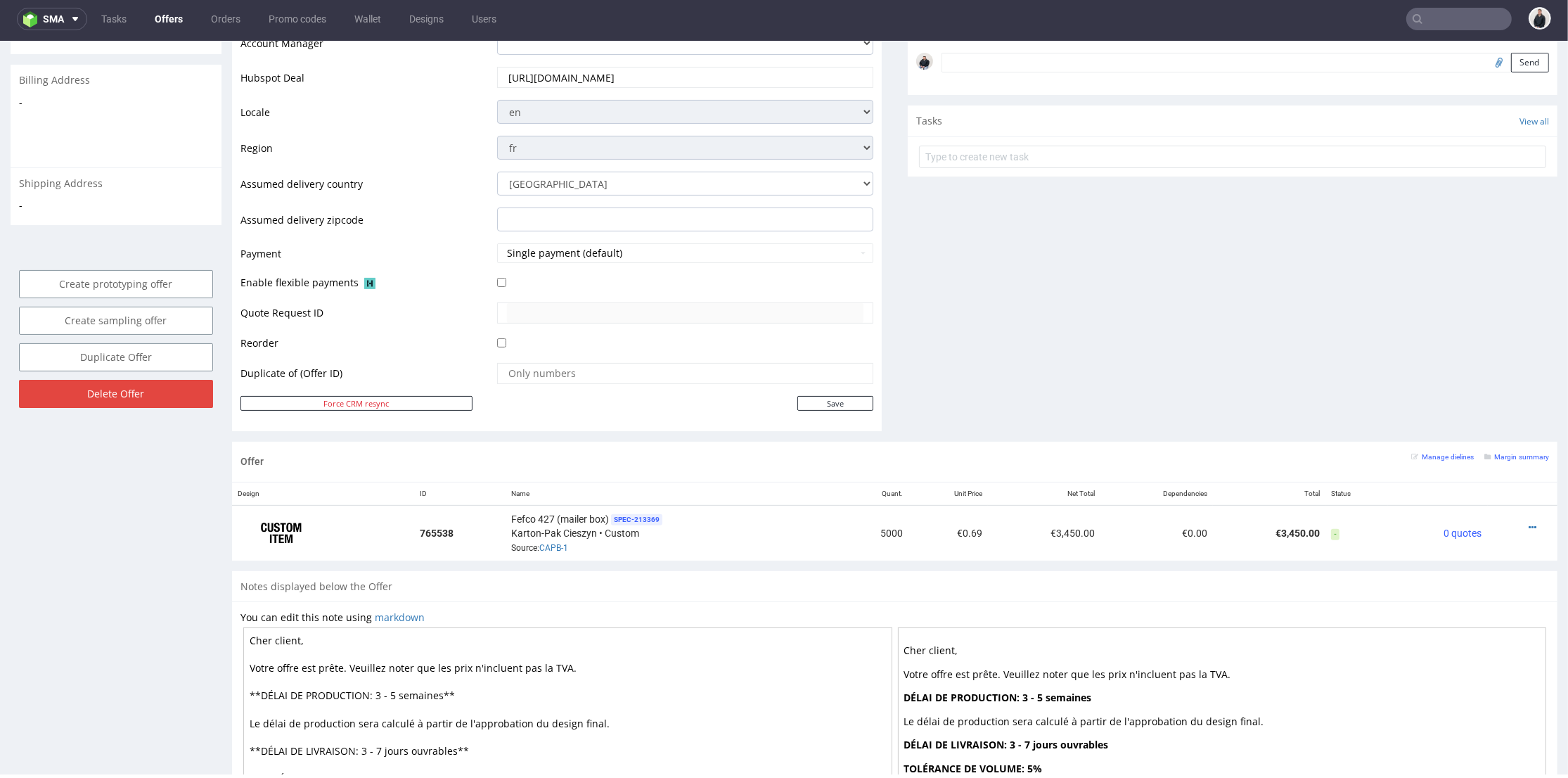
scroll to position [546, 0]
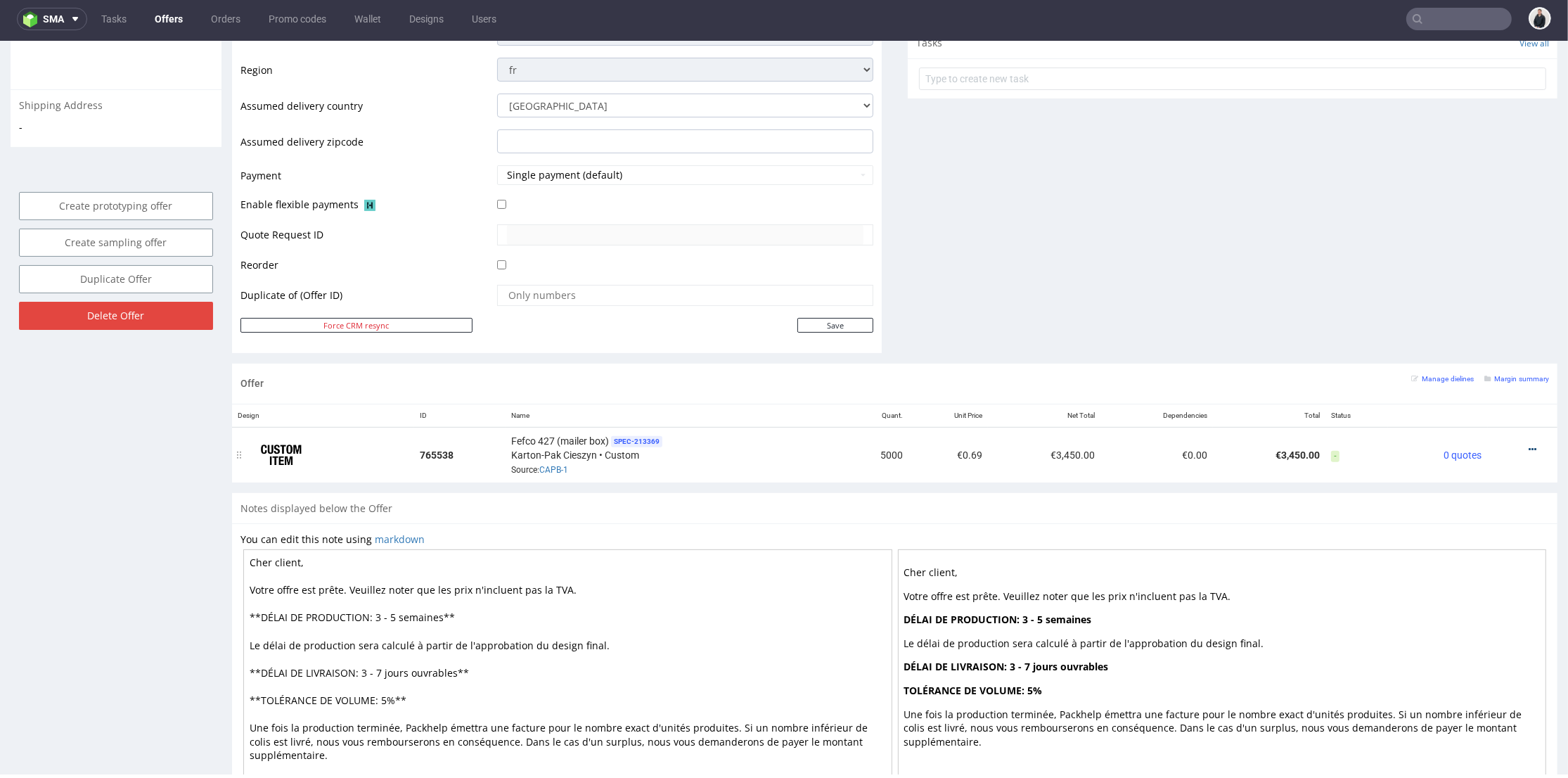
click at [1529, 445] on icon at bounding box center [1532, 450] width 7 height 10
click at [1486, 419] on span "View cost details" at bounding box center [1473, 421] width 106 height 14
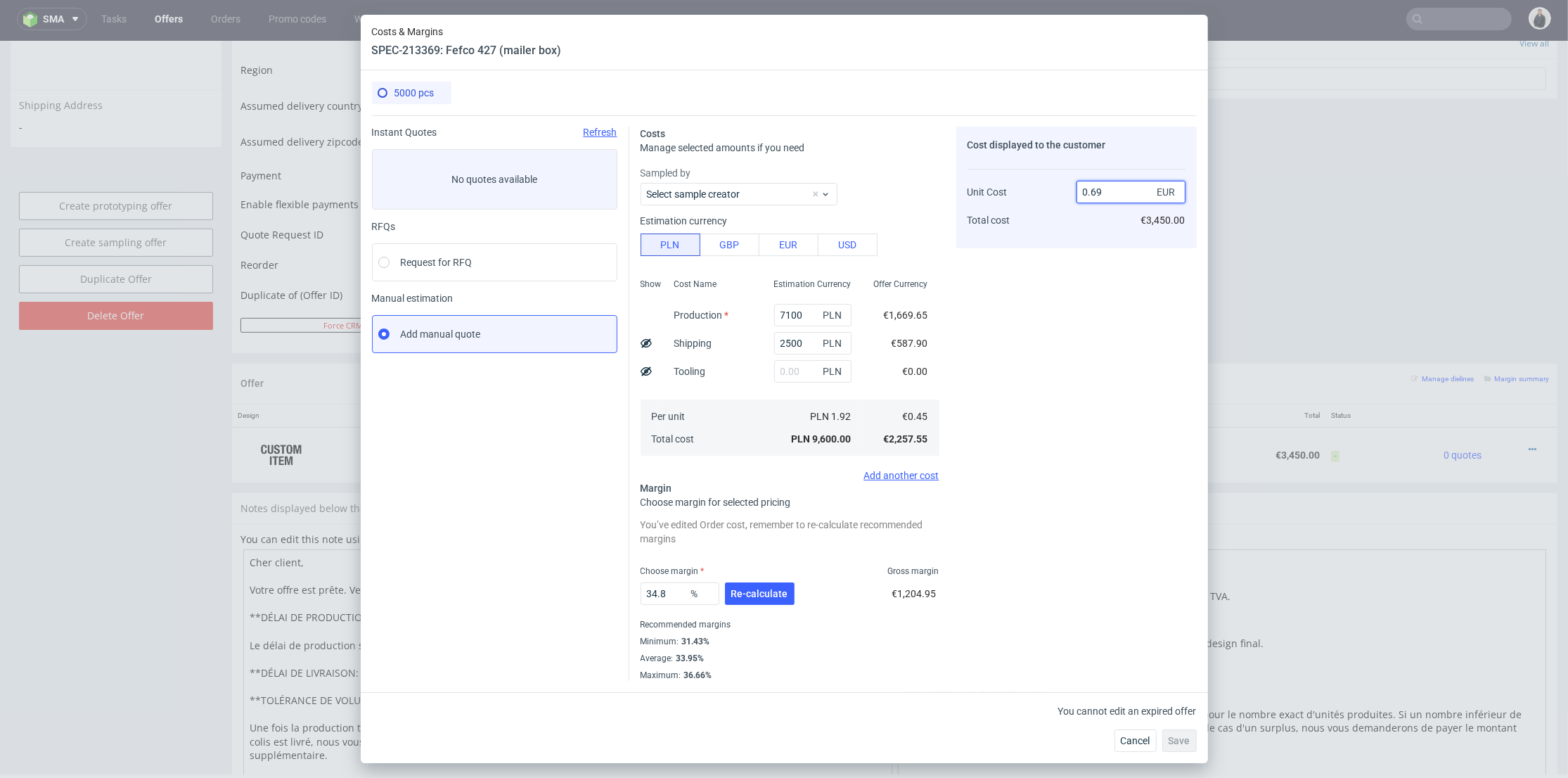
drag, startPoint x: 1098, startPoint y: 191, endPoint x: 1113, endPoint y: 213, distance: 26.6
click at [1110, 194] on input "0.69" at bounding box center [1131, 192] width 109 height 22
type input "0.64"
type input "29.6875"
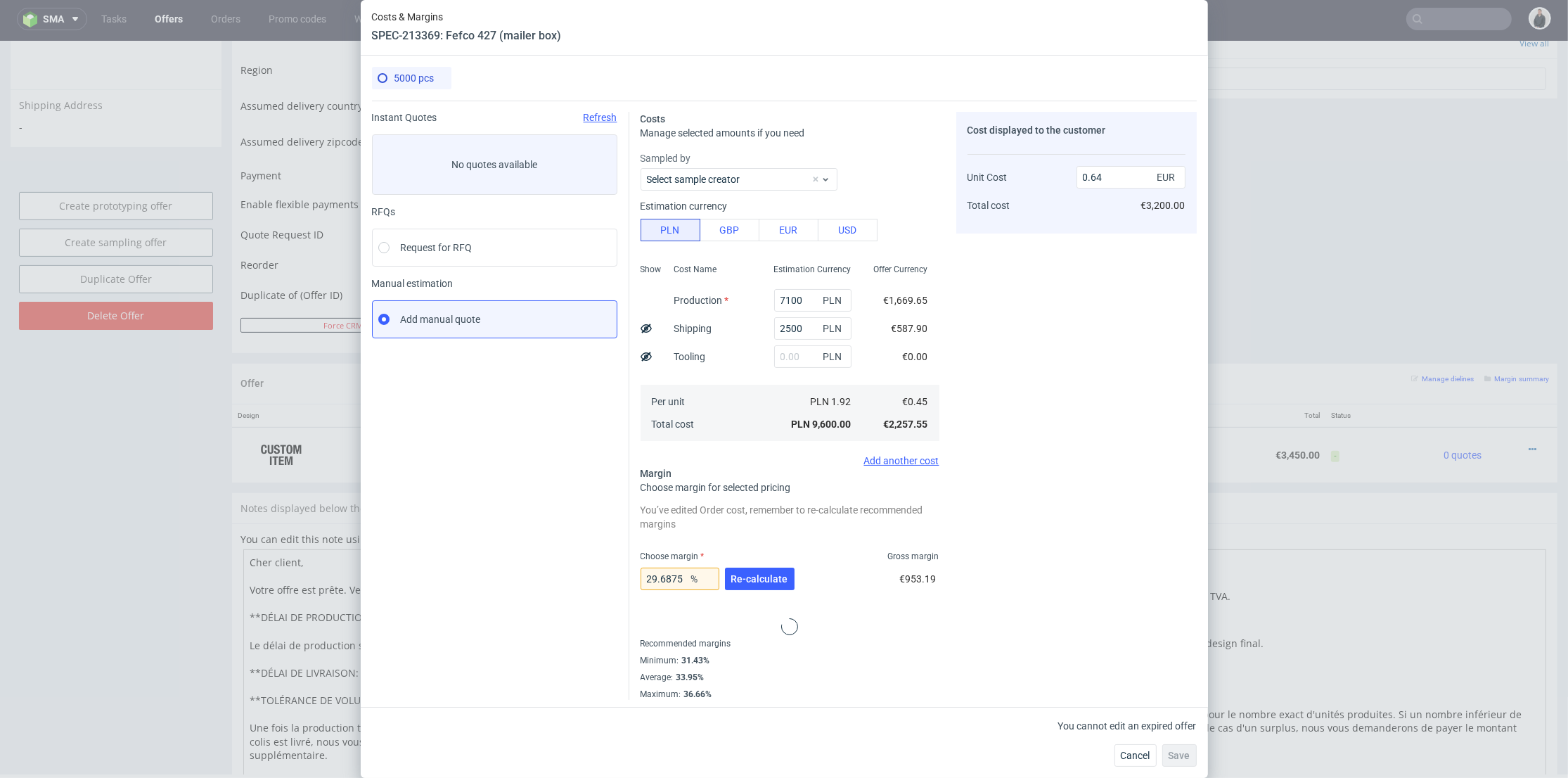
click at [1052, 425] on div "Cost displayed to the customer Unit Cost Total cost 0.64 EUR €3,200.00" at bounding box center [1077, 406] width 241 height 588
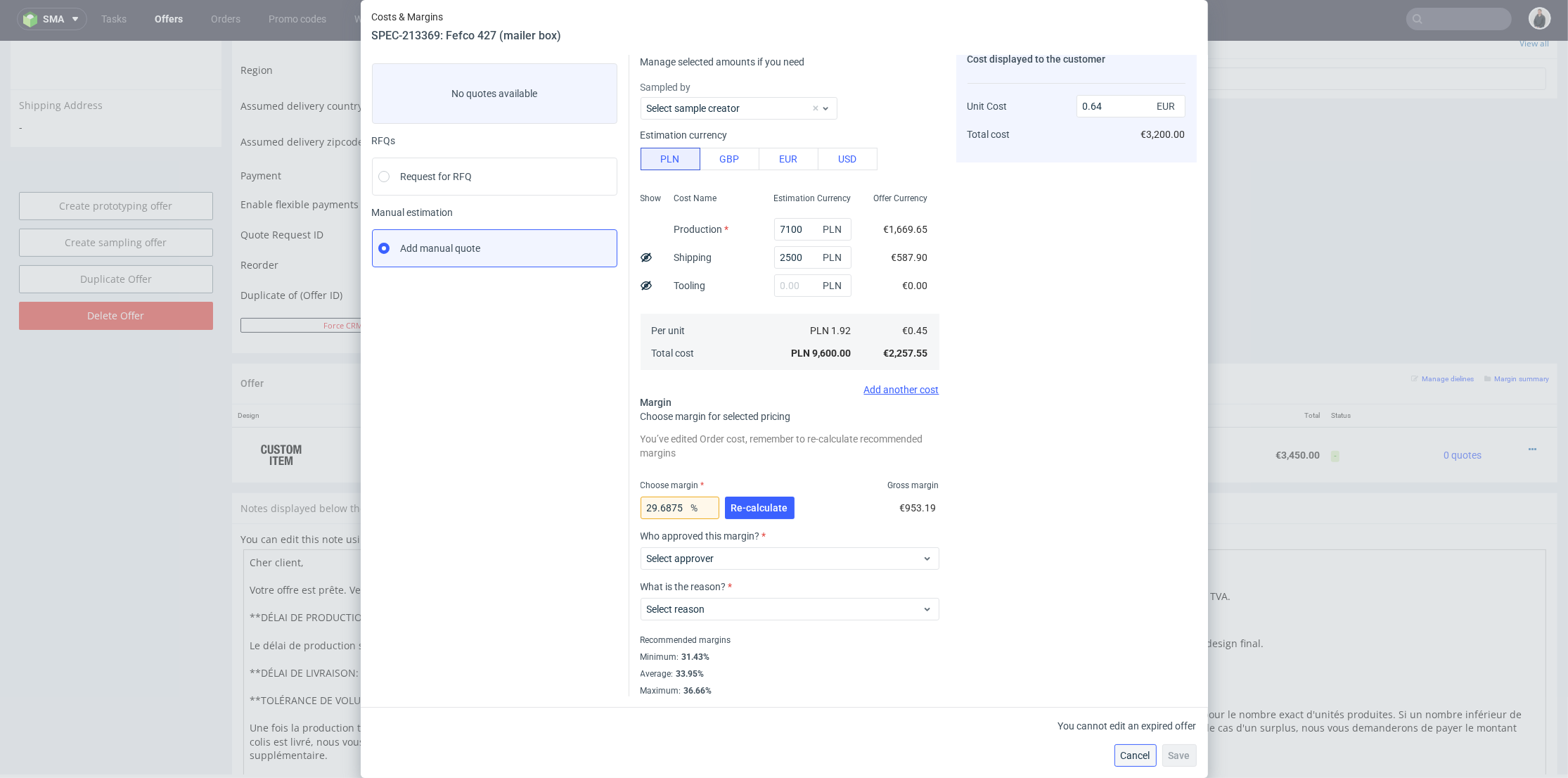
click at [1143, 756] on span "Cancel" at bounding box center [1135, 756] width 29 height 10
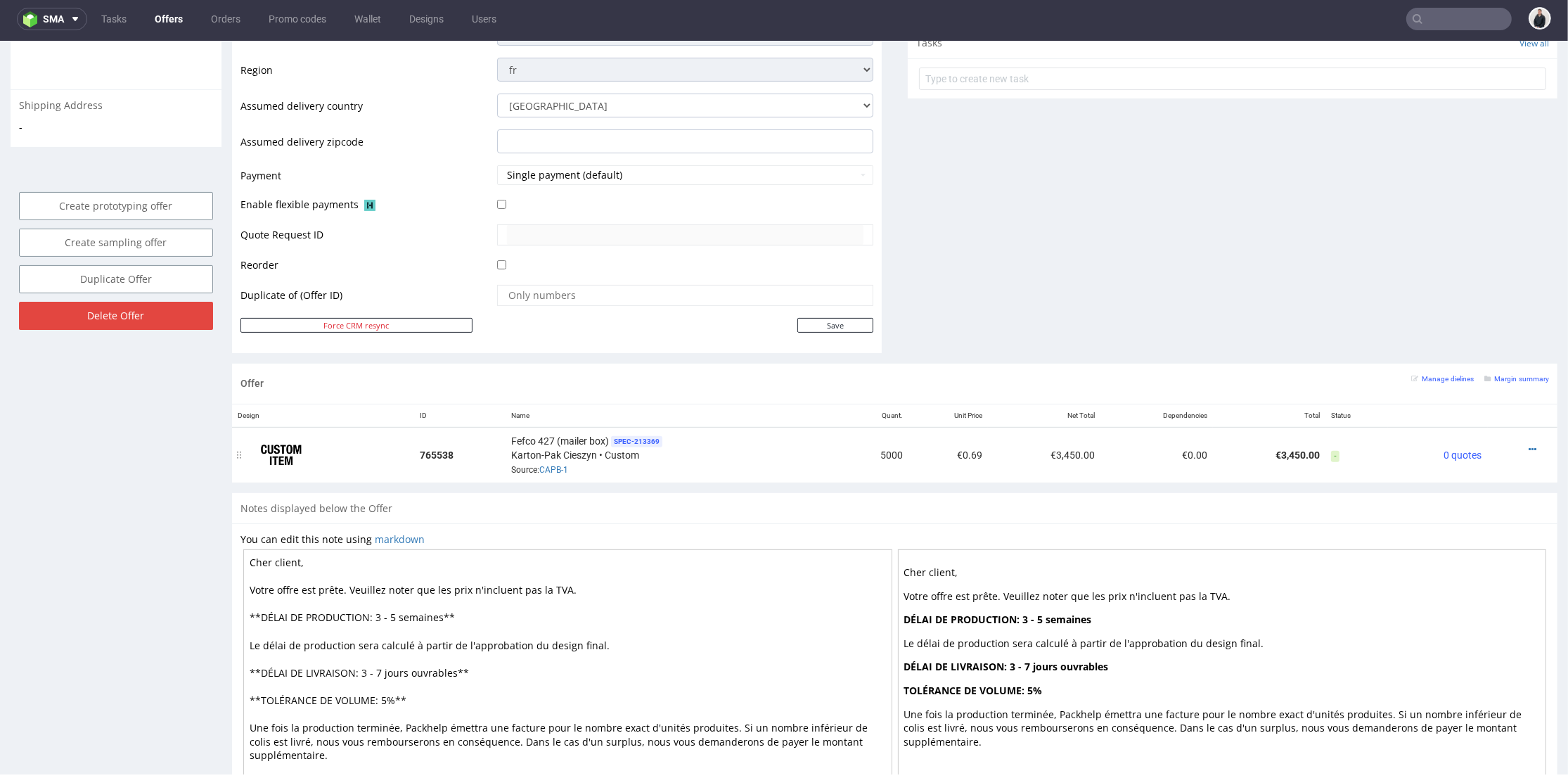
click at [560, 473] on td "Fefco 427 (mailer box) SPEC- 213369 Karton-Pak Cieszyn • Custom Source: CAPB-1" at bounding box center [673, 455] width 335 height 56
click at [561, 471] on link "CAPB-1" at bounding box center [554, 470] width 29 height 10
click at [1529, 448] on icon at bounding box center [1532, 450] width 7 height 10
click at [1476, 416] on span "View cost details" at bounding box center [1473, 421] width 106 height 14
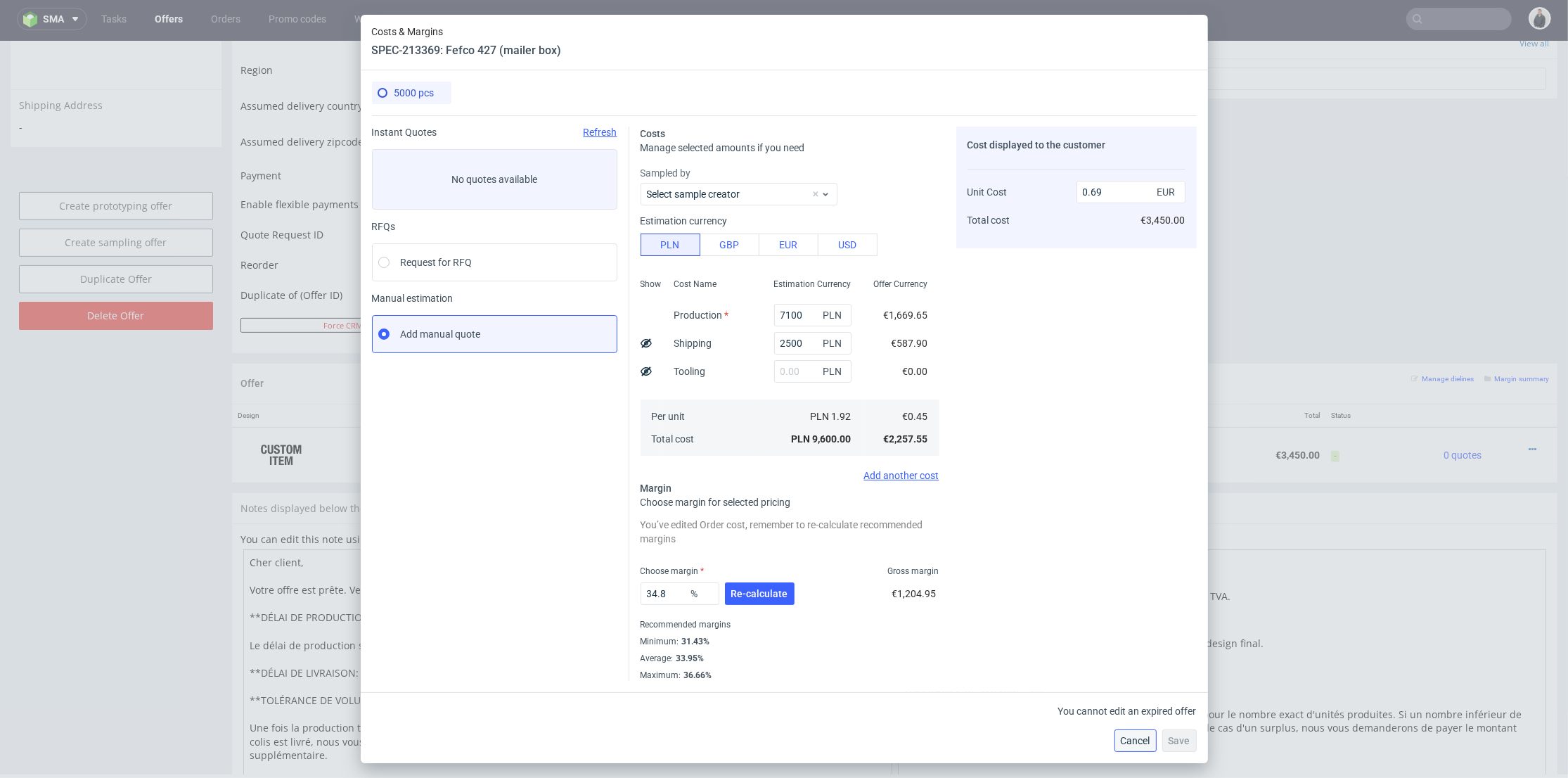
click at [1124, 751] on button "Cancel" at bounding box center [1136, 741] width 42 height 22
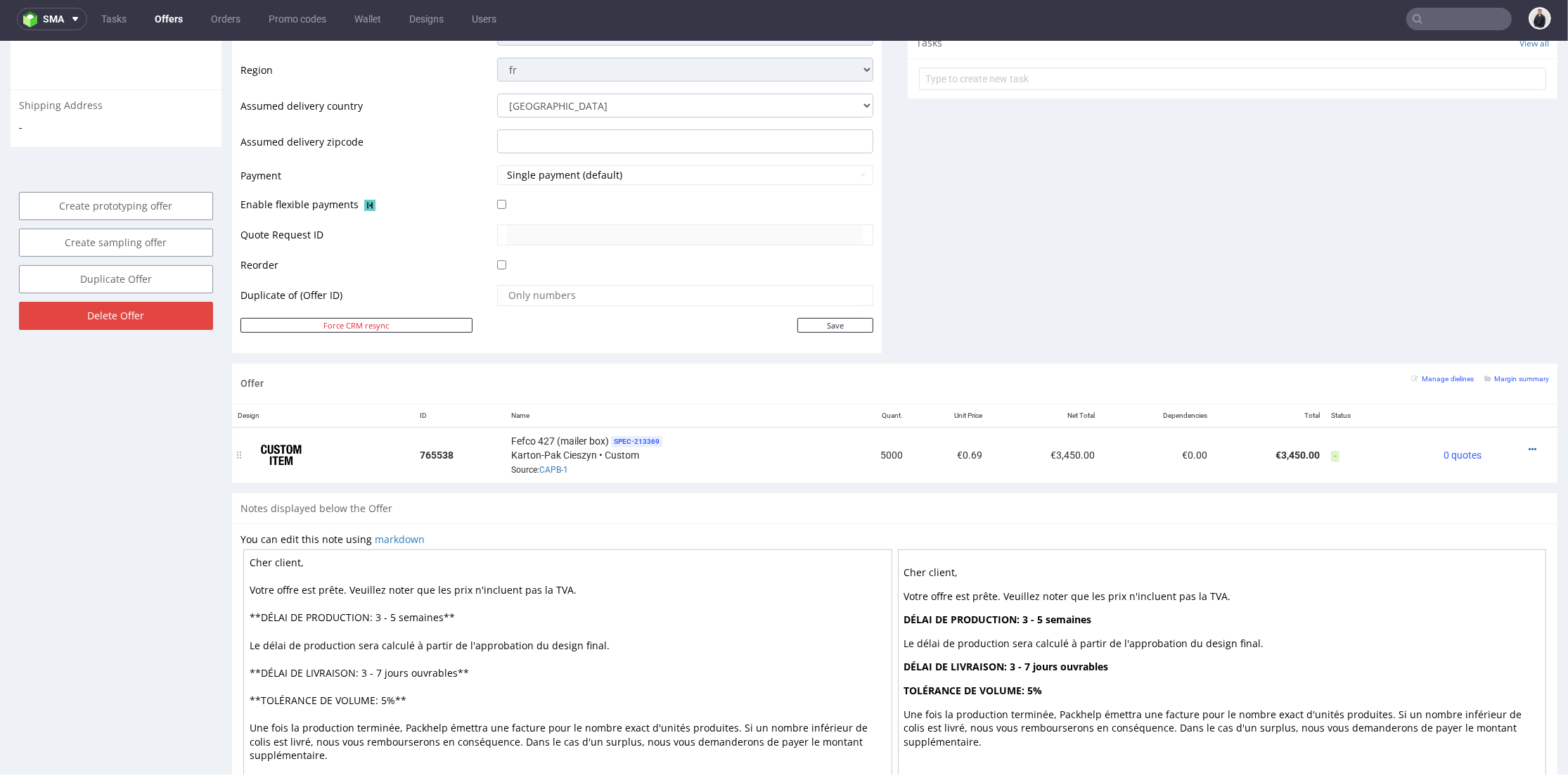
click at [1516, 448] on div at bounding box center [1519, 449] width 50 height 14
click at [1504, 442] on div at bounding box center [1519, 449] width 50 height 14
click at [1529, 445] on icon at bounding box center [1532, 450] width 7 height 10
click at [1475, 425] on span "View cost details" at bounding box center [1473, 421] width 106 height 14
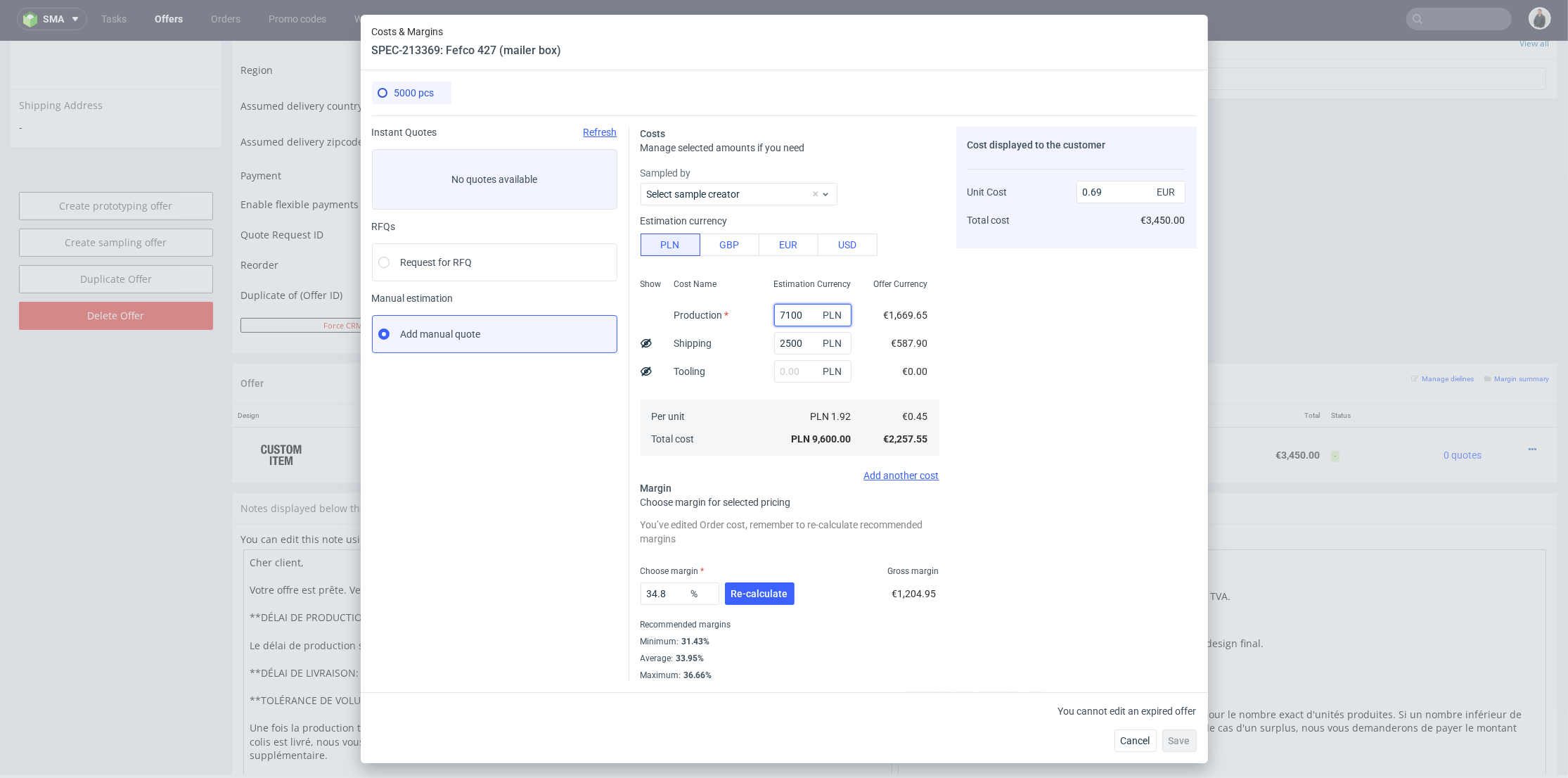
click at [780, 314] on input "7100" at bounding box center [813, 315] width 77 height 22
type input "6800"
type input "0.67"
click at [1024, 312] on div "Cost displayed to the customer Unit Cost Total cost 0.67 EUR €3,350.00" at bounding box center [1077, 403] width 241 height 554
click at [762, 596] on span "Re-calculate" at bounding box center [759, 594] width 57 height 10
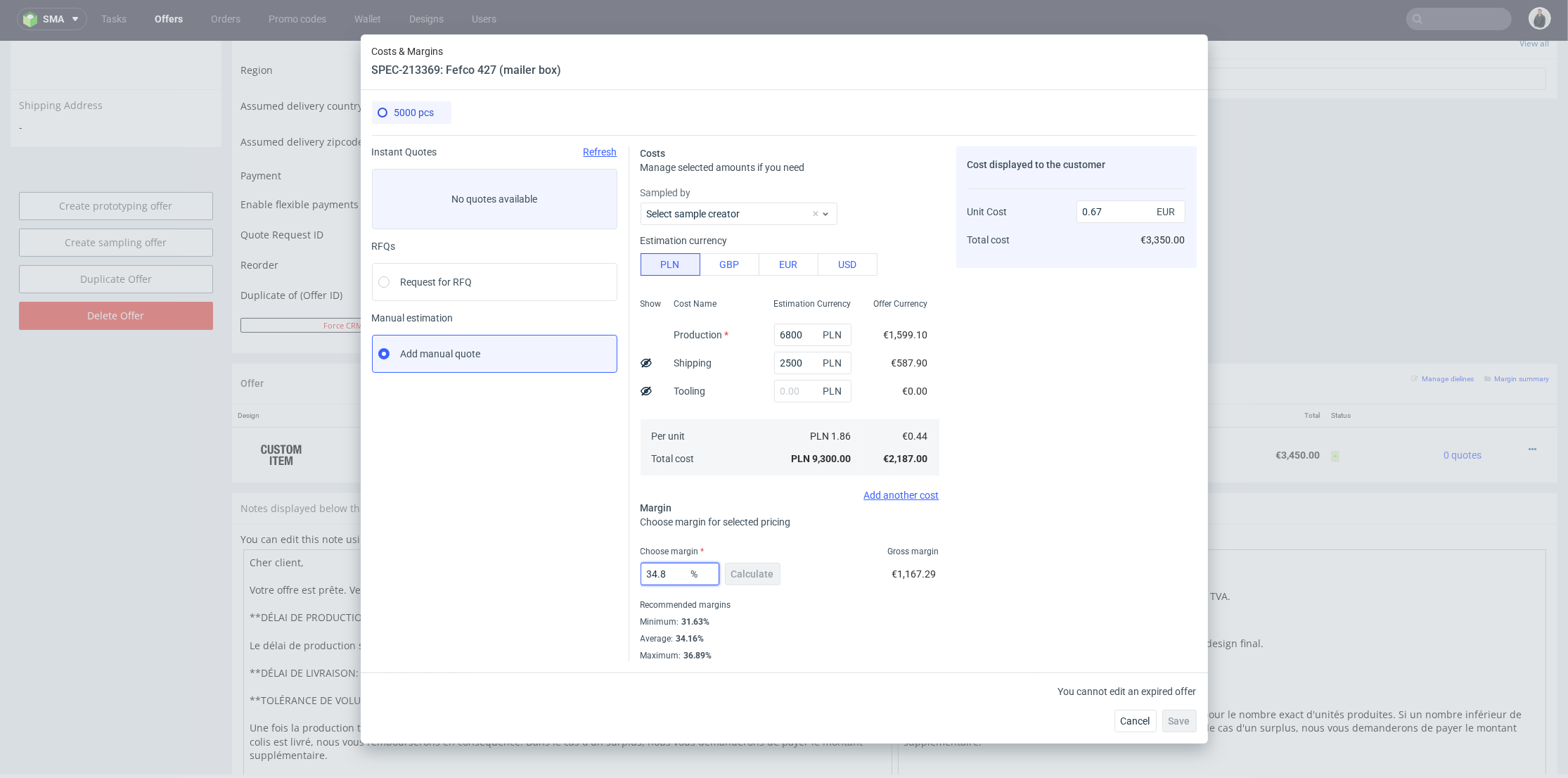
drag, startPoint x: 674, startPoint y: 568, endPoint x: 837, endPoint y: 557, distance: 163.4
click at [614, 568] on div "Instant Quotes Refresh No quotes available RFQs Request for RFQ Manual estimati…" at bounding box center [784, 398] width 825 height 526
type input "32"
type input "0.65"
click at [1000, 533] on div "Cost displayed to the customer Unit Cost Total cost 0.65 EUR €3,250.00" at bounding box center [1077, 404] width 241 height 515
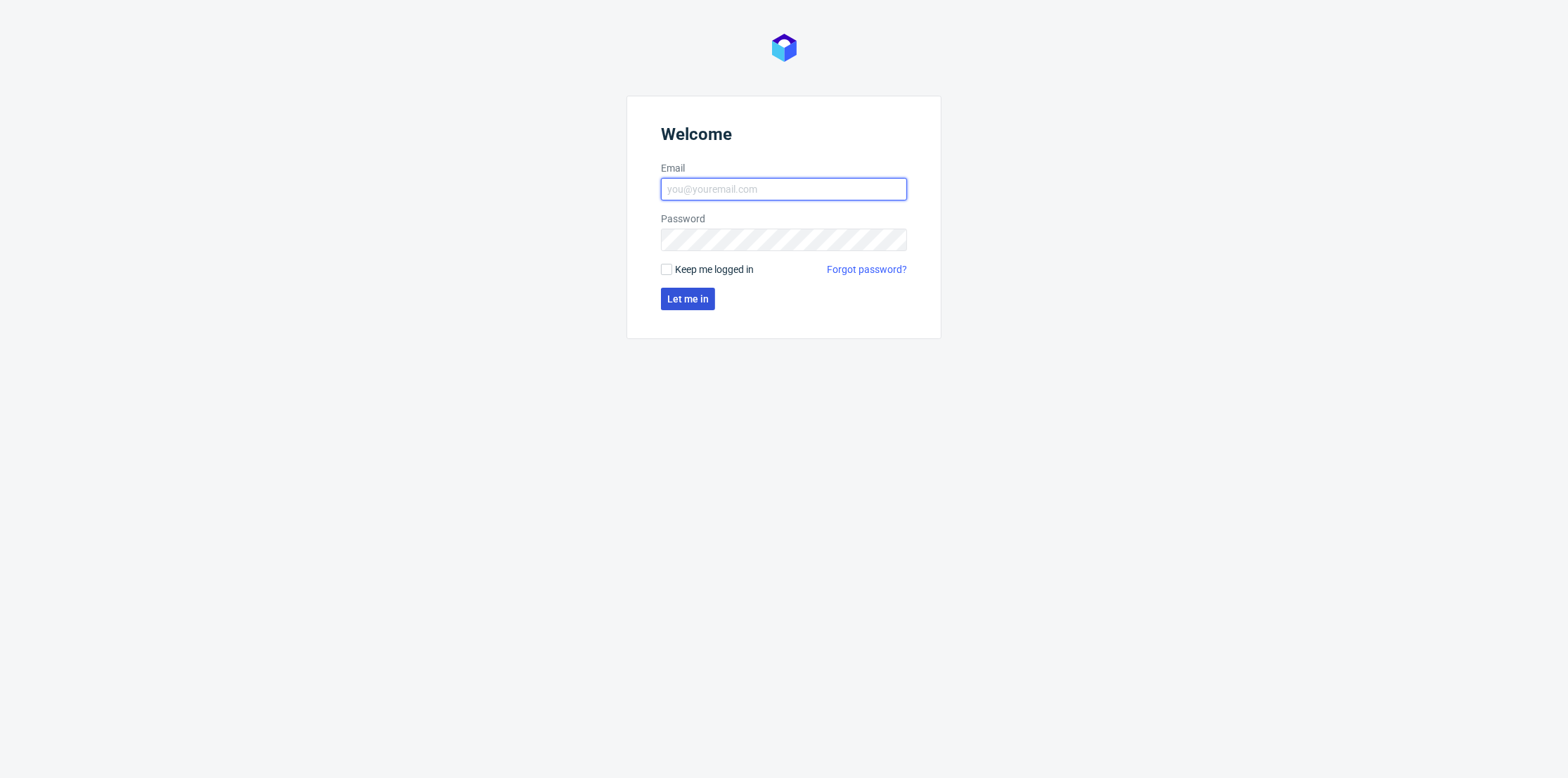
type input "[PERSON_NAME][EMAIL_ADDRESS][DOMAIN_NAME]"
click at [702, 301] on span "Let me in" at bounding box center [688, 299] width 42 height 10
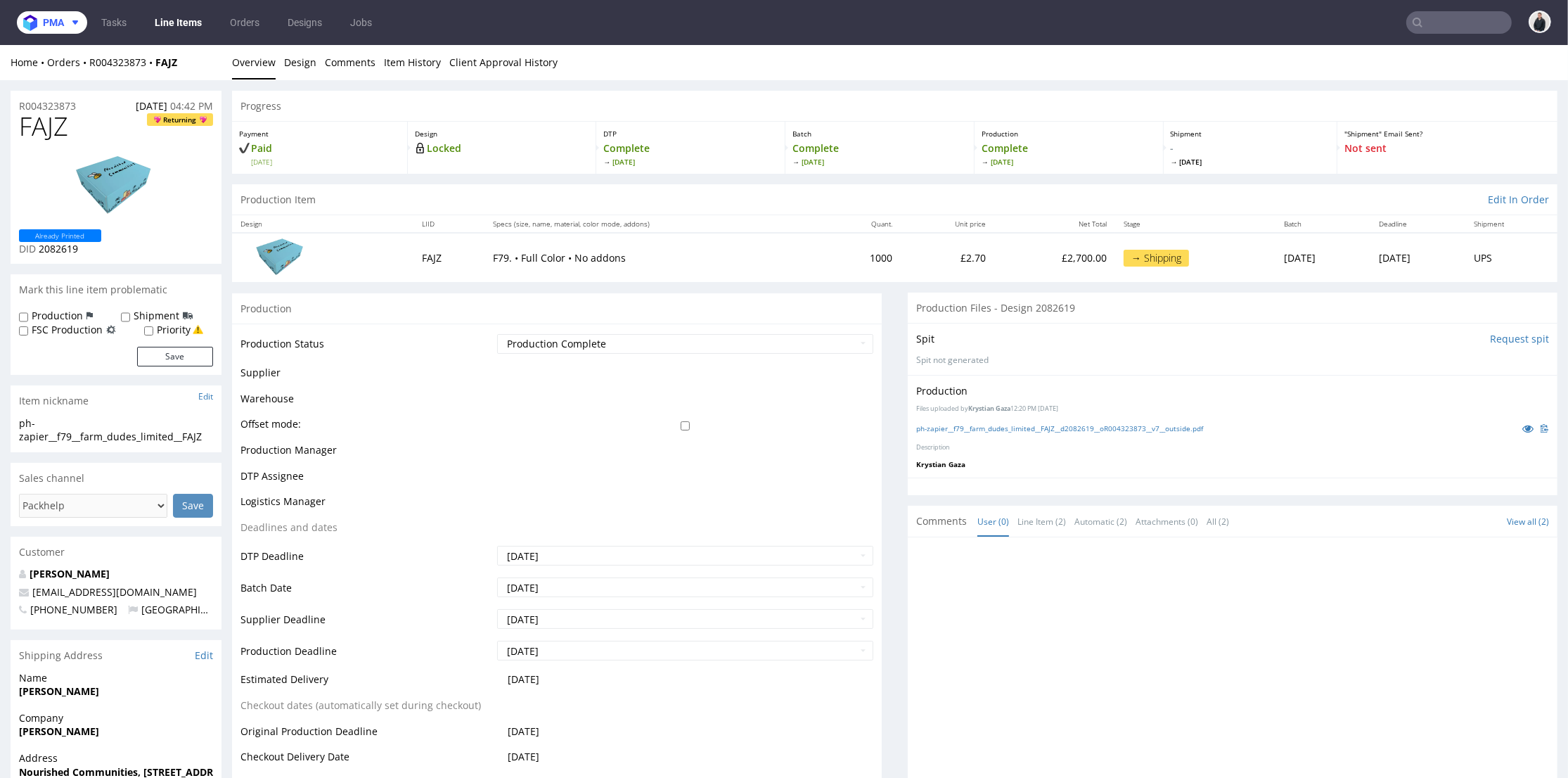
drag, startPoint x: 55, startPoint y: 21, endPoint x: 66, endPoint y: 34, distance: 17.0
click at [56, 21] on span "pma" at bounding box center [53, 22] width 21 height 10
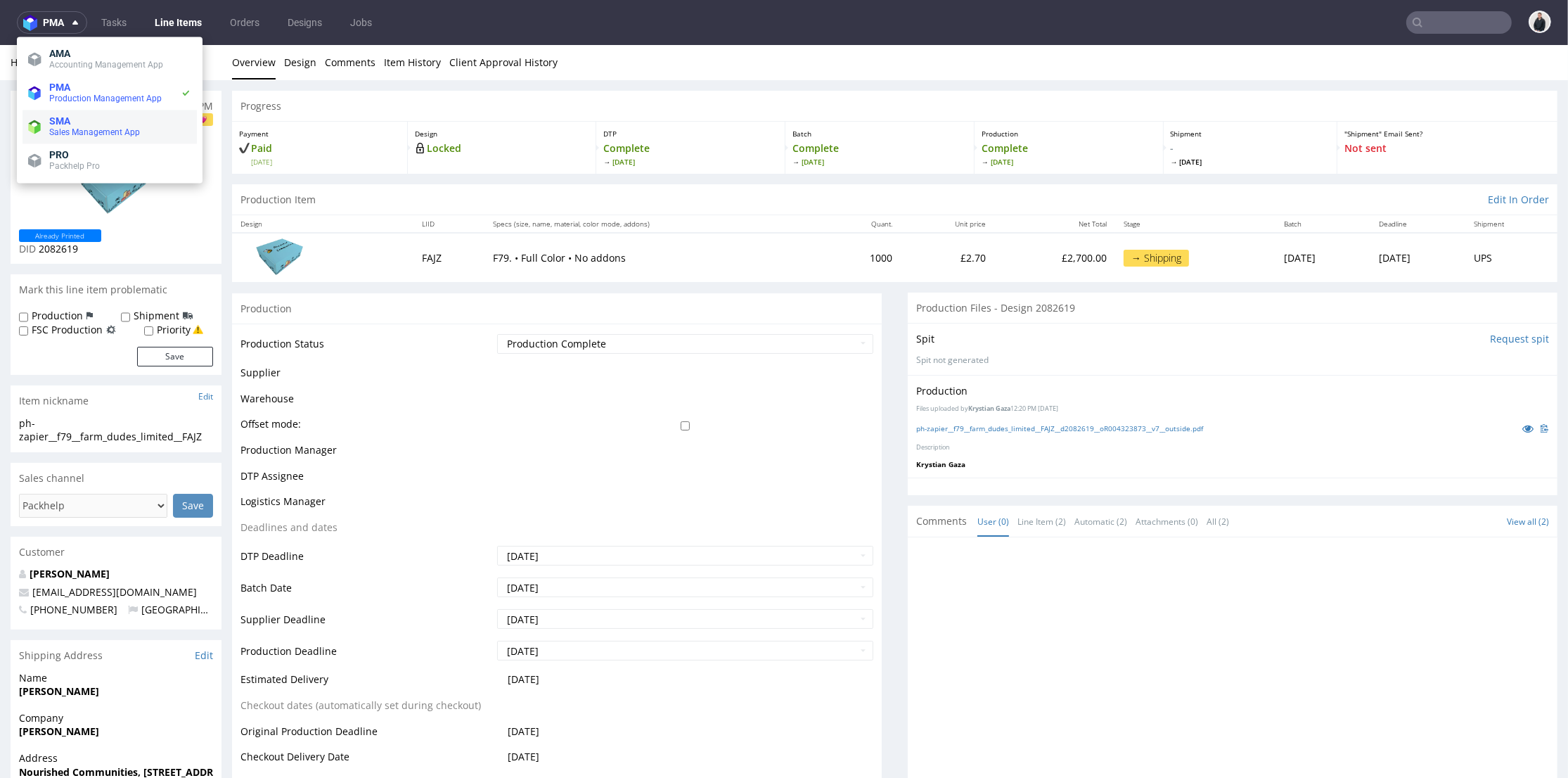
click at [104, 128] on span "Sales Management App" at bounding box center [94, 132] width 91 height 10
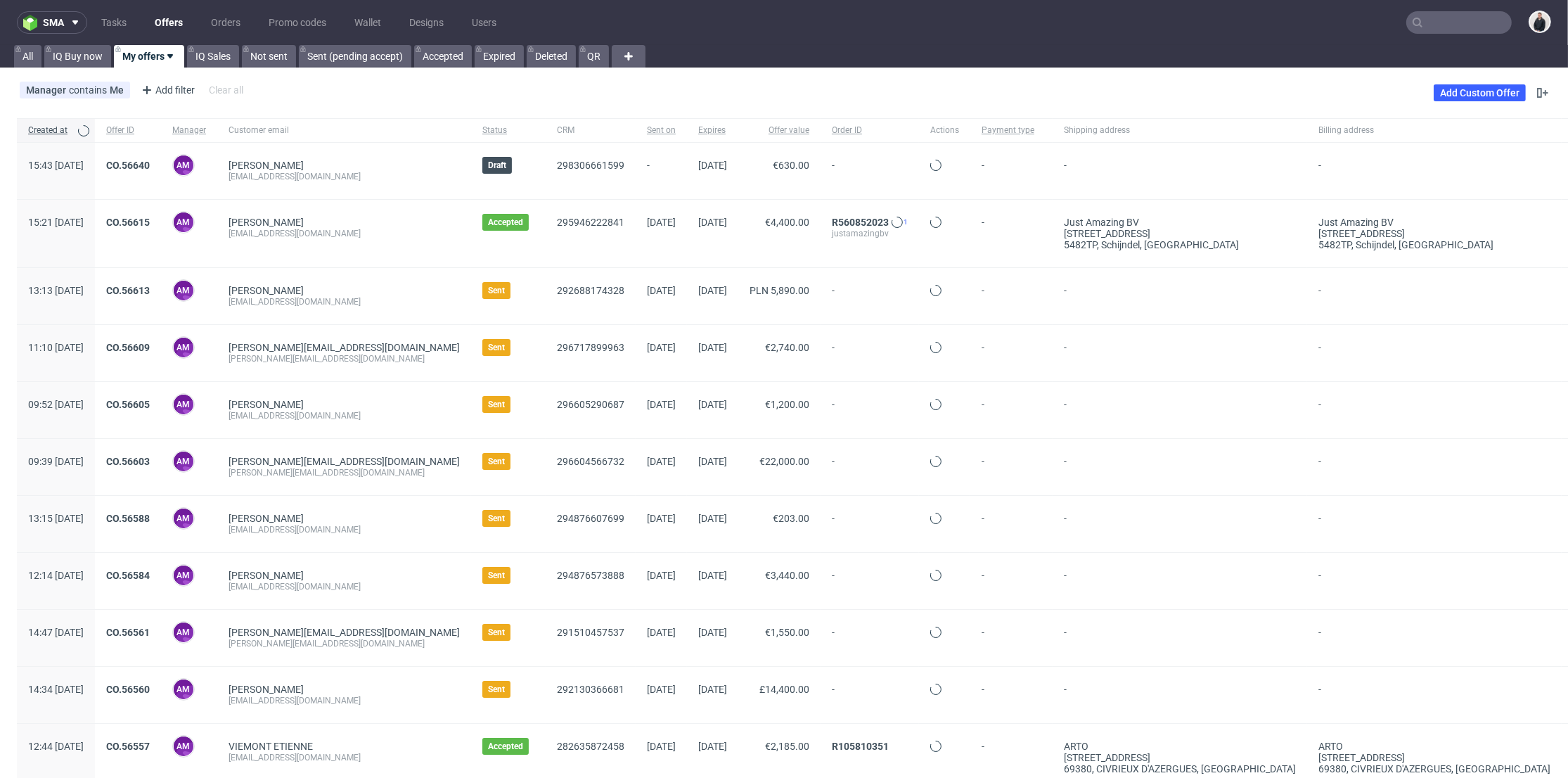
click at [174, 22] on link "Offers" at bounding box center [169, 22] width 45 height 22
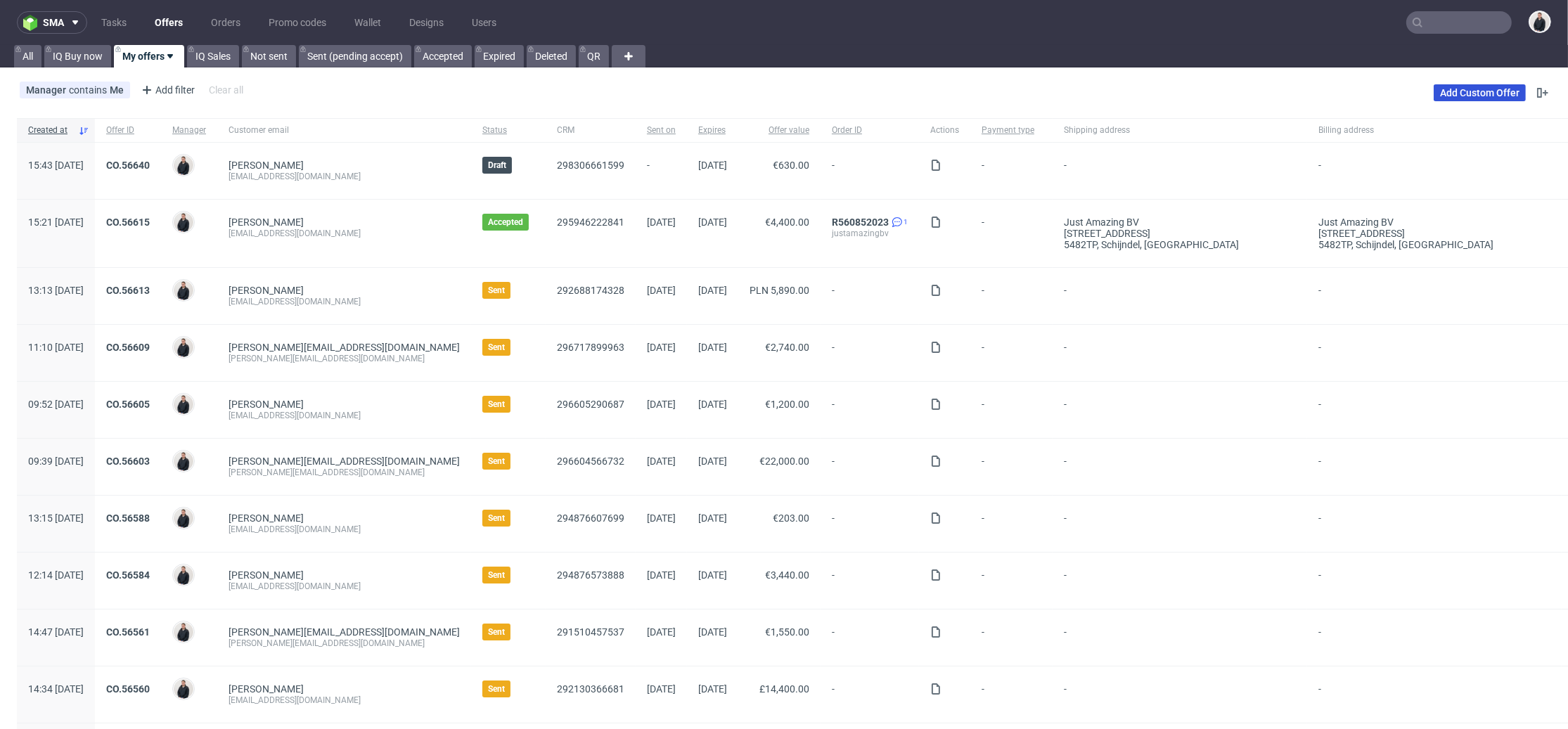
click at [1451, 89] on link "Add Custom Offer" at bounding box center [1480, 92] width 92 height 17
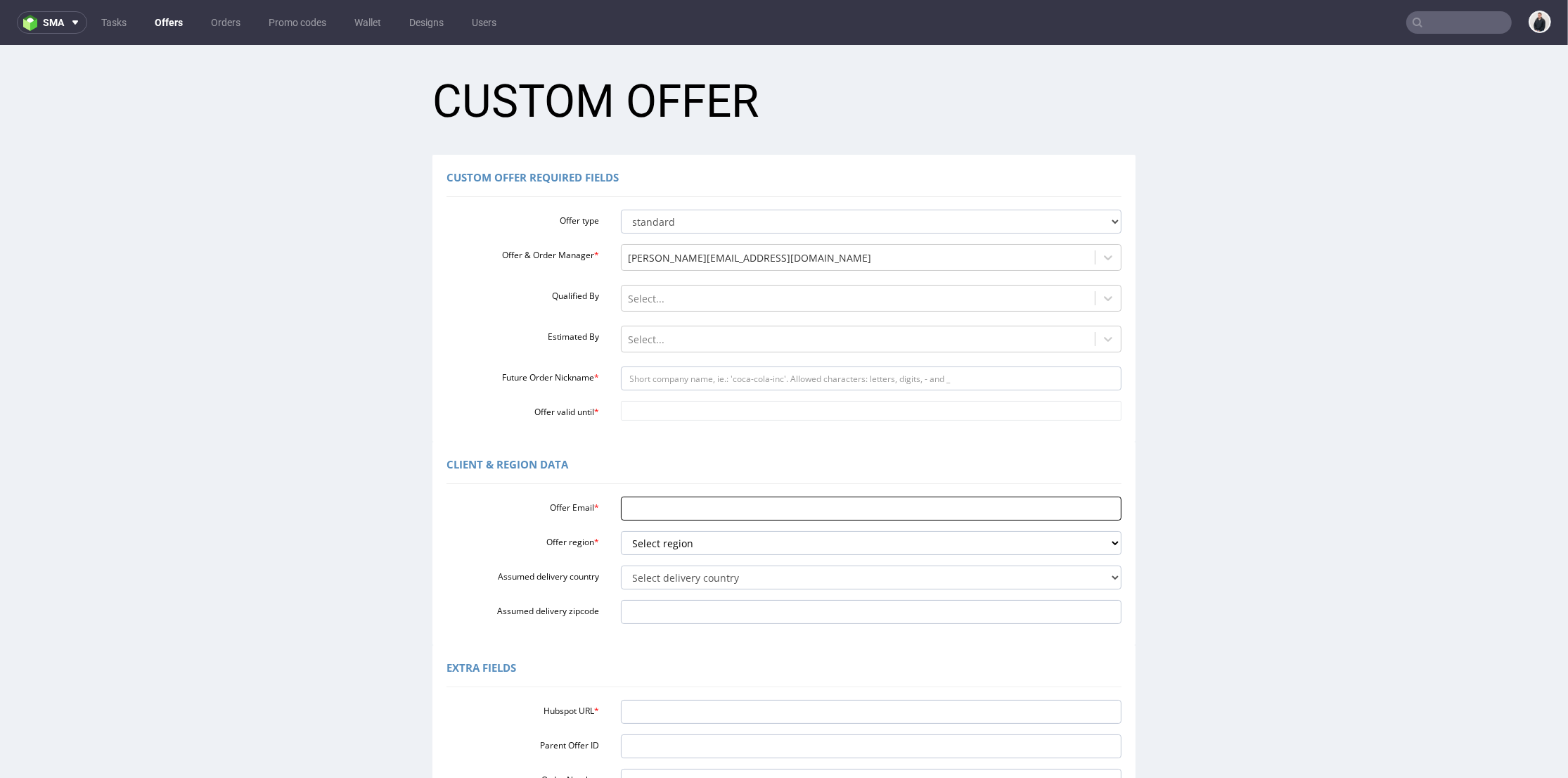
click at [715, 510] on input "Offer Email *" at bounding box center [872, 508] width 501 height 24
paste input "[PERSON_NAME][EMAIL_ADDRESS][DOMAIN_NAME]"
type input "[PERSON_NAME][EMAIL_ADDRESS][DOMAIN_NAME]"
click at [680, 541] on select "Select region eu gb de pl fr it es" at bounding box center [872, 543] width 501 height 24
select select "eu"
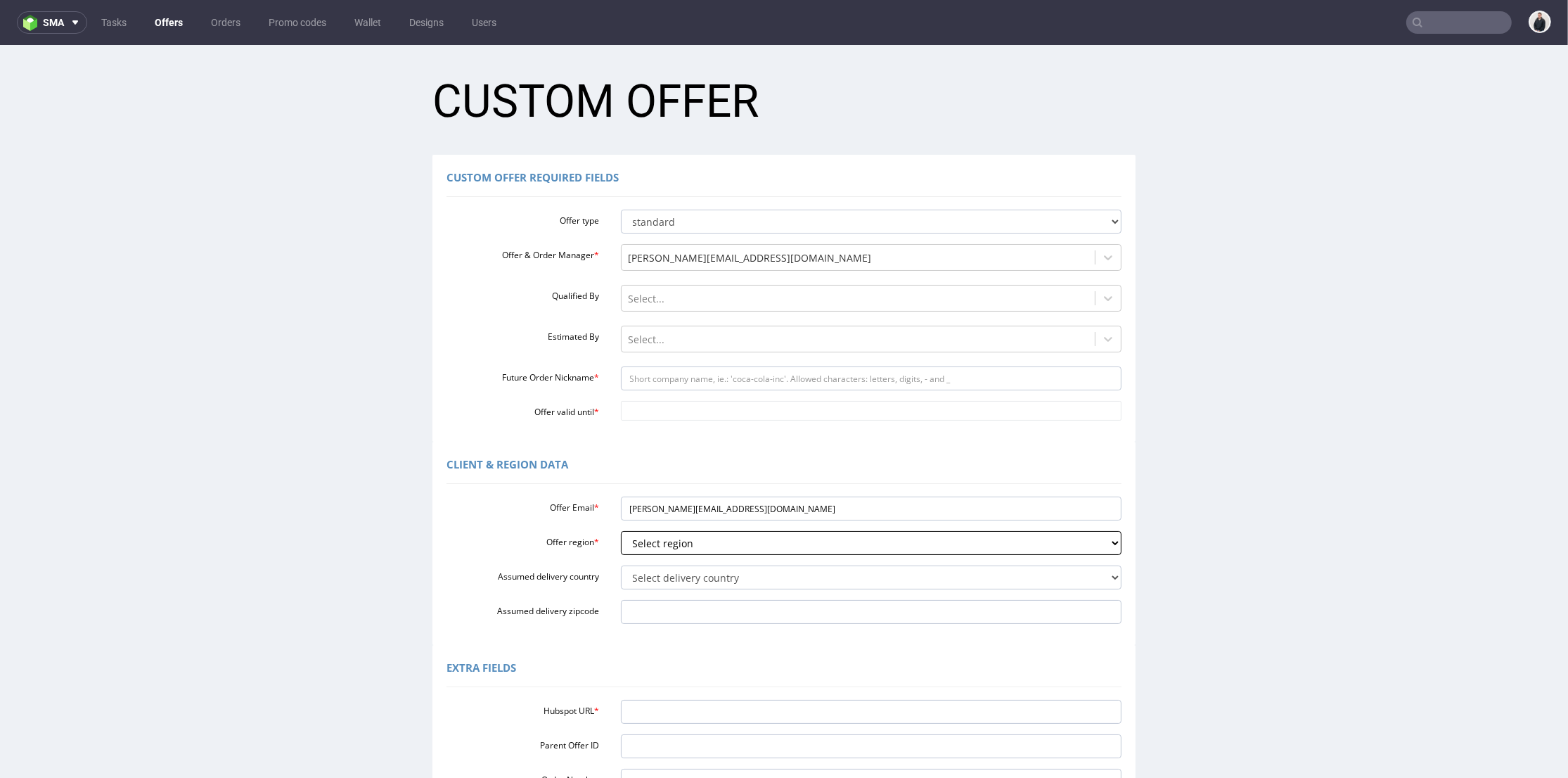
click at [621, 531] on select "Select region eu gb de pl fr it es" at bounding box center [872, 543] width 501 height 24
click at [680, 575] on select "Select delivery country [GEOGRAPHIC_DATA] [GEOGRAPHIC_DATA] [GEOGRAPHIC_DATA] […" at bounding box center [872, 577] width 501 height 24
select select "59"
click at [621, 566] on select "Select delivery country [GEOGRAPHIC_DATA] [GEOGRAPHIC_DATA] [GEOGRAPHIC_DATA] […" at bounding box center [872, 577] width 501 height 24
drag, startPoint x: 672, startPoint y: 713, endPoint x: 676, endPoint y: 674, distance: 39.2
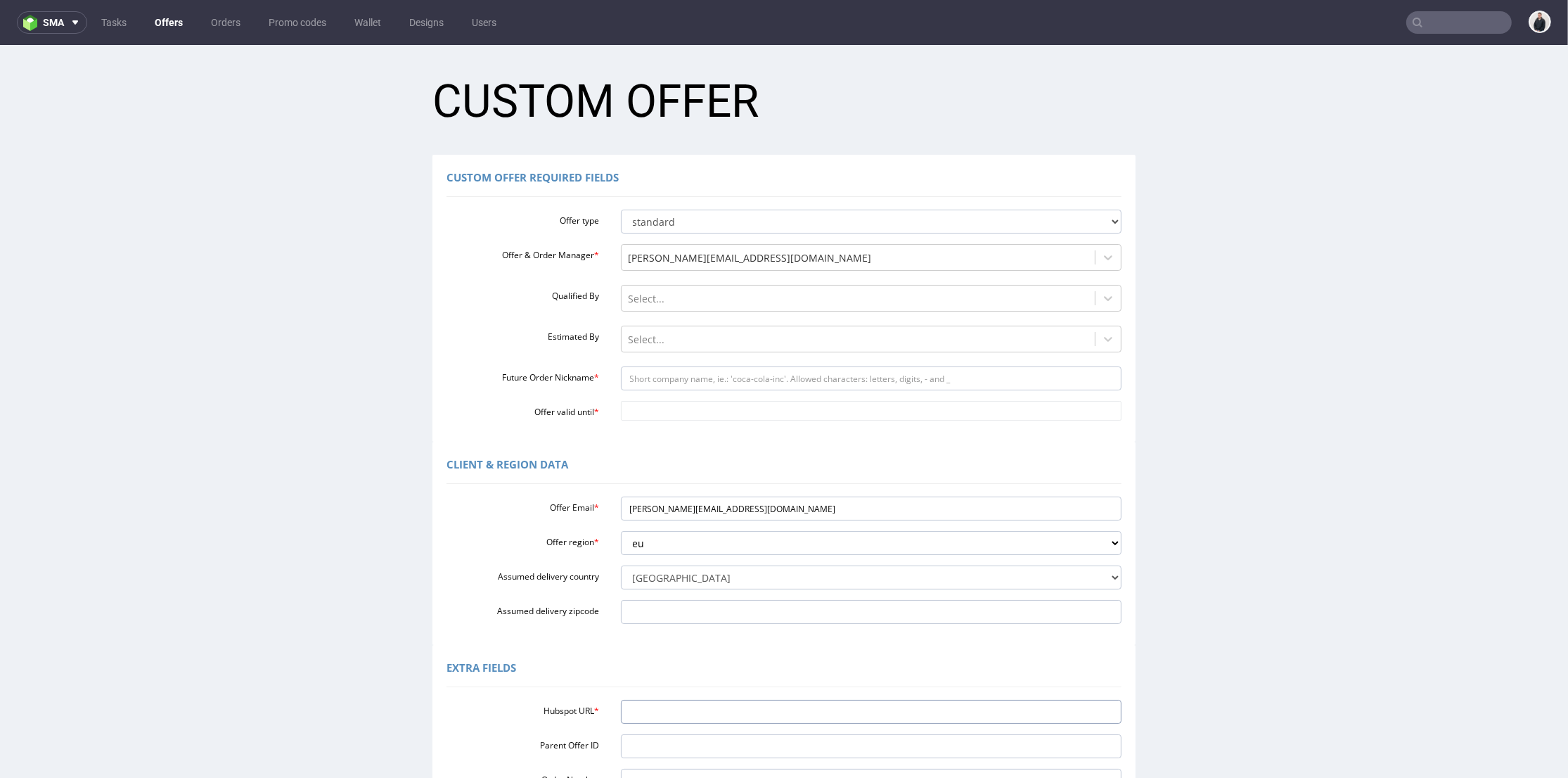
click at [672, 712] on input "Hubspot URL *" at bounding box center [872, 711] width 501 height 24
drag, startPoint x: 717, startPoint y: 503, endPoint x: 655, endPoint y: 502, distance: 62.0
click at [655, 502] on input "bonnie@houseofcosmetics.dk" at bounding box center [872, 508] width 501 height 24
click at [697, 382] on input "Future Order Nickname *" at bounding box center [872, 378] width 501 height 24
paste input "houseofcosmetic"
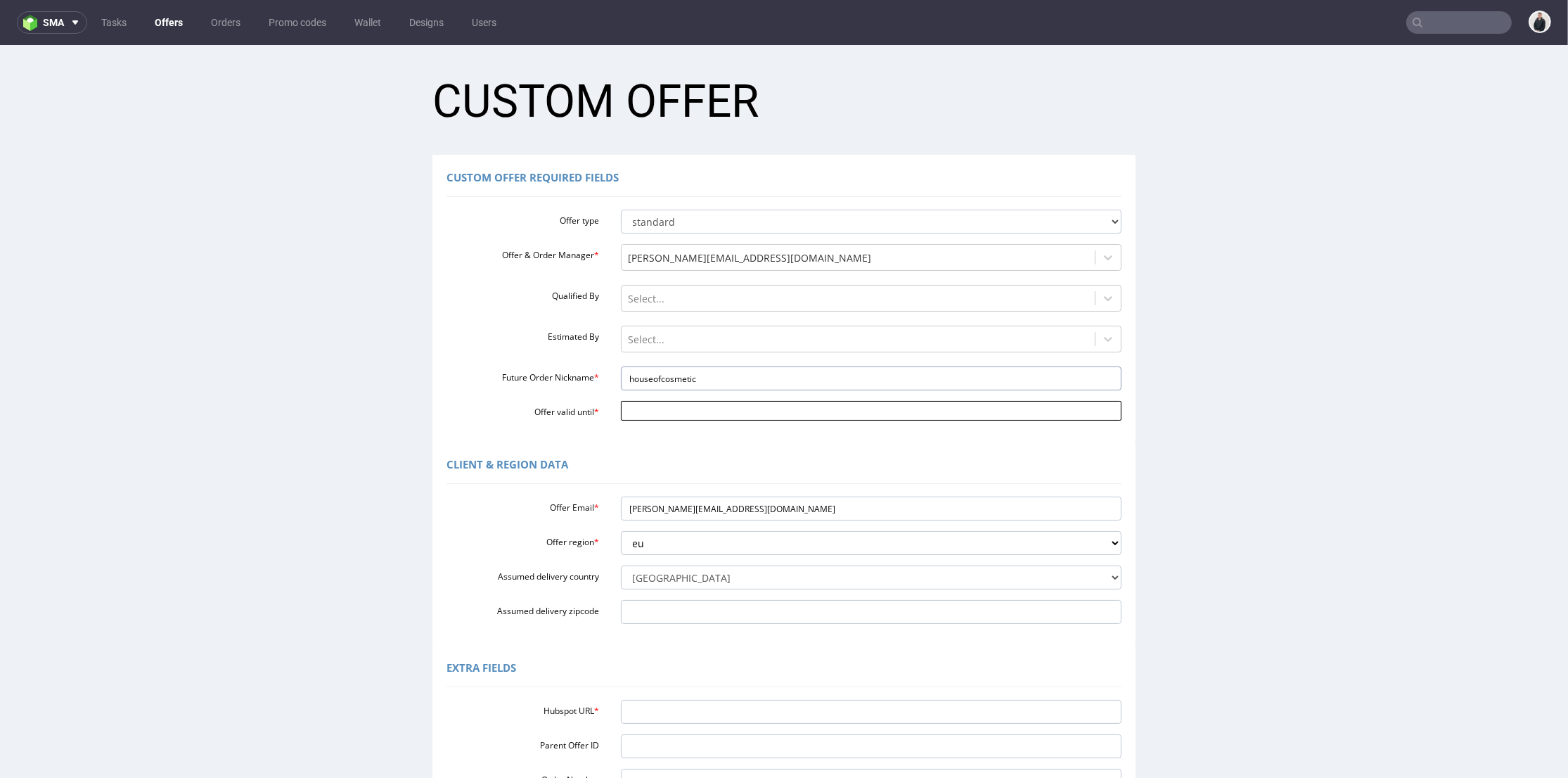
type input "houseofcosmetic"
click at [680, 411] on input "Offer valid until *" at bounding box center [872, 411] width 501 height 20
click at [753, 351] on td "27" at bounding box center [752, 347] width 21 height 21
type input "2025-09-27"
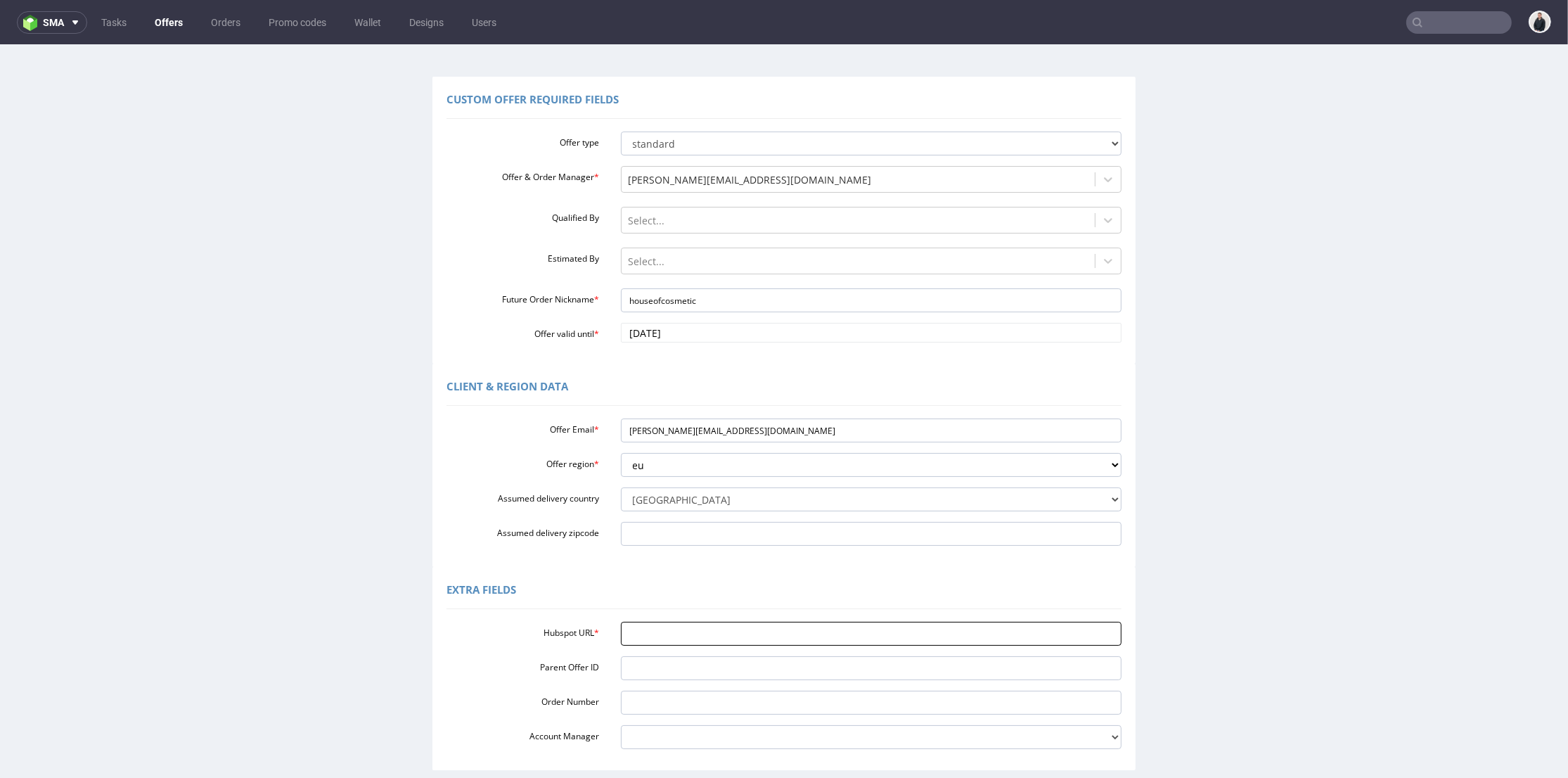
click at [686, 636] on input "Hubspot URL *" at bounding box center [872, 634] width 501 height 24
drag, startPoint x: 767, startPoint y: 422, endPoint x: 531, endPoint y: 393, distance: 237.8
click at [514, 416] on div "Offer Email * bonnie@houseofcosmetics.dk Offer region * Select region eu gb de …" at bounding box center [784, 480] width 675 height 133
click at [621, 429] on input "bonnie@houseofcosmetics.dk" at bounding box center [872, 430] width 501 height 24
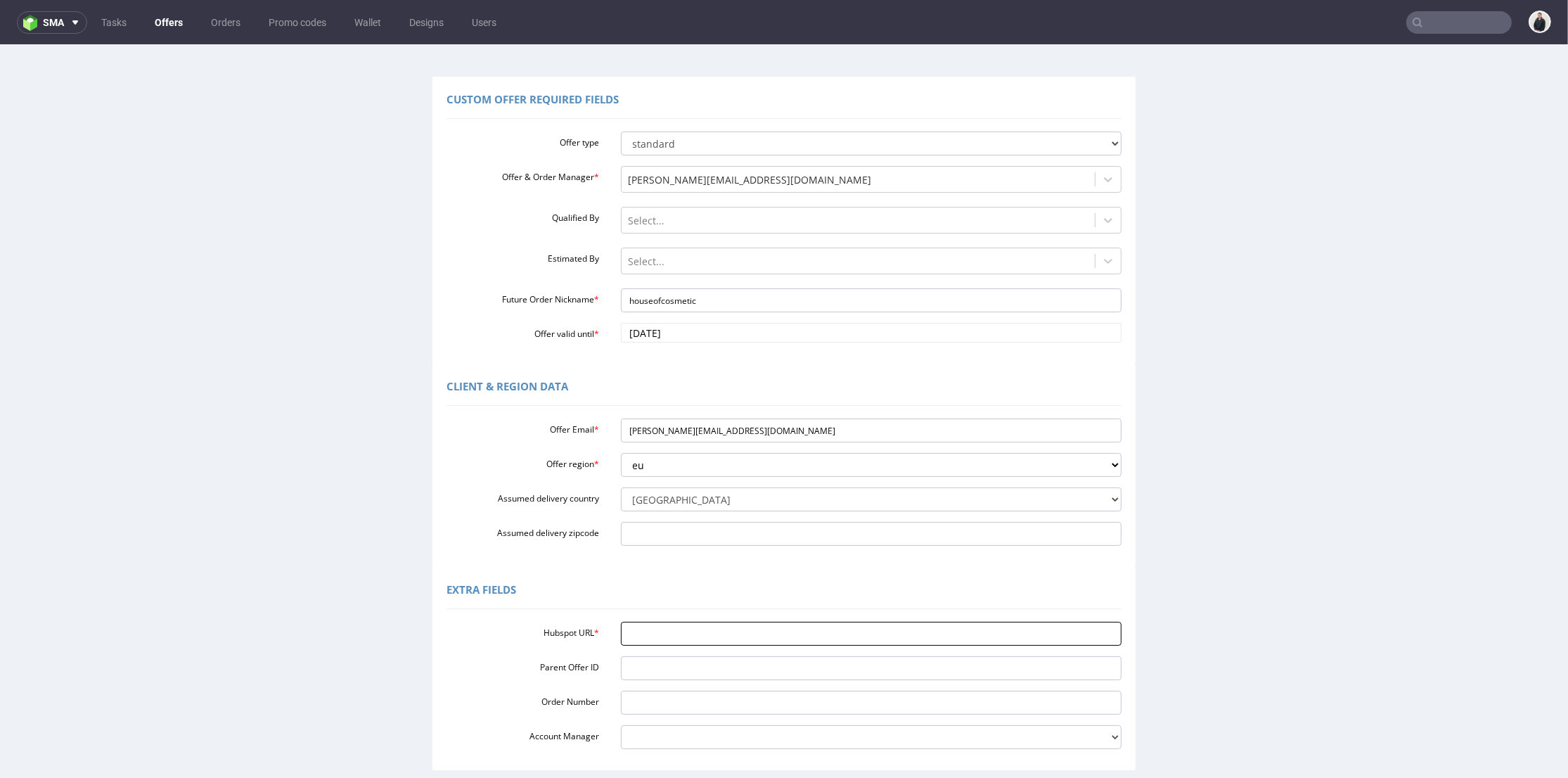
click at [643, 636] on input "Hubspot URL *" at bounding box center [872, 634] width 501 height 24
paste input "bonnie@houseofcosmetics.dk"
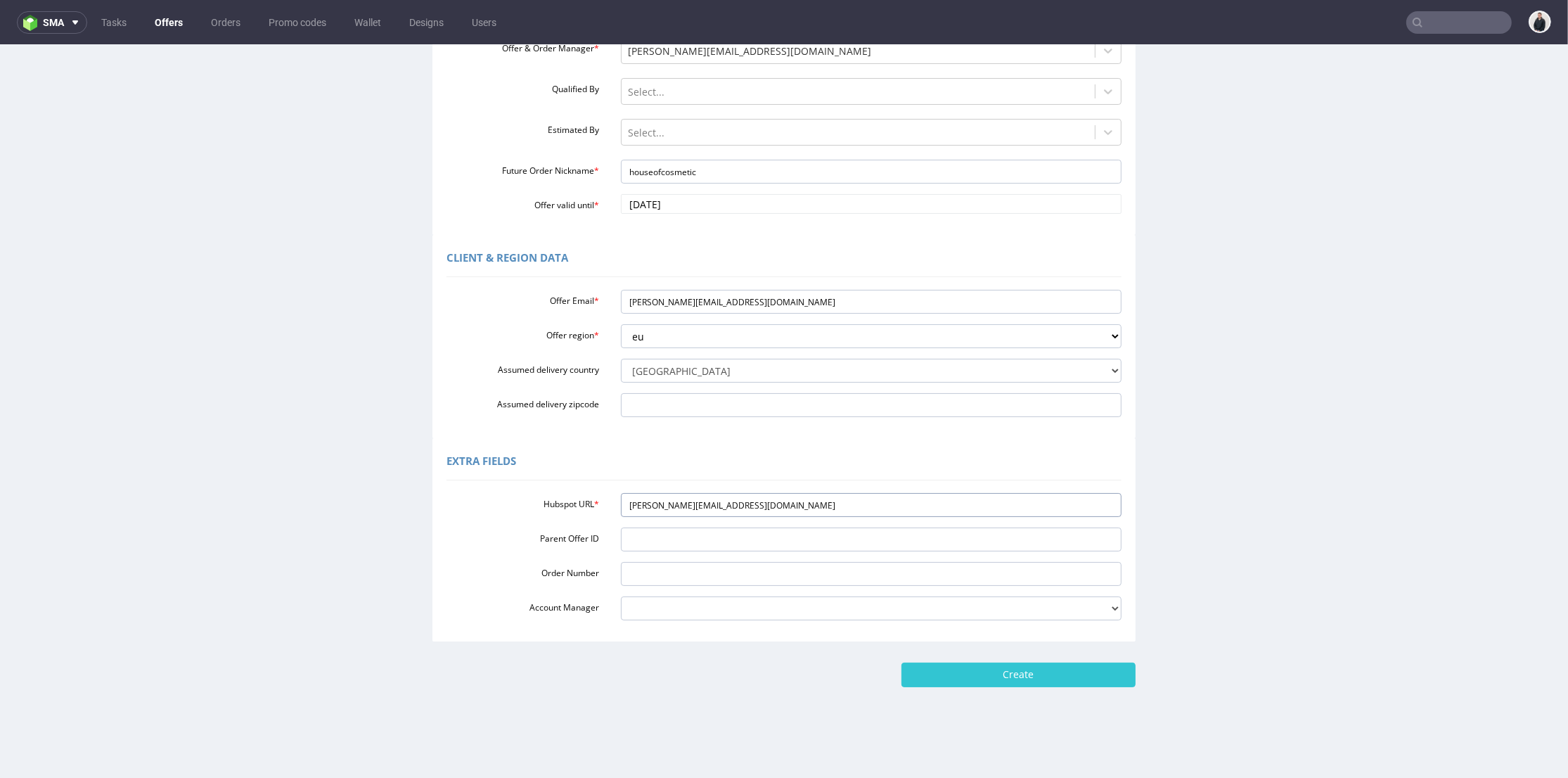
scroll to position [4, 0]
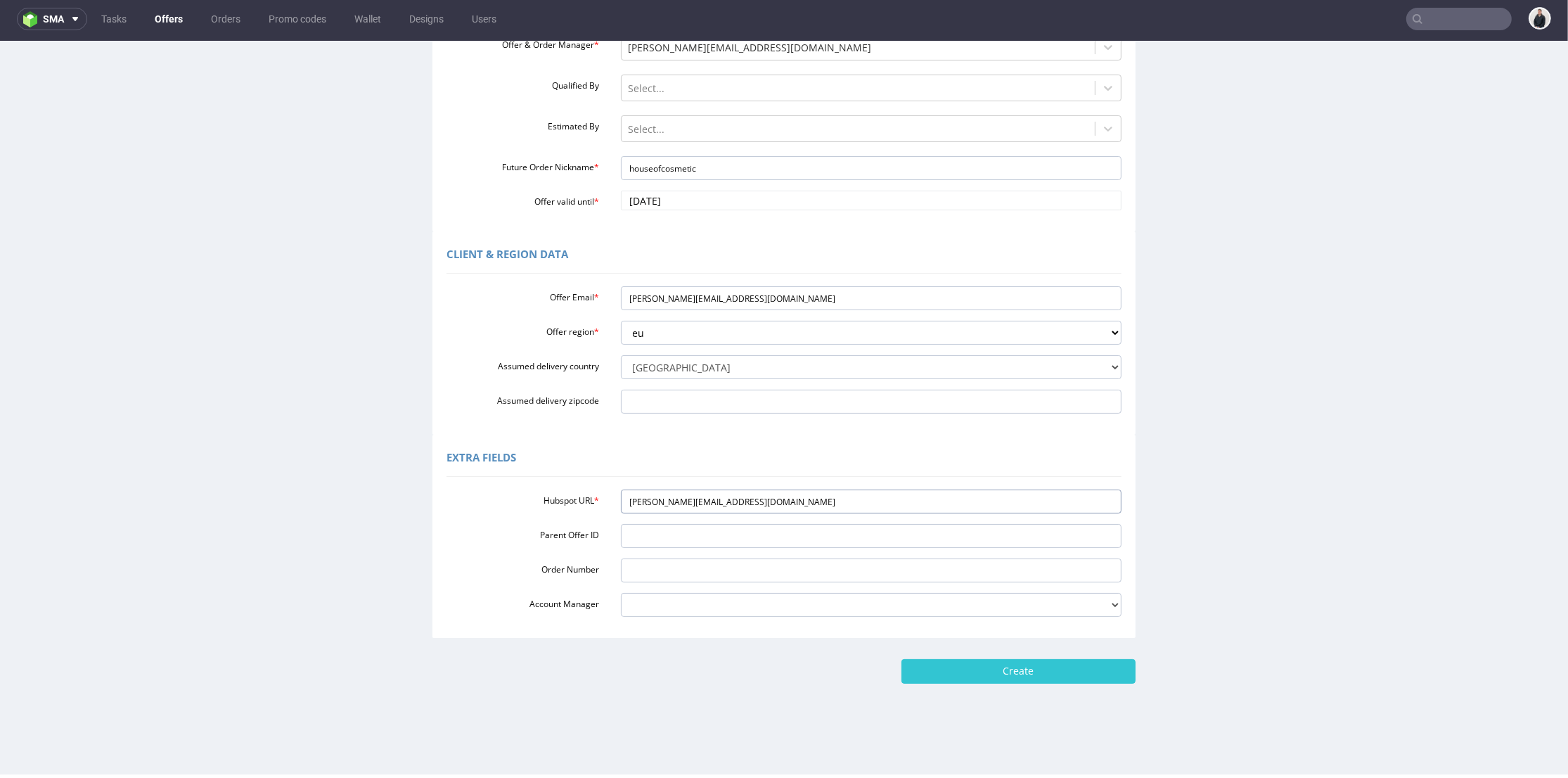
drag, startPoint x: 623, startPoint y: 509, endPoint x: 535, endPoint y: 511, distance: 88.0
click at [519, 513] on div "Hubspot URL * bonnie@houseofcosmetics.dk" at bounding box center [784, 501] width 696 height 24
paste input "https://app-eu1.hubspot.com/contacts/25600958/record/0-3/295402562777"
type input "https://app-eu1.hubspot.com/contacts/25600958/record/0-3/295402562777"
click at [985, 648] on form "Custom Offer Custom Offer Required Fields Offer type standard prototyping sampl…" at bounding box center [784, 267] width 1541 height 830
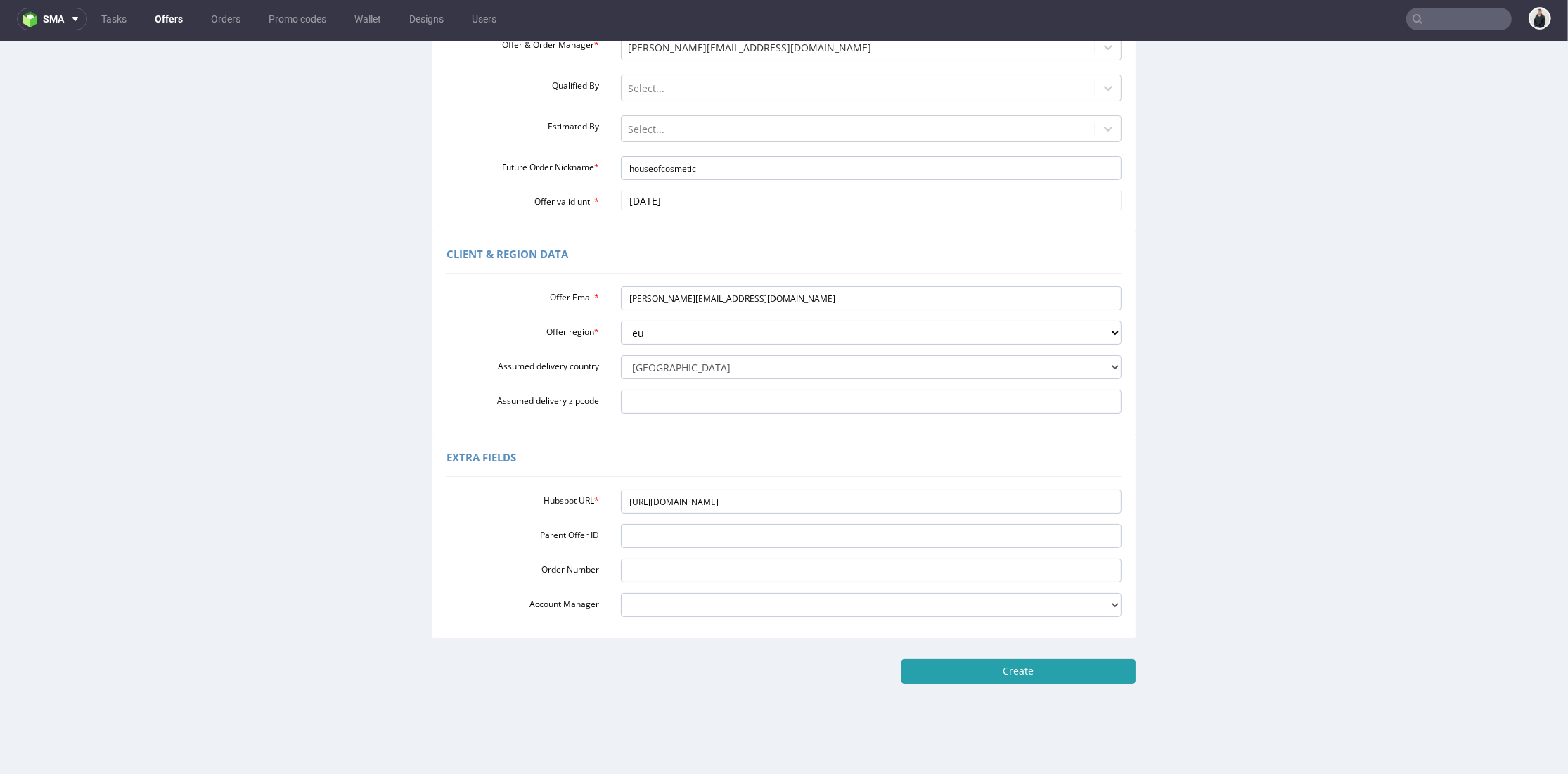
click at [990, 667] on input "Create" at bounding box center [1018, 671] width 234 height 24
type input "Please wait..."
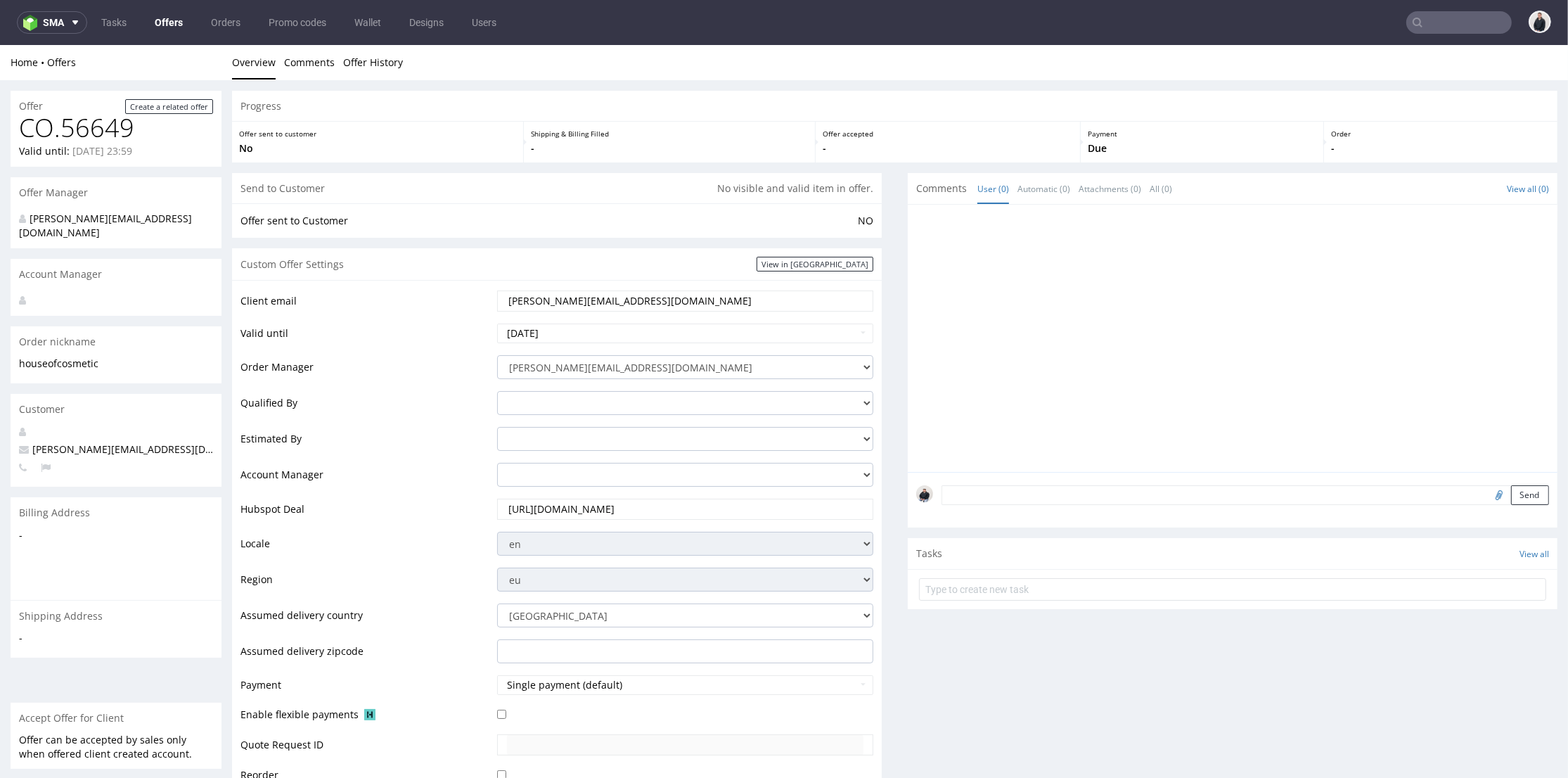
scroll to position [391, 0]
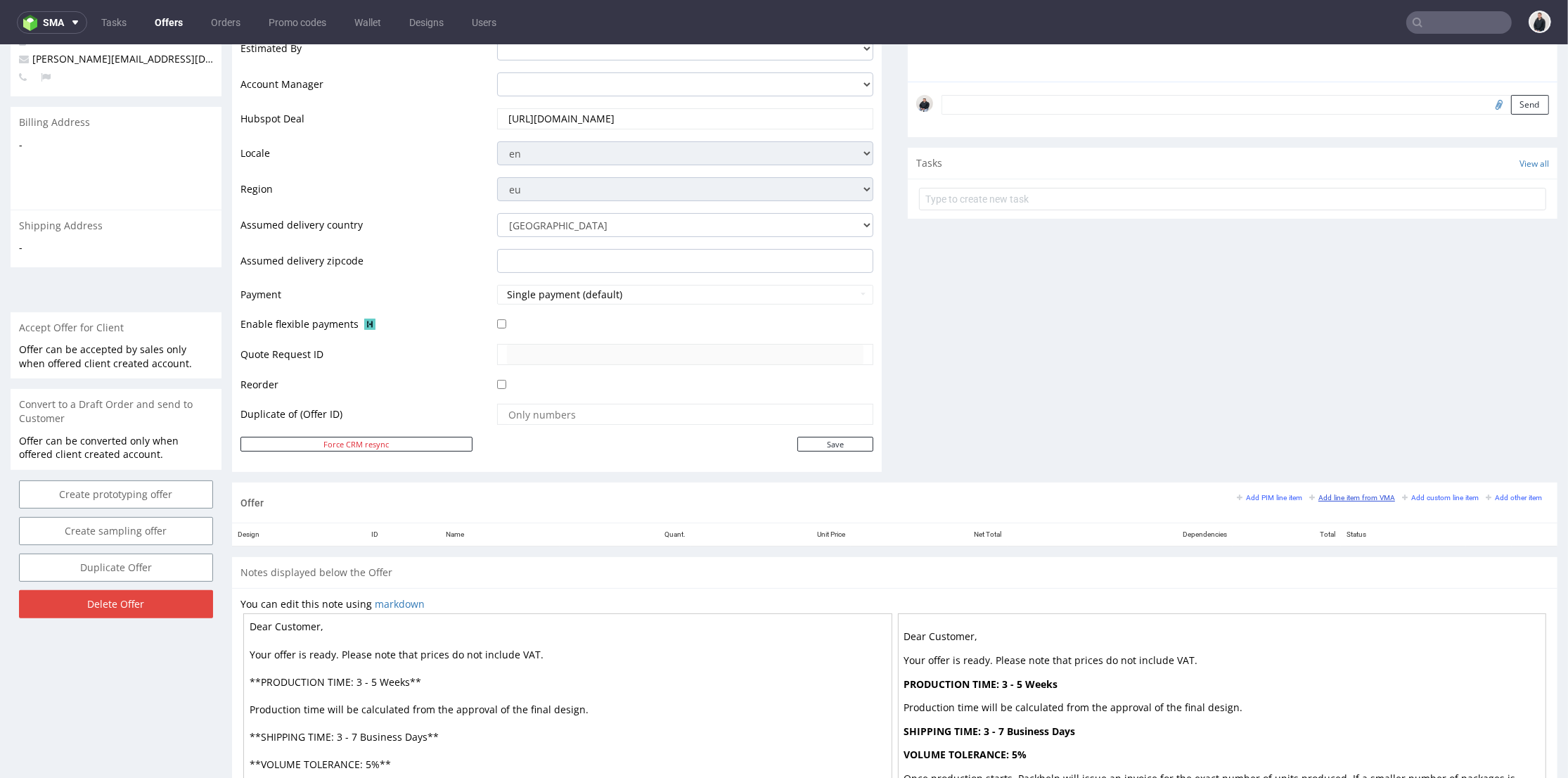
click at [1333, 496] on small "Add line item from VMA" at bounding box center [1352, 497] width 86 height 7
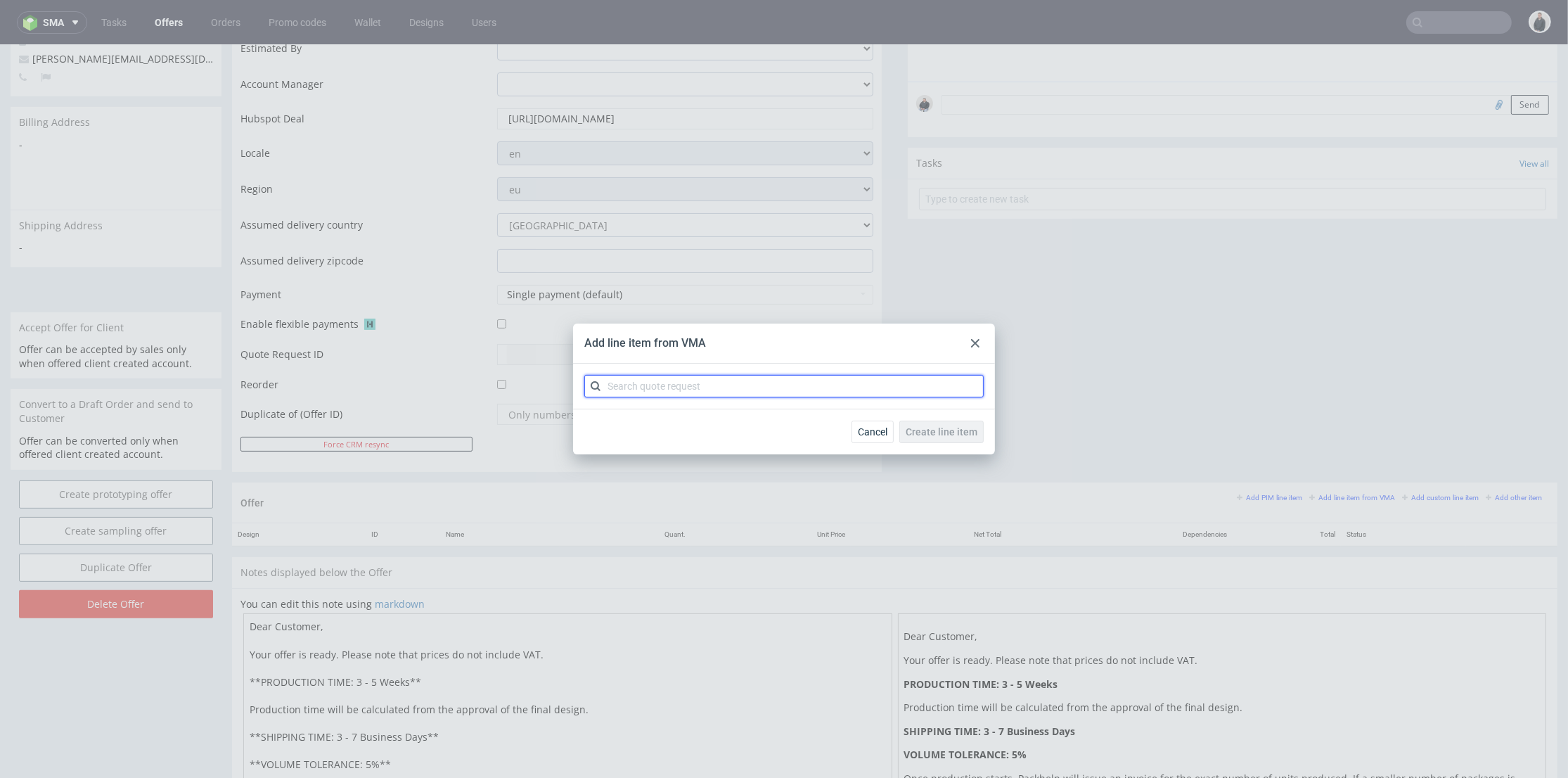
click at [713, 392] on input "text" at bounding box center [784, 386] width 400 height 22
type input "cber"
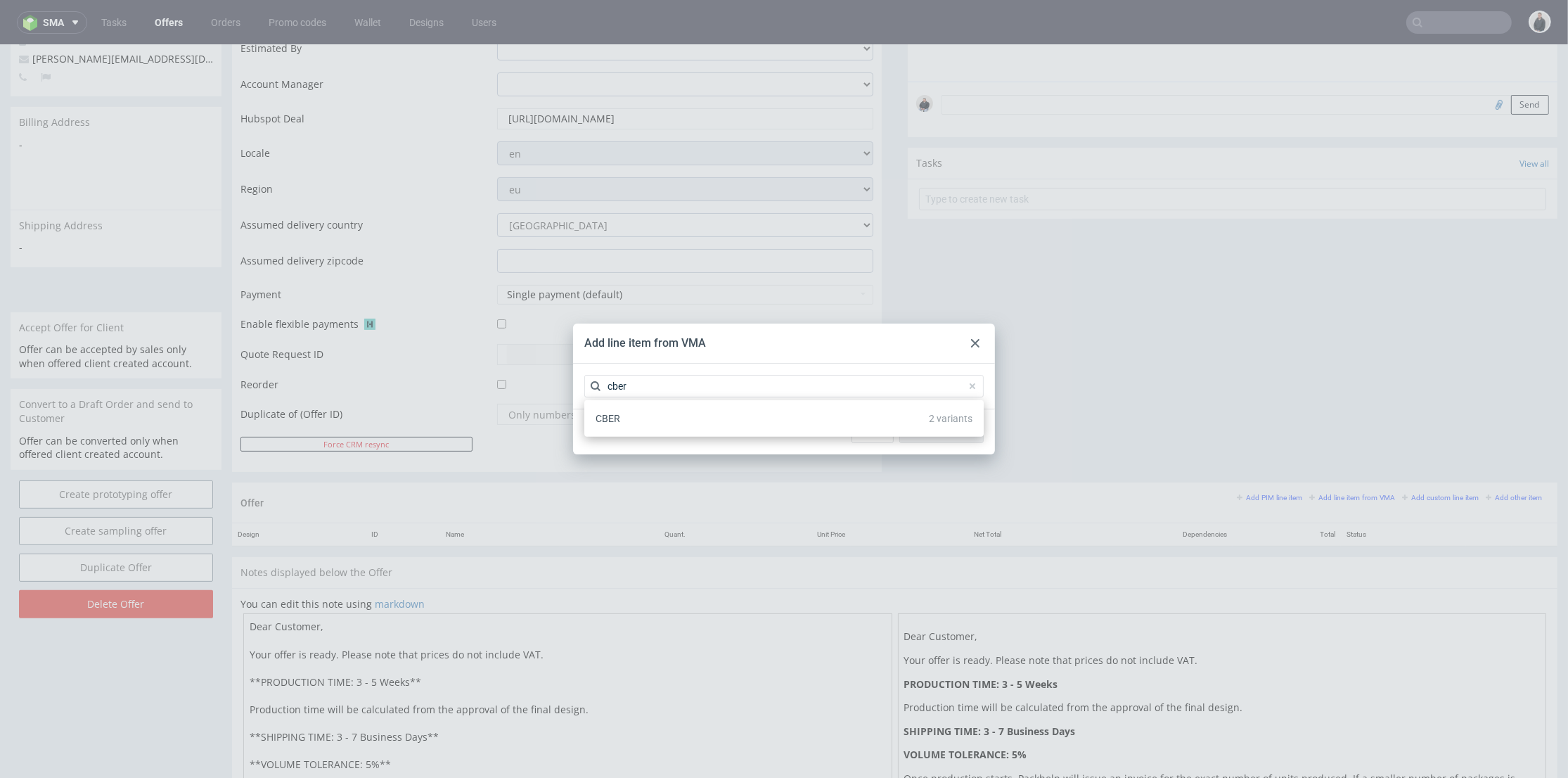
click at [656, 422] on div "CBER 2 variants" at bounding box center [784, 418] width 388 height 25
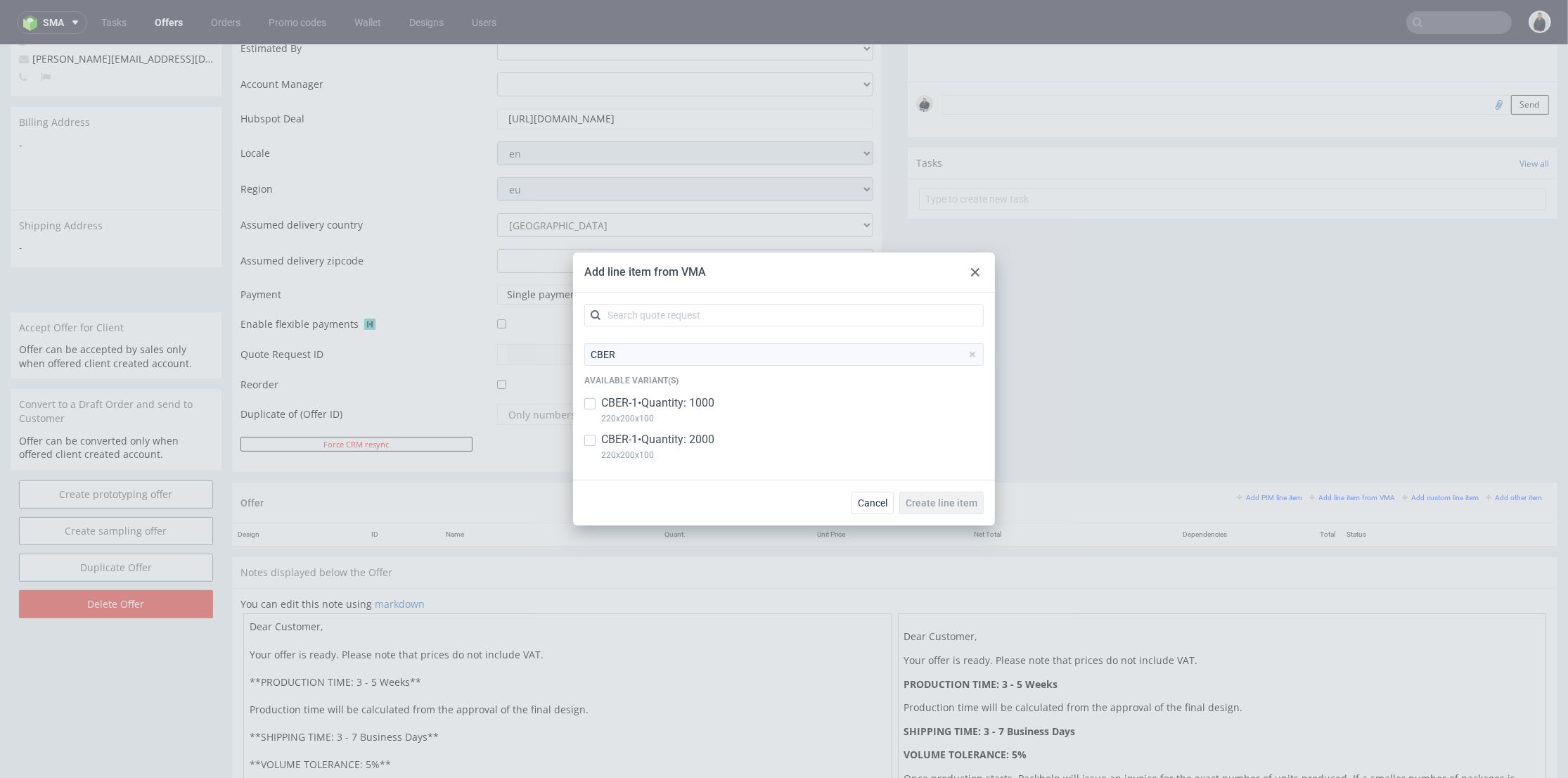
click at [661, 400] on p "CBER-1 • Quantity: 1000" at bounding box center [658, 403] width 113 height 16
checkbox input "true"
click at [671, 450] on p "220x200x100" at bounding box center [658, 455] width 113 height 16
checkbox input "true"
click at [949, 506] on span "Create line item" at bounding box center [942, 503] width 72 height 10
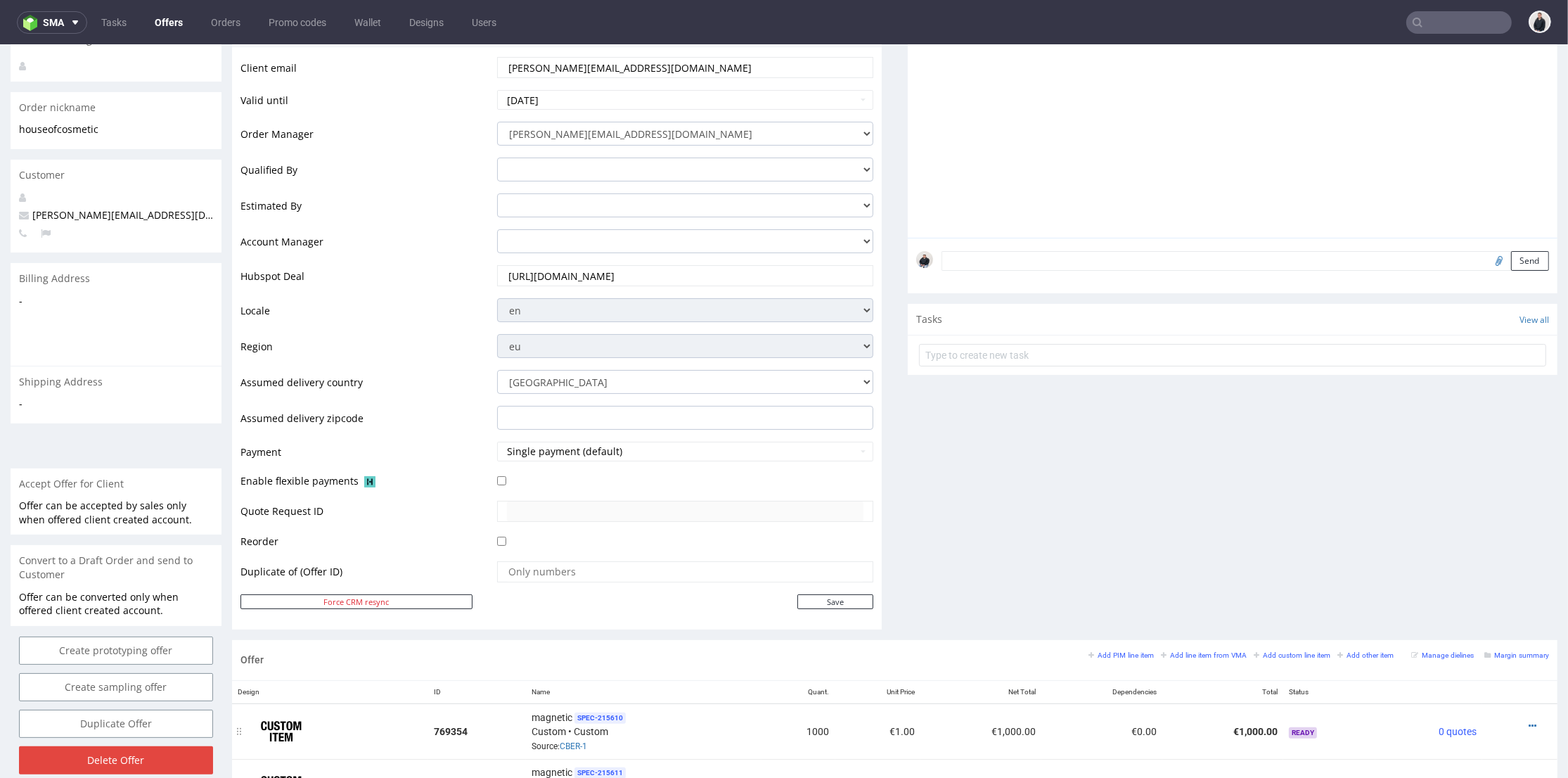
scroll to position [468, 0]
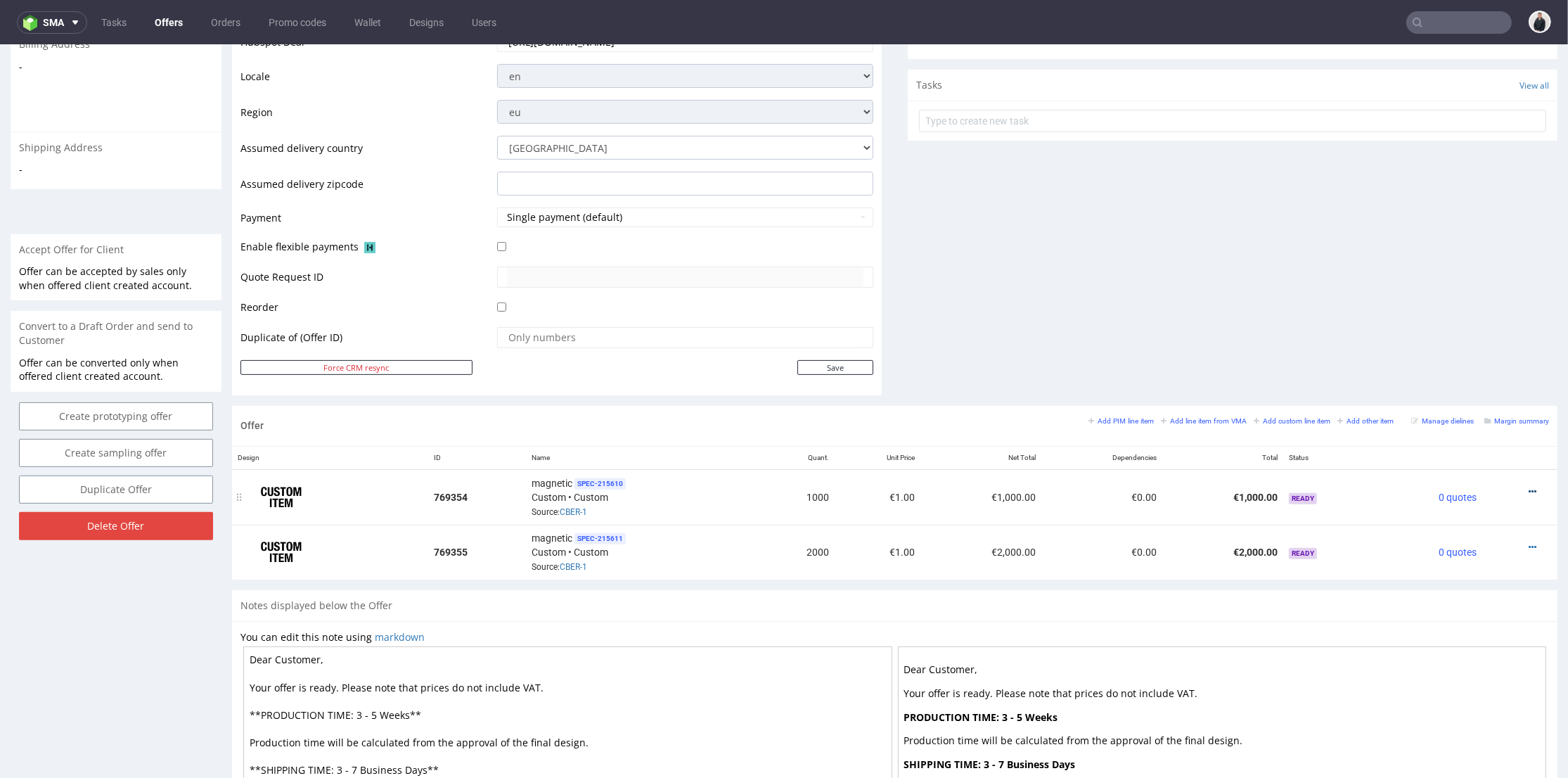
click at [1529, 490] on icon at bounding box center [1532, 491] width 7 height 10
click at [1421, 342] on li "Edit item price" at bounding box center [1463, 336] width 136 height 25
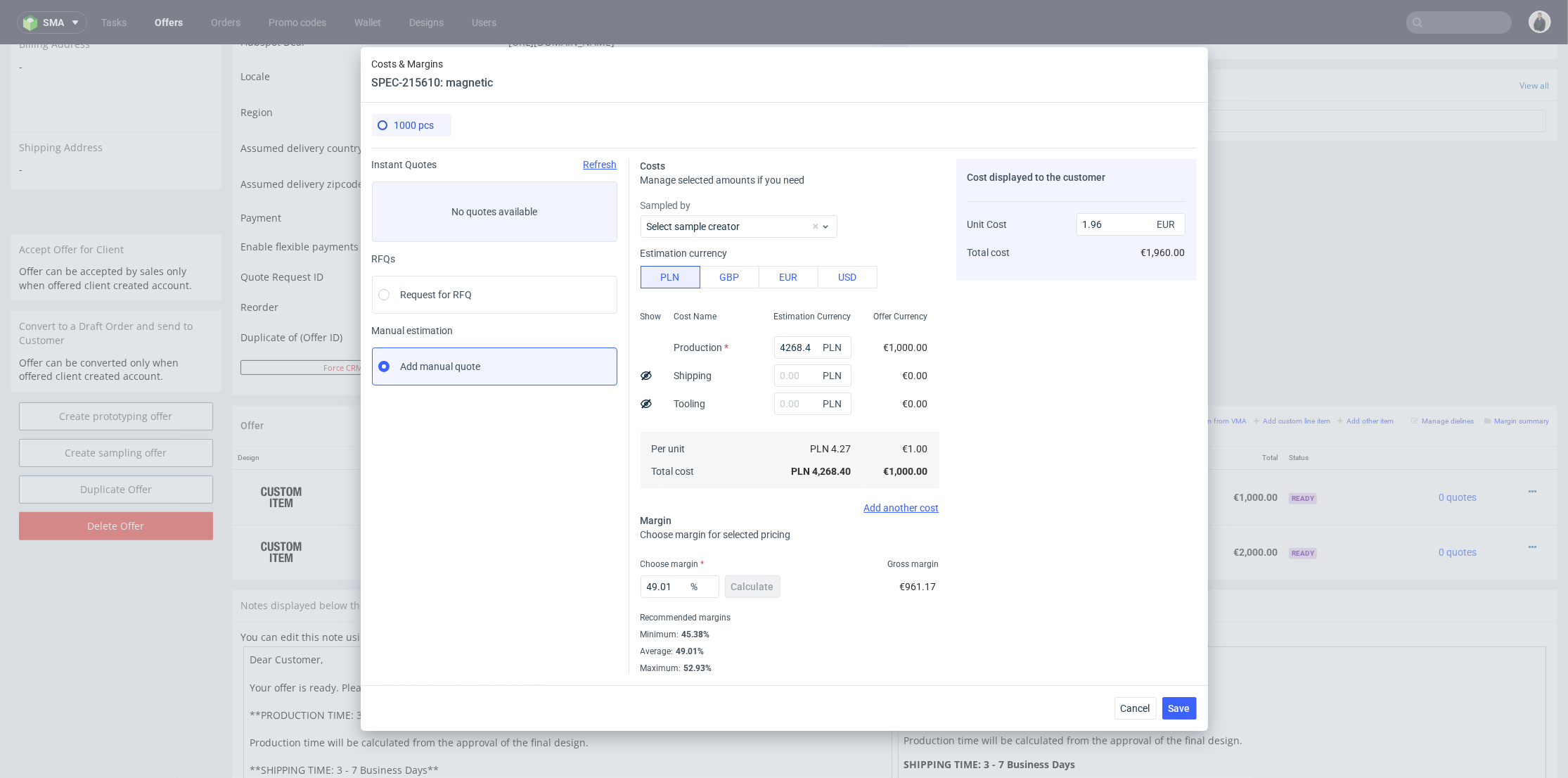
click at [821, 347] on span "PLN" at bounding box center [835, 347] width 28 height 20
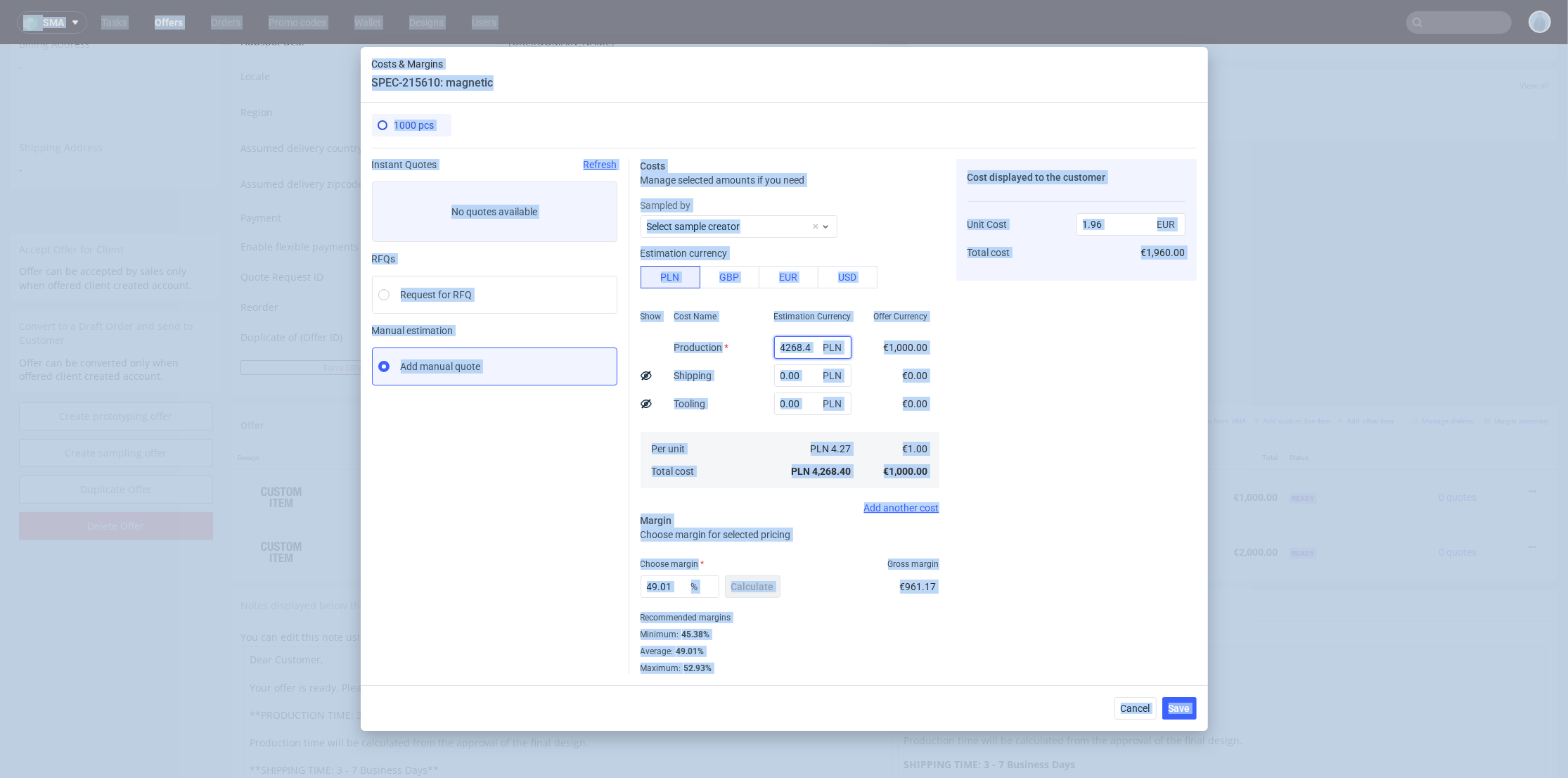
click at [789, 350] on input "4268.4" at bounding box center [813, 347] width 77 height 22
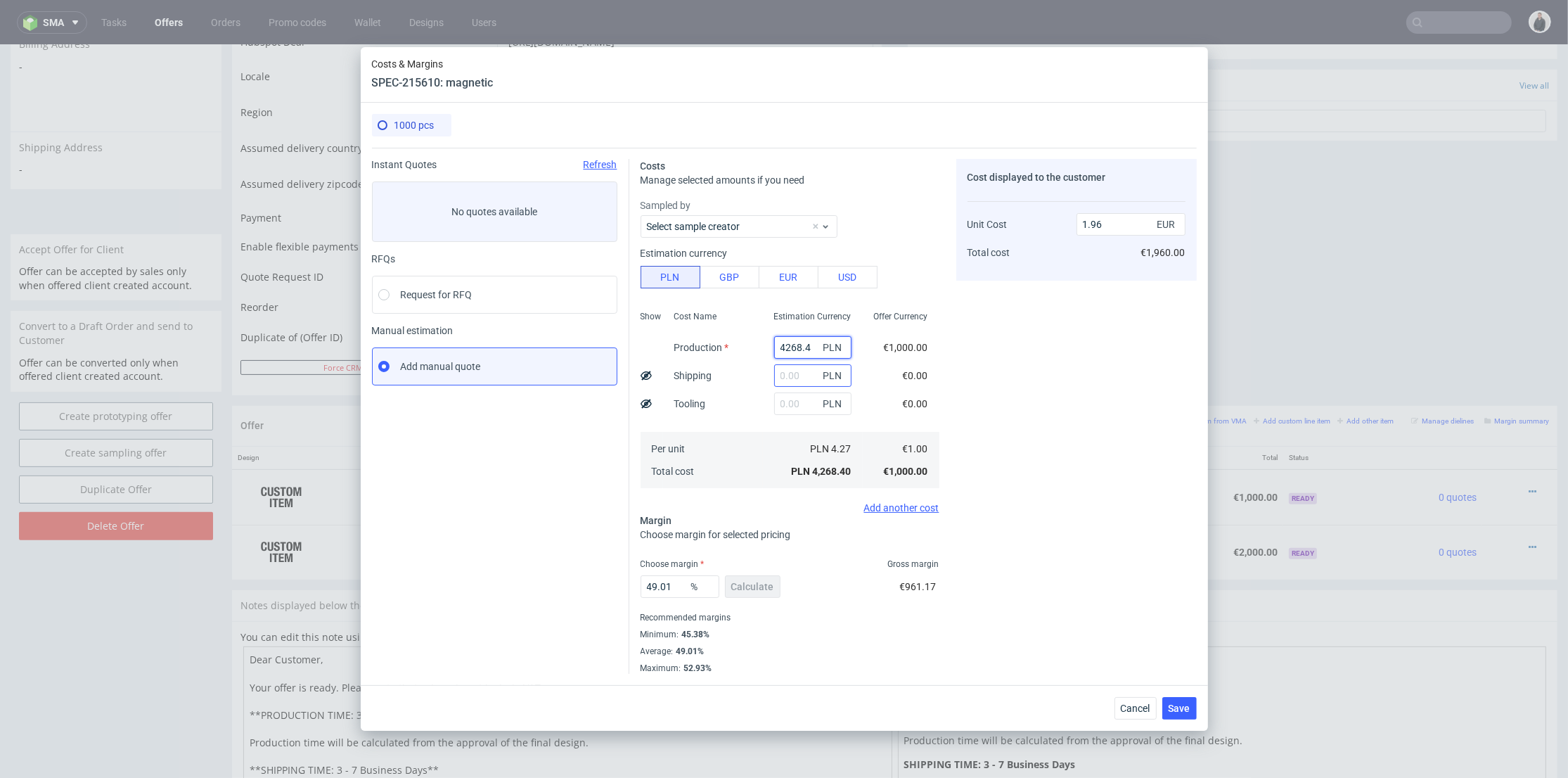
paste input "14900"
type input "14900"
type input "6.85"
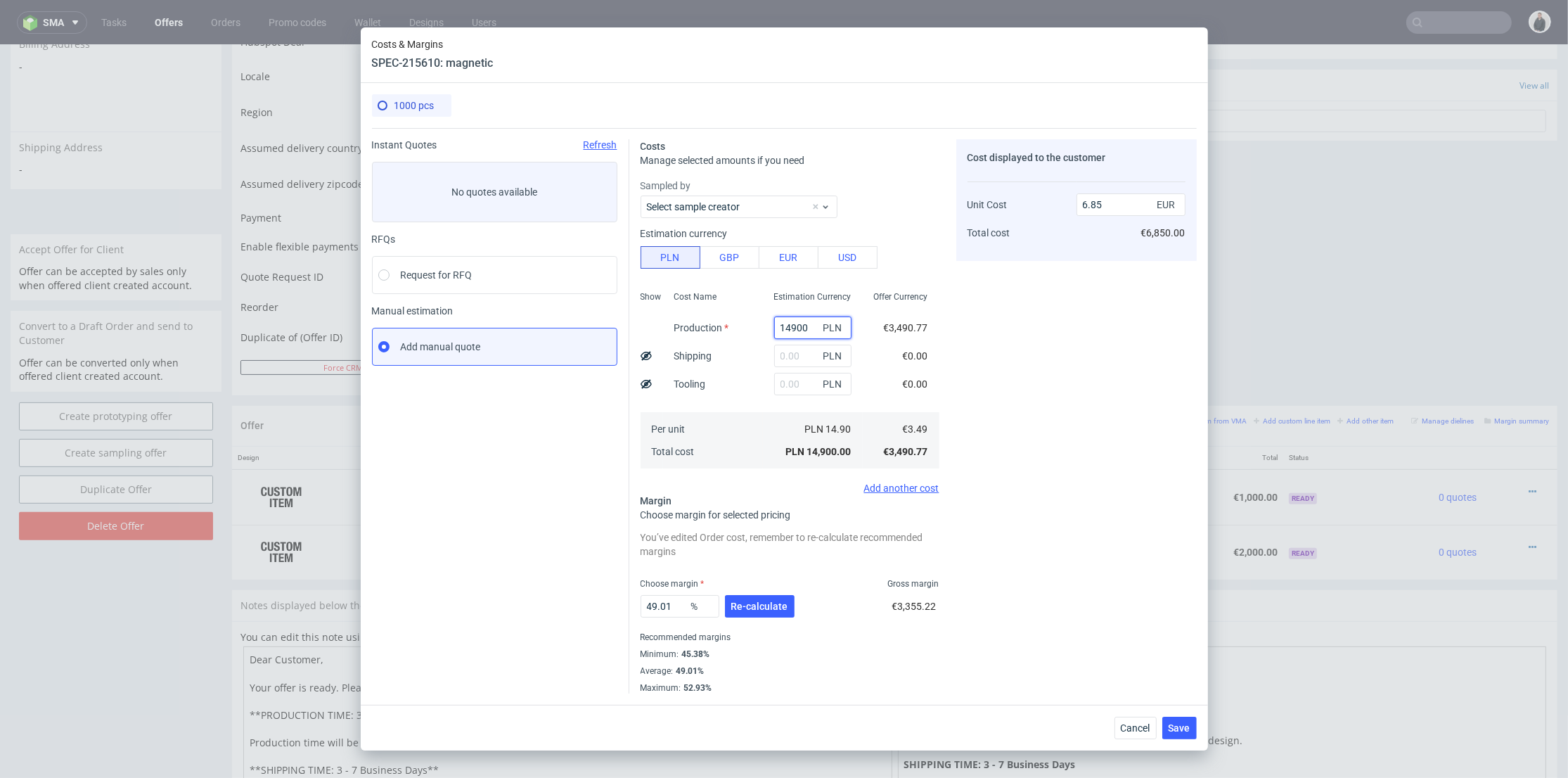
type input "14900"
click at [785, 398] on div "Estimation Currency 14900 PLN PLN PLN PLN 14.90 PLN 14,900.00" at bounding box center [813, 378] width 100 height 186
click at [787, 384] on input "text" at bounding box center [813, 384] width 77 height 22
type input "1300"
type input "7.44"
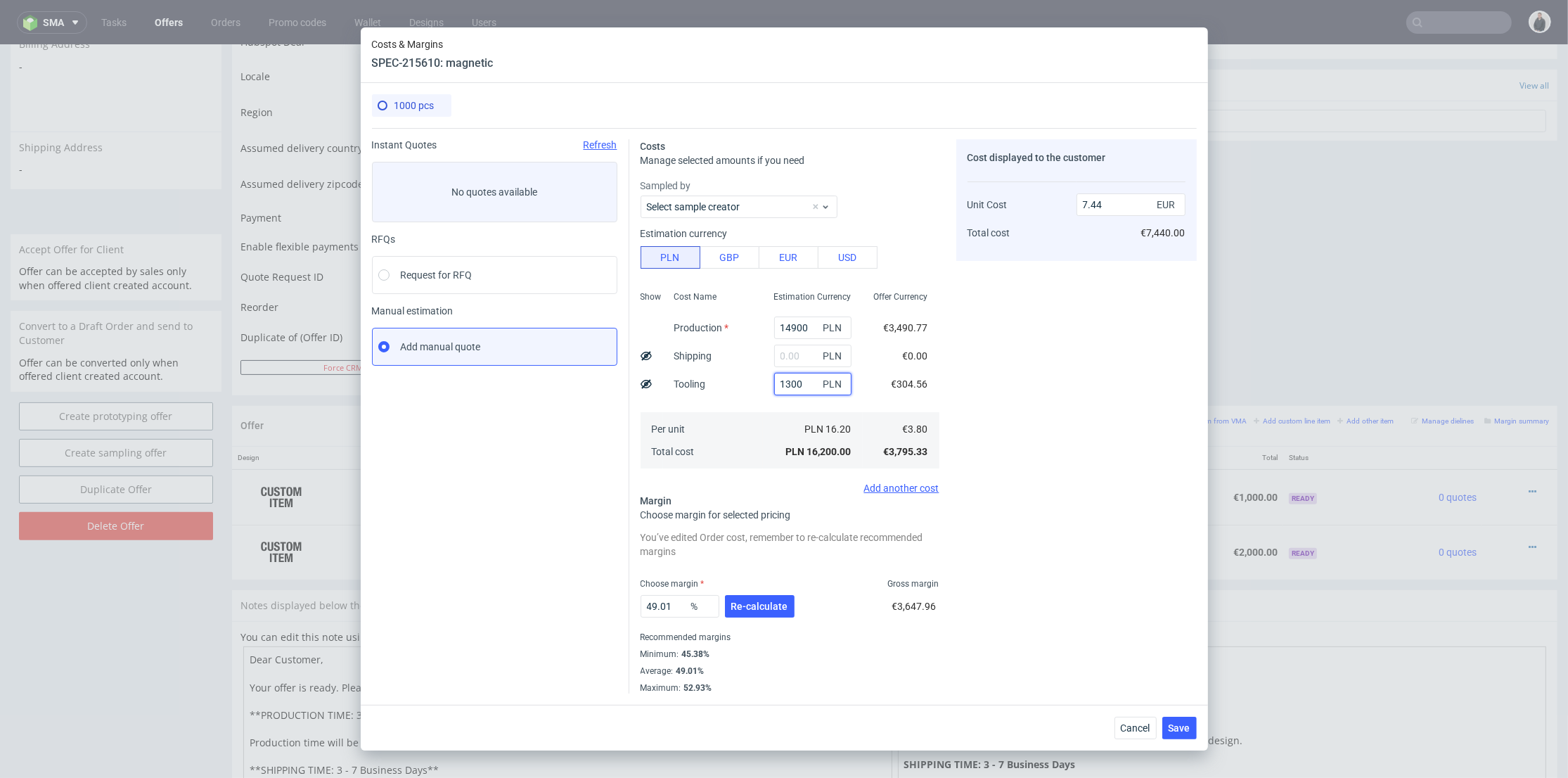
type input "1300"
click at [782, 356] on input "text" at bounding box center [813, 356] width 77 height 22
type input "1600"
type input "8.17"
type input "1600"
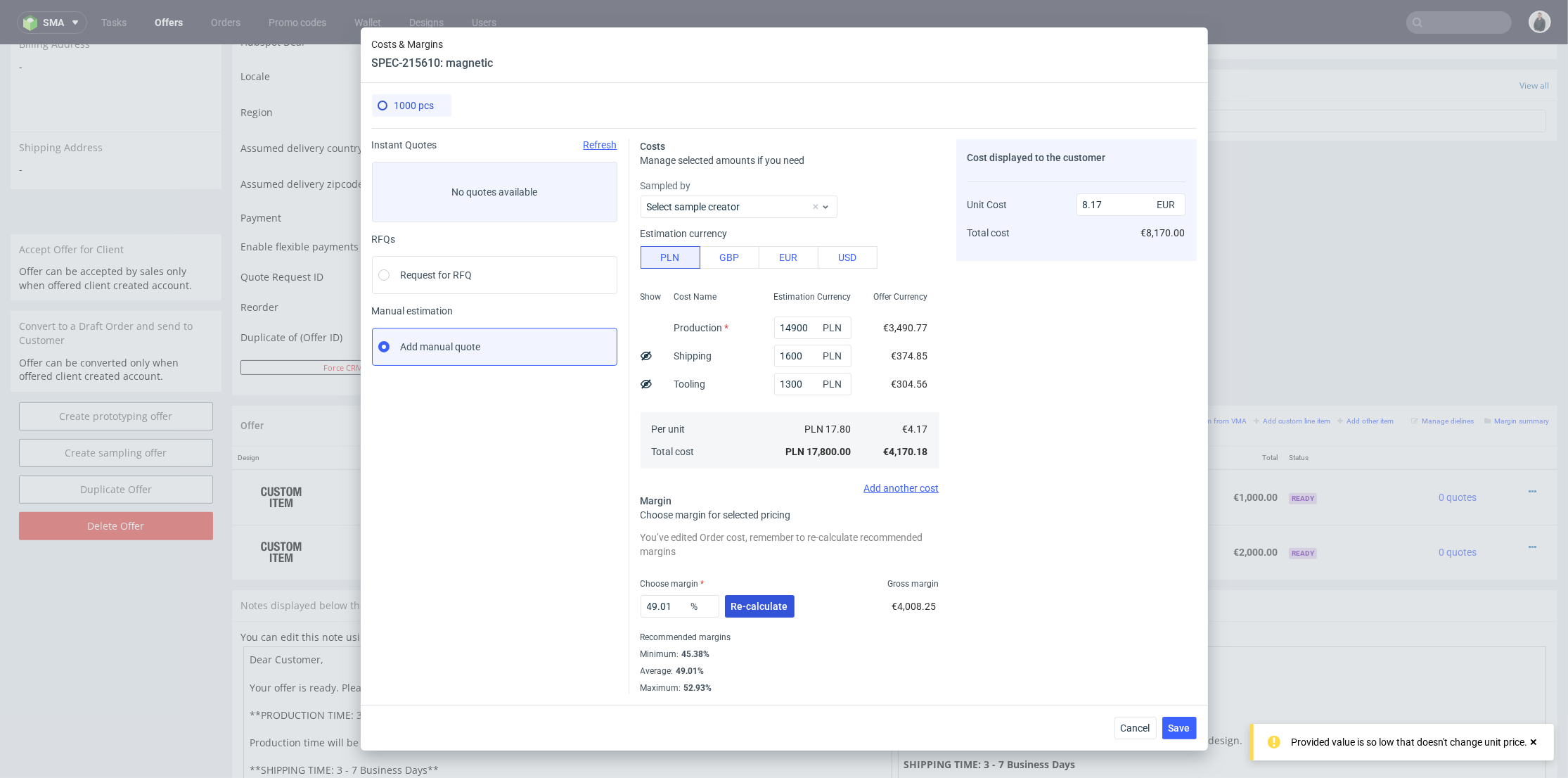
click at [771, 609] on span "Re-calculate" at bounding box center [759, 606] width 57 height 10
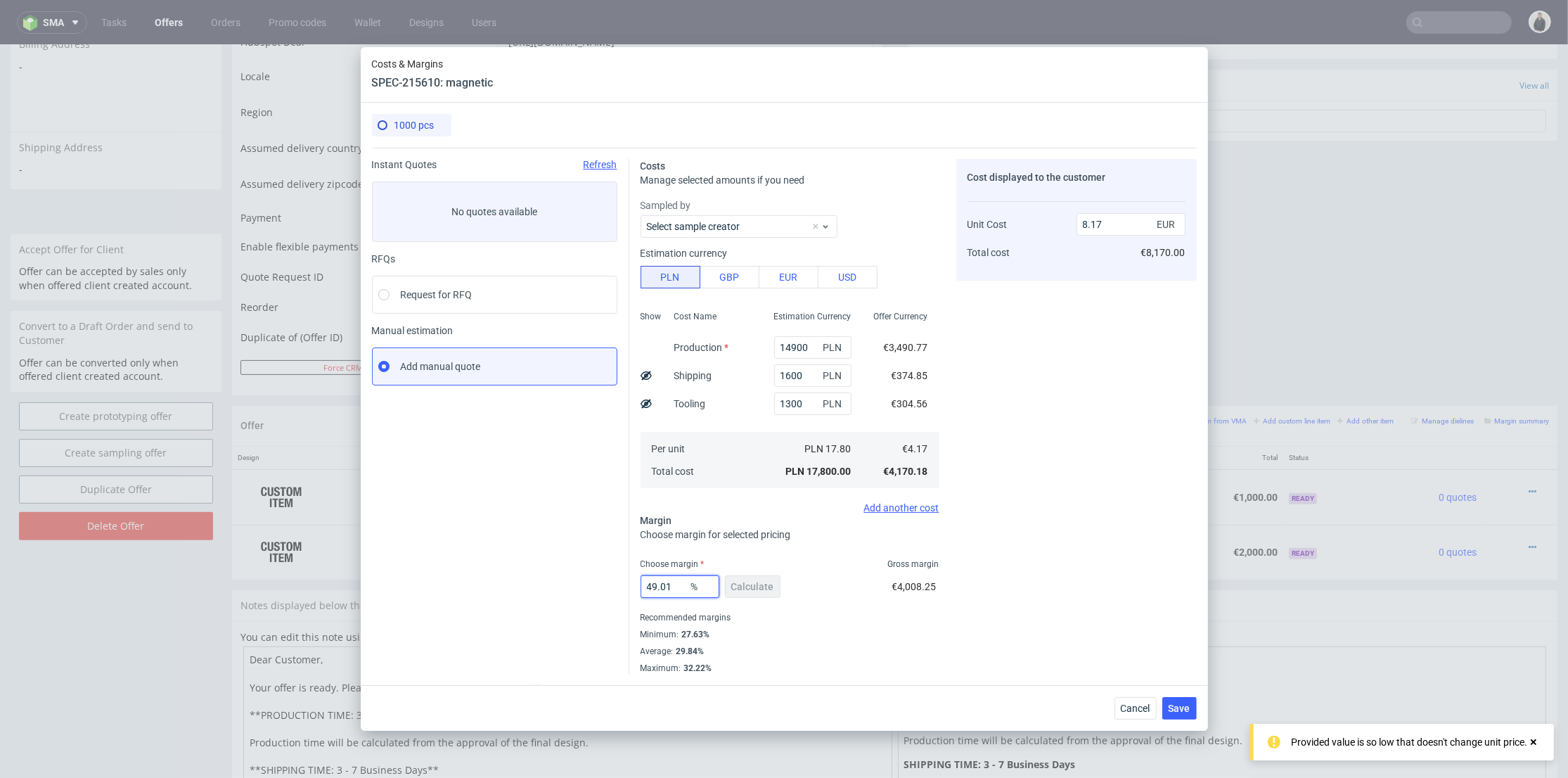
drag, startPoint x: 679, startPoint y: 586, endPoint x: 582, endPoint y: 574, distance: 97.7
click at [572, 578] on div "Instant Quotes Refresh No quotes available RFQs Request for RFQ Manual estimati…" at bounding box center [784, 411] width 825 height 526
type input "2"
type input "4.25"
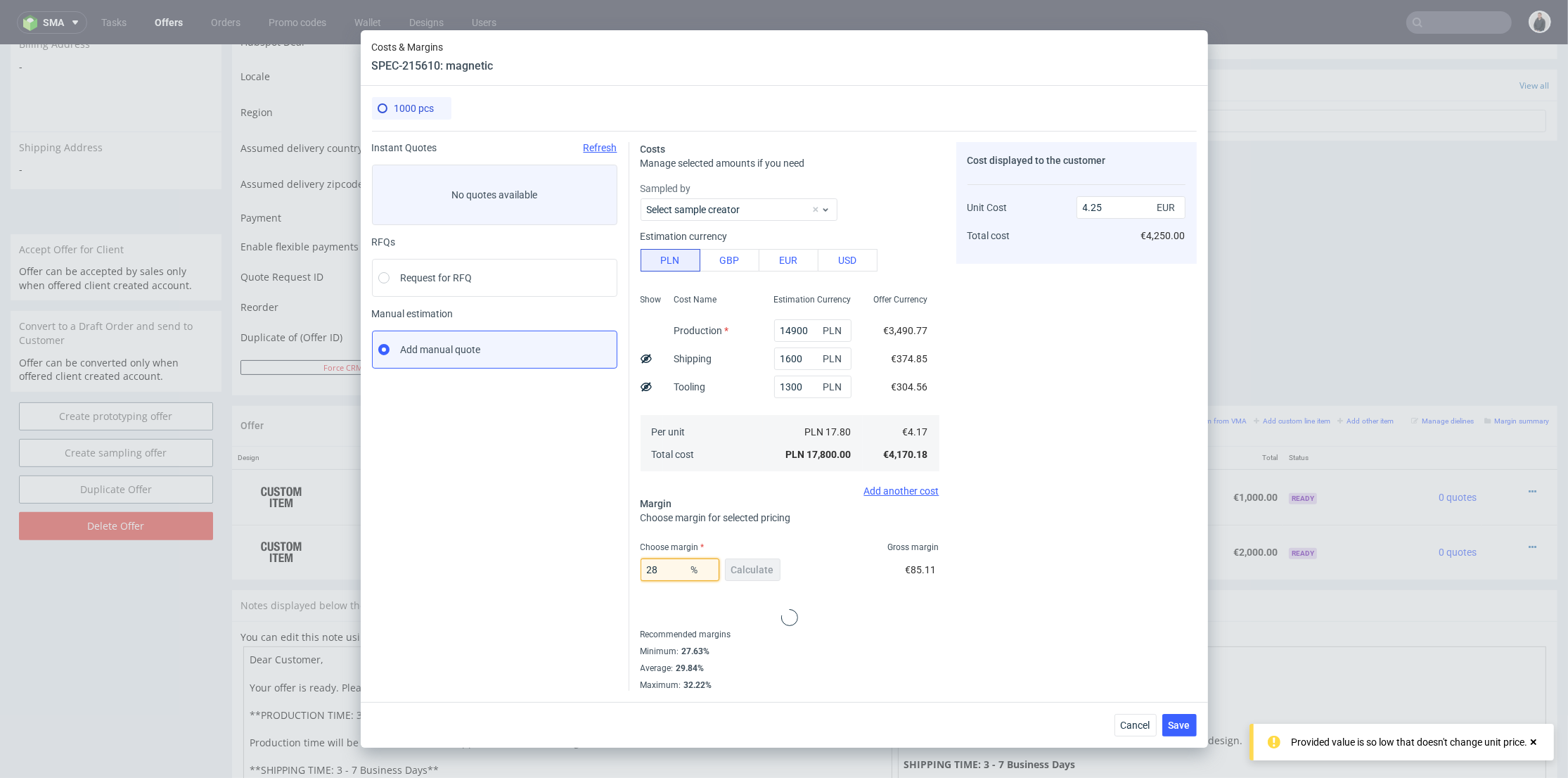
type input "28"
click at [1087, 509] on div "Cost displayed to the customer Unit Cost Total cost 4.25 EUR €4,250.00" at bounding box center [1077, 416] width 241 height 549
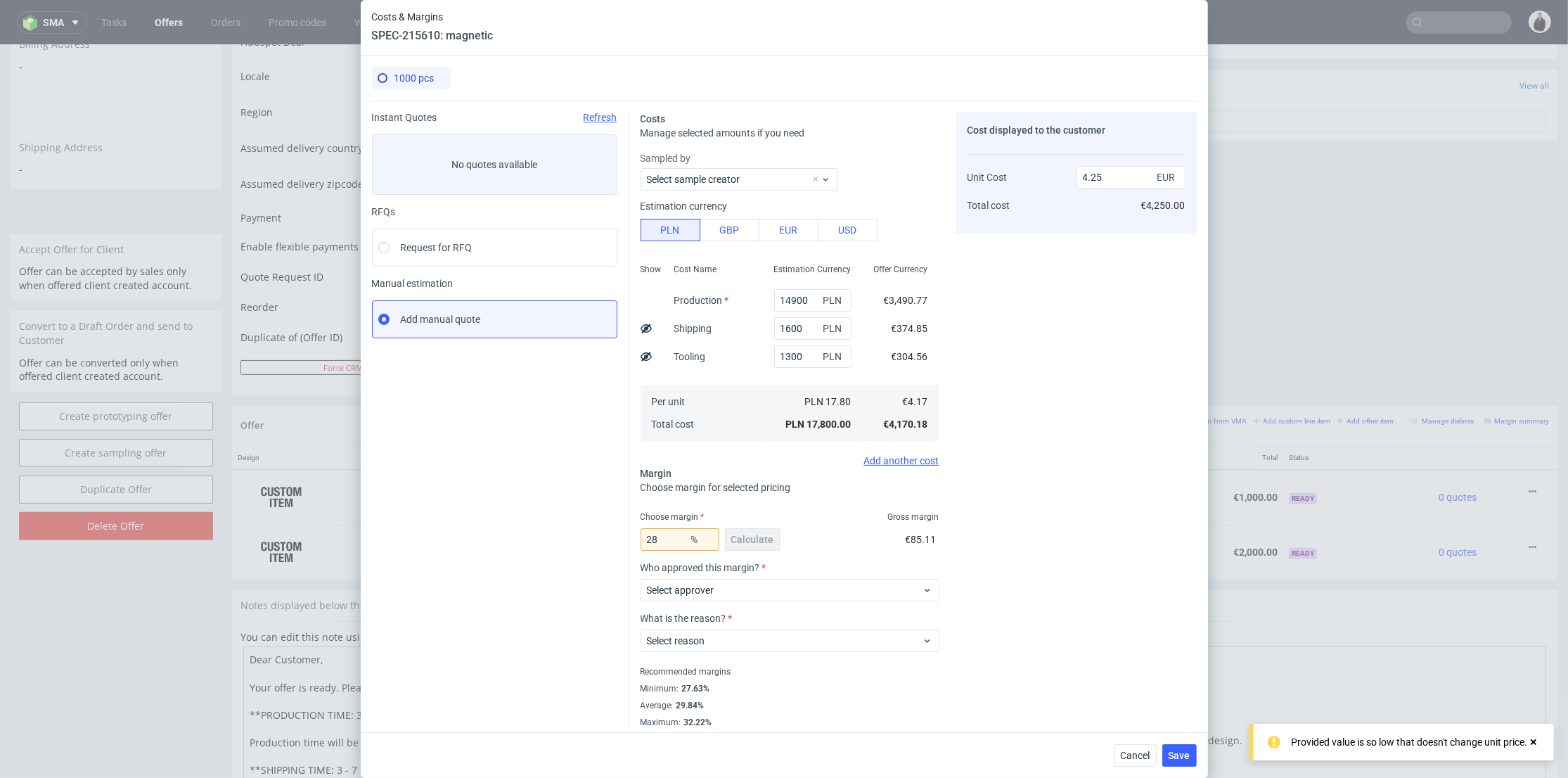
type input "5.78"
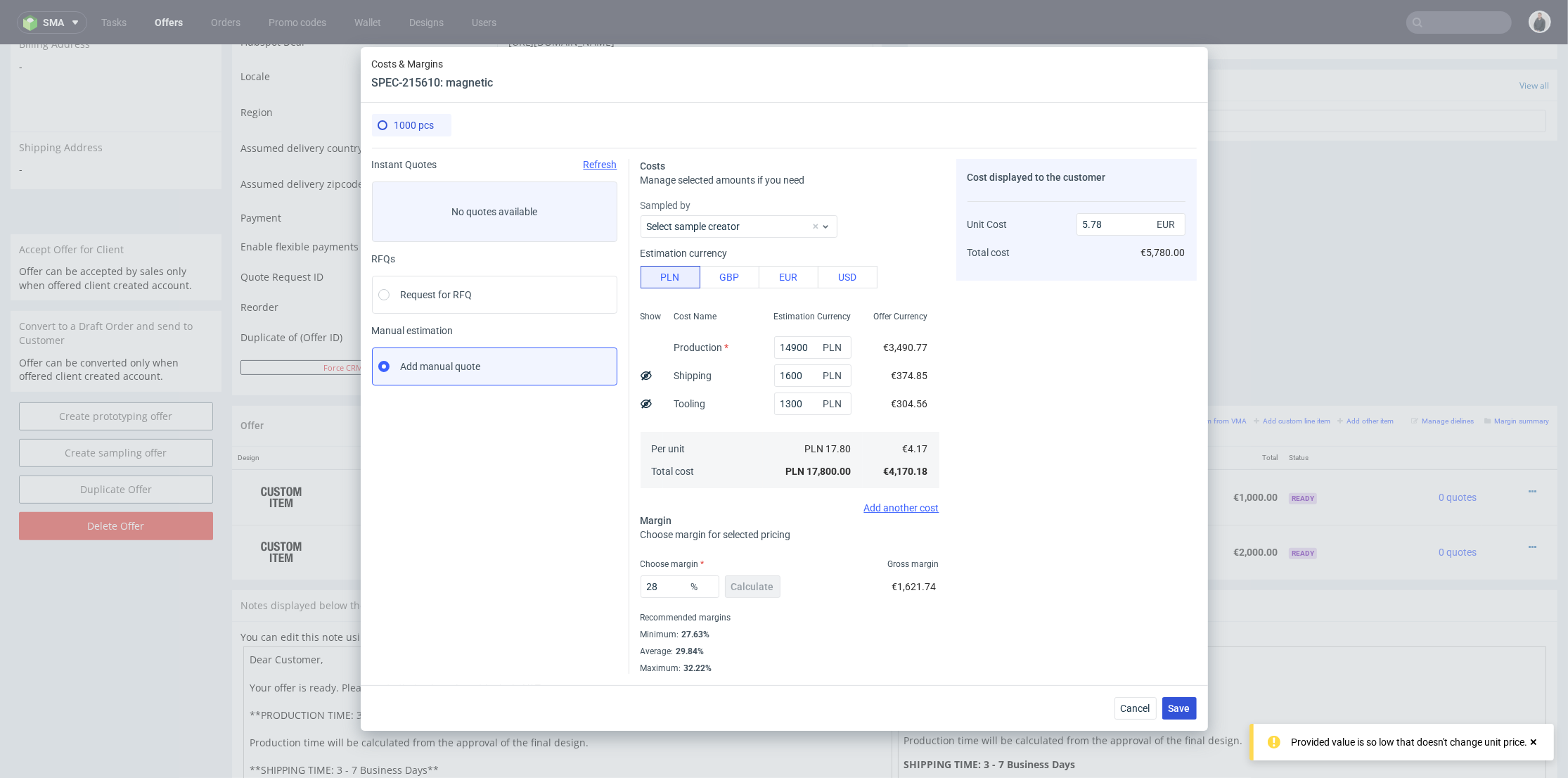
click at [1188, 704] on span "Save" at bounding box center [1180, 709] width 22 height 10
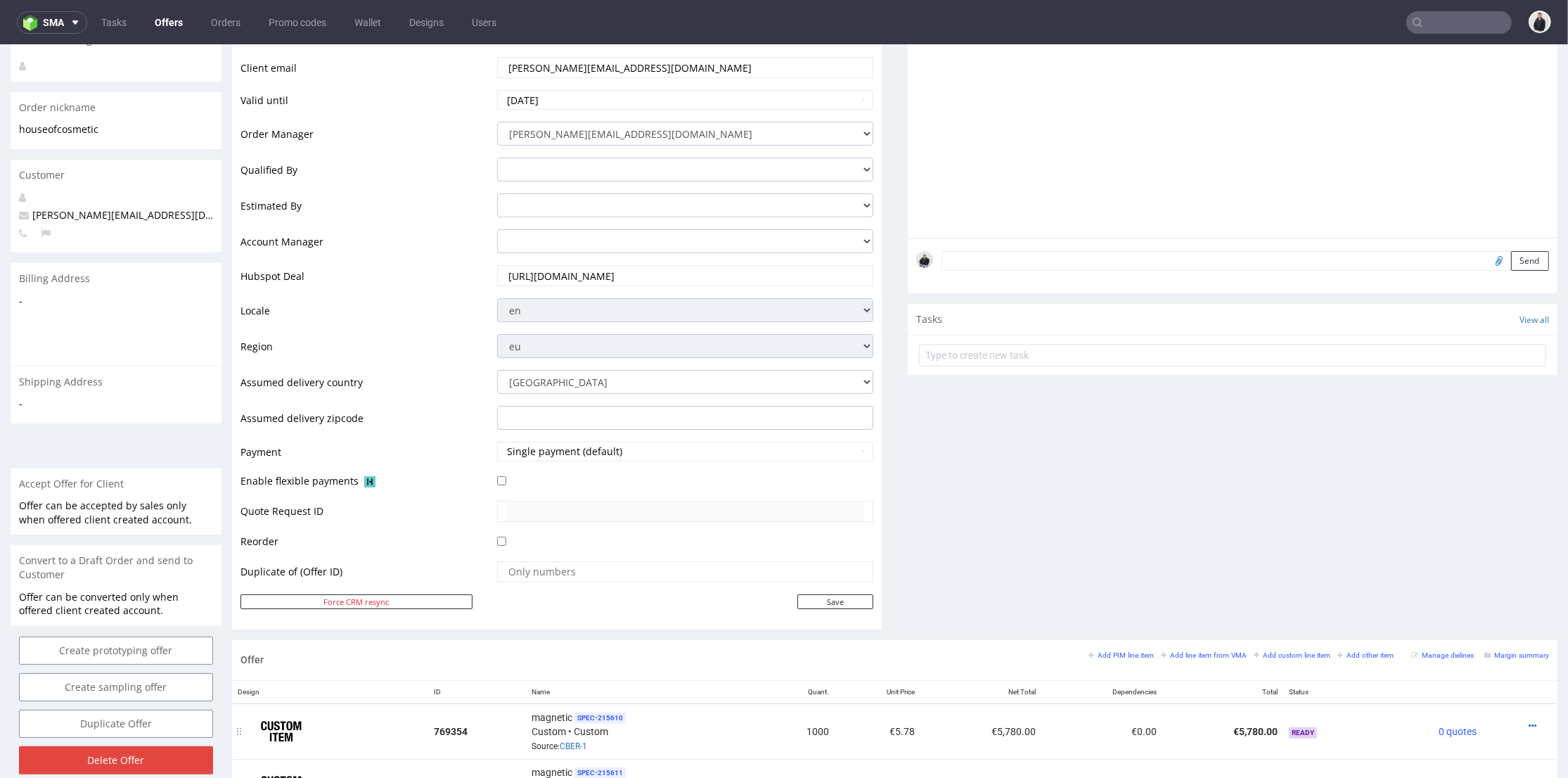
scroll to position [312, 0]
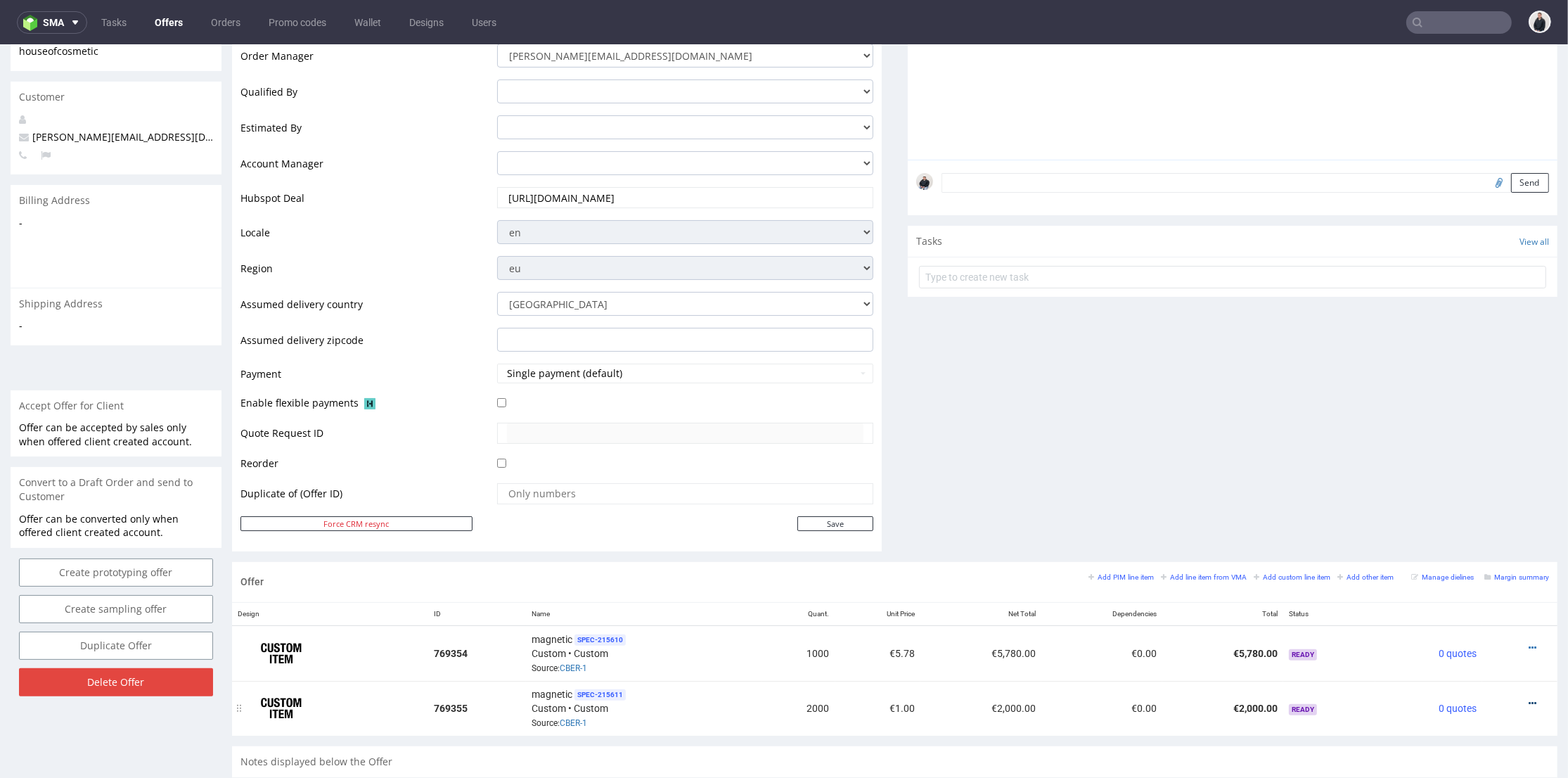
click at [1529, 699] on icon at bounding box center [1532, 704] width 7 height 10
click at [1475, 554] on li "Edit item price" at bounding box center [1463, 546] width 136 height 25
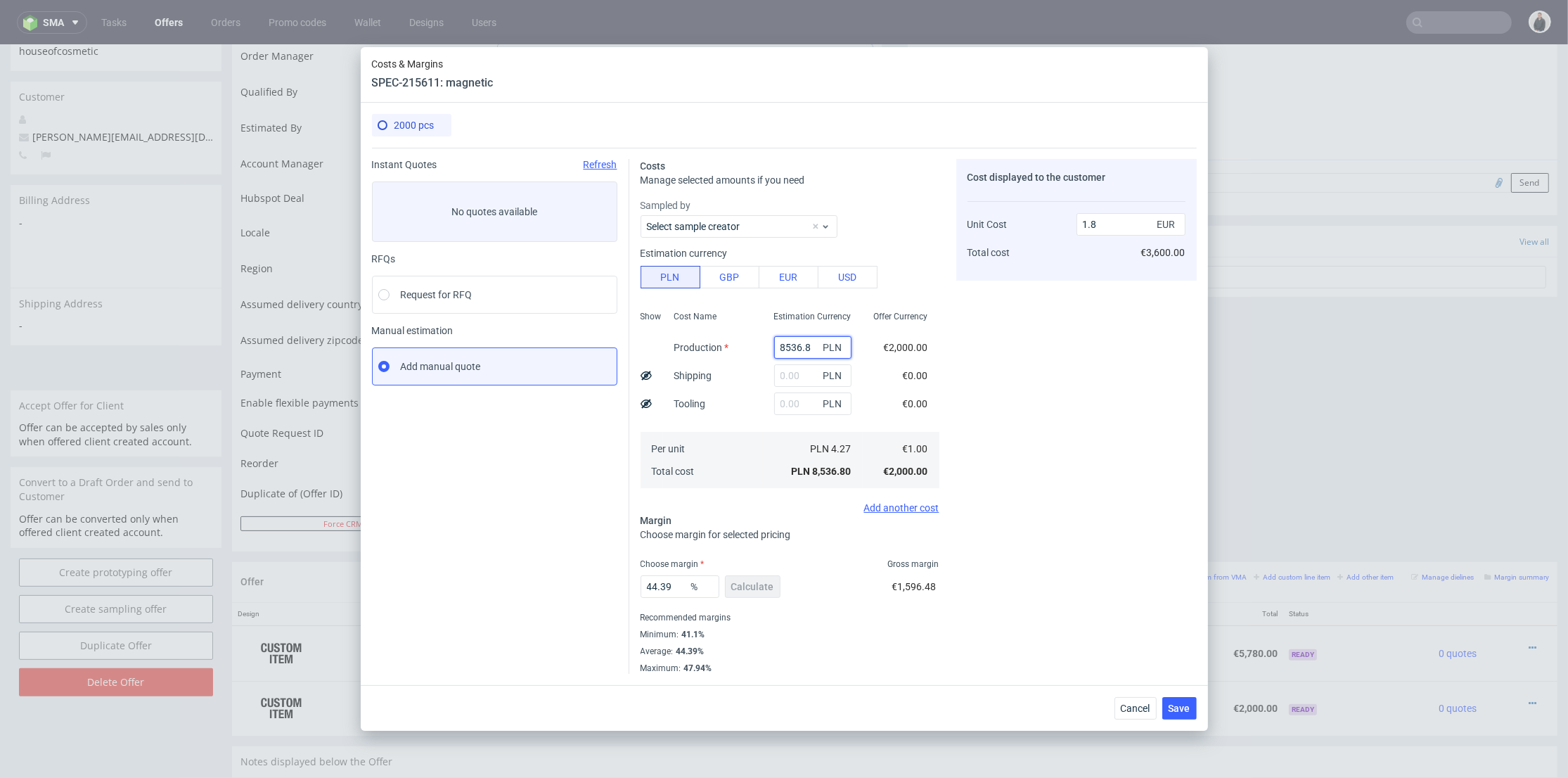
click at [797, 347] on input "8536.8" at bounding box center [813, 347] width 77 height 22
paste input "24600"
type input "24600"
type input "5.18"
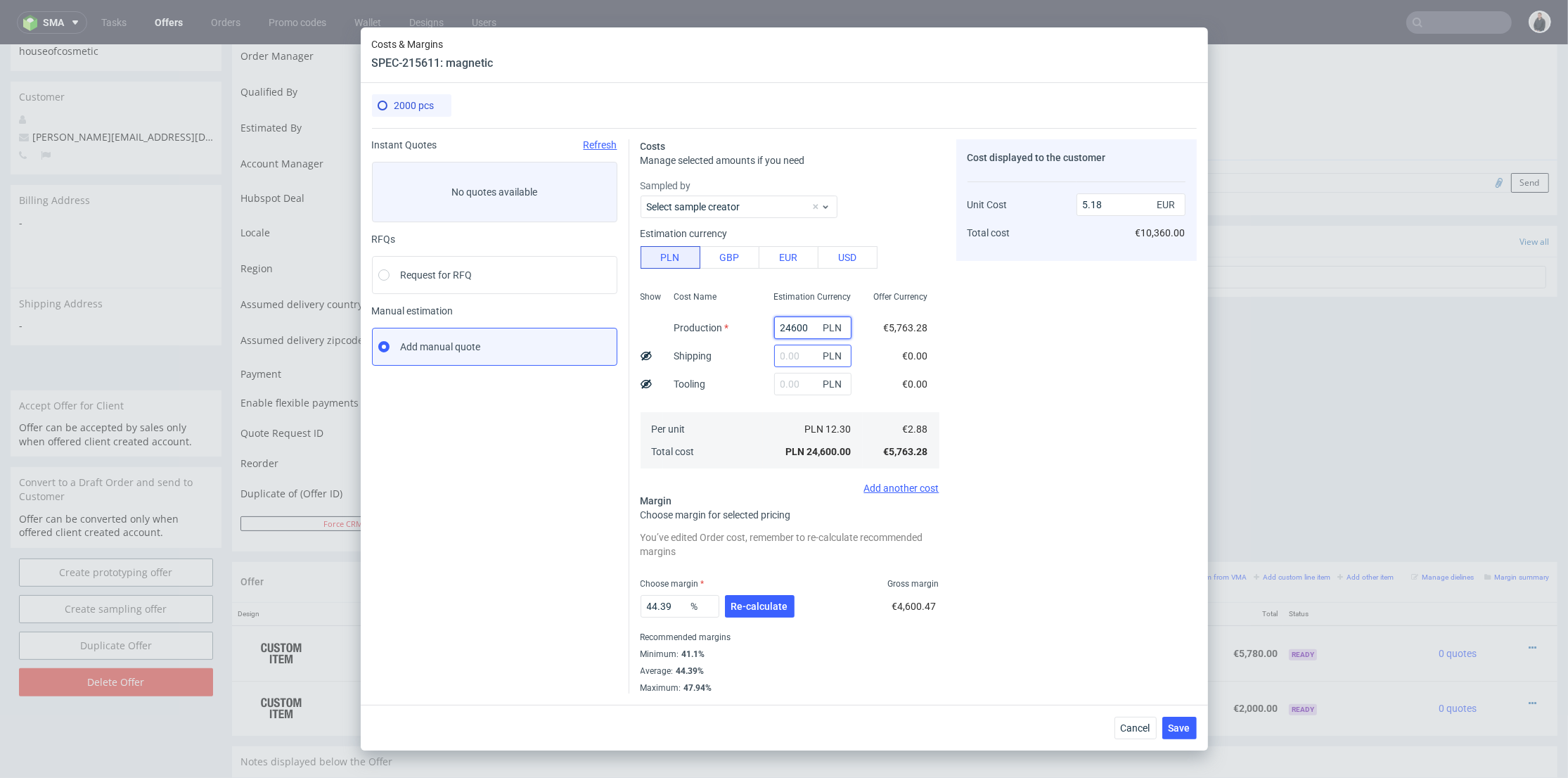
type input "24600"
click at [794, 364] on input "text" at bounding box center [813, 356] width 77 height 22
click at [774, 380] on input "text" at bounding box center [813, 384] width 77 height 22
type input "1300"
type input "5.45"
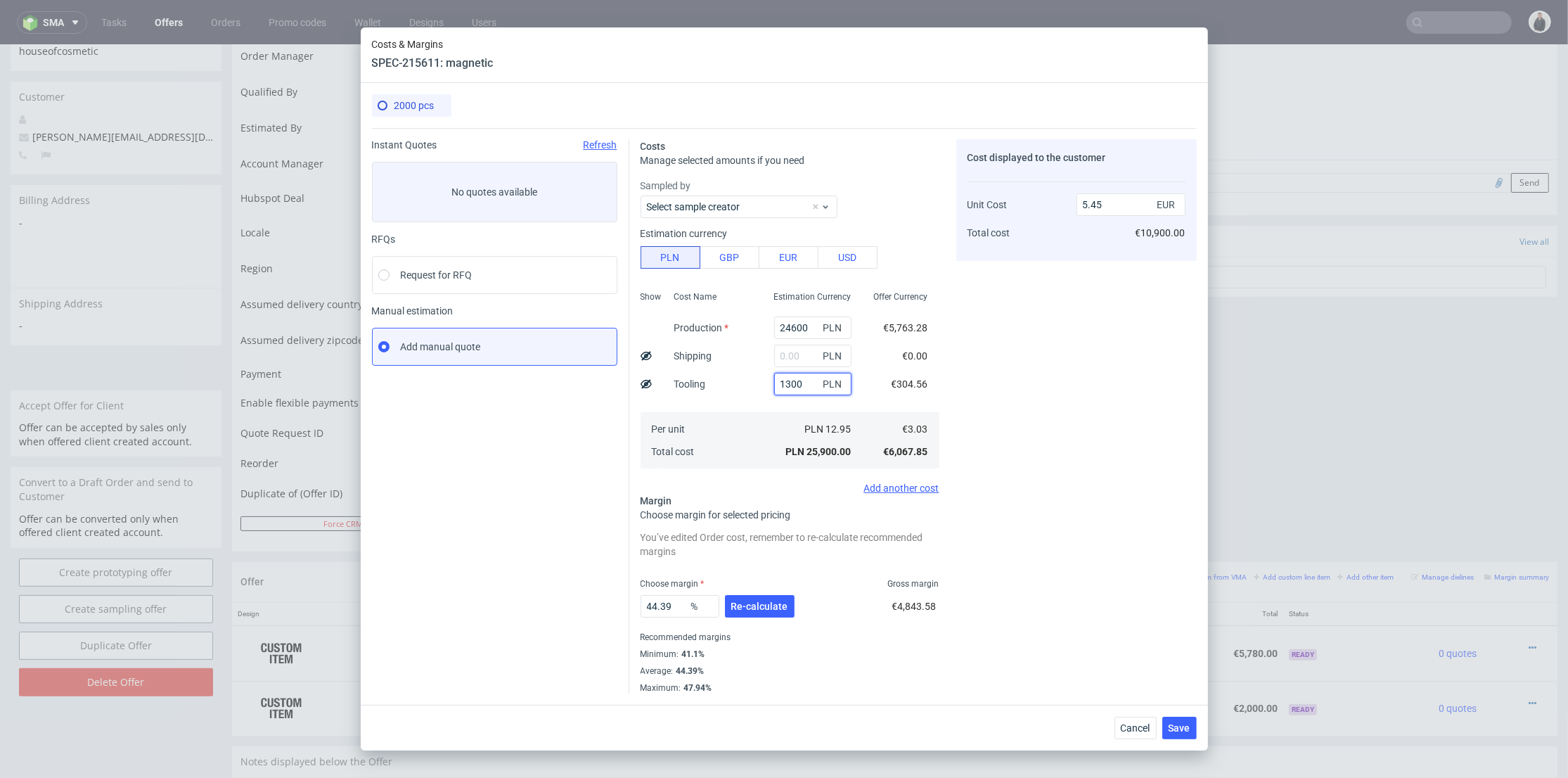
type input "1300"
click at [798, 359] on input "text" at bounding box center [813, 356] width 77 height 22
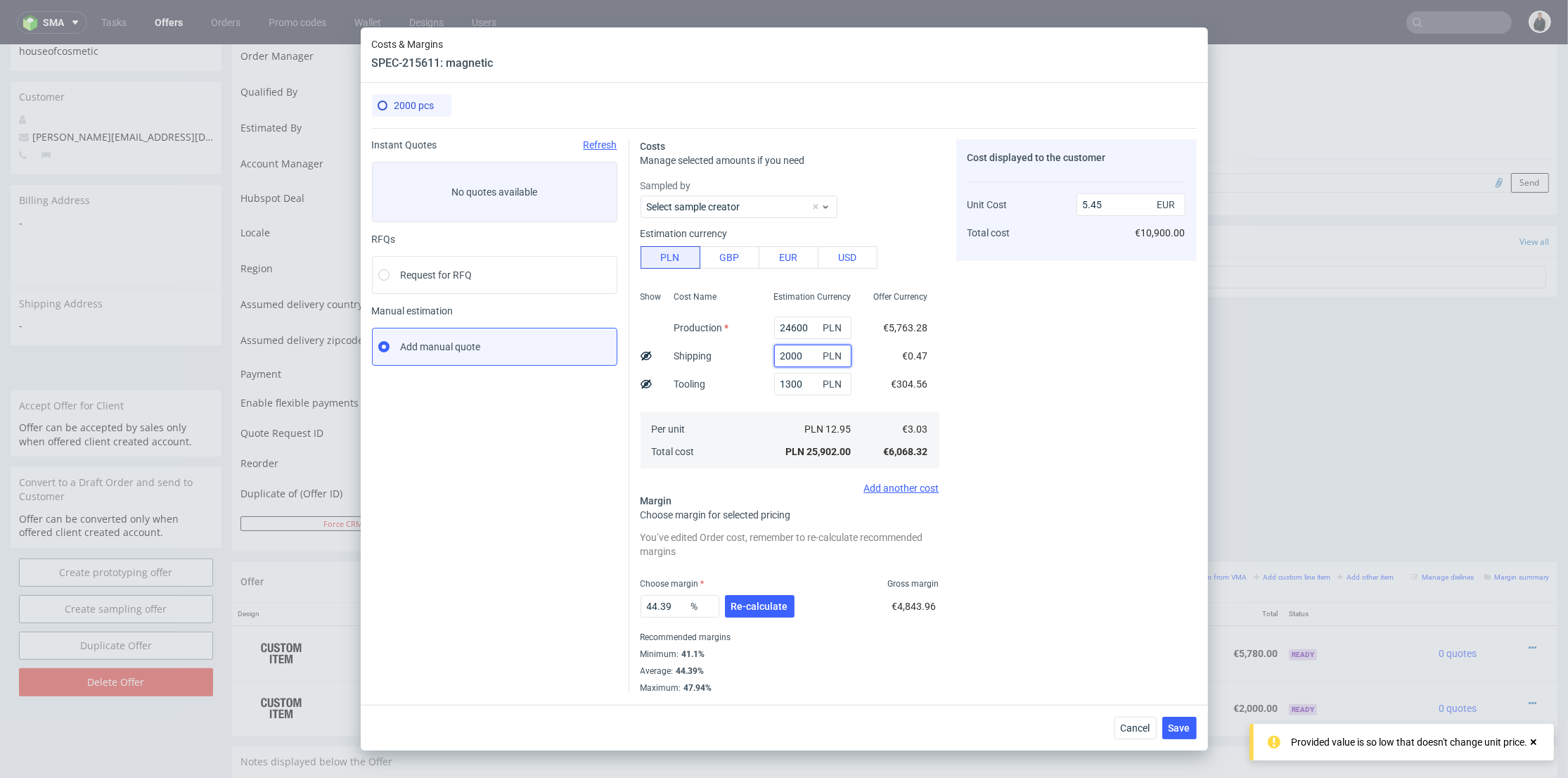
type input "2000"
click at [763, 395] on div "1300 PLN" at bounding box center [813, 384] width 100 height 28
type input "5.87"
click at [769, 612] on button "Re-calculate" at bounding box center [760, 606] width 70 height 22
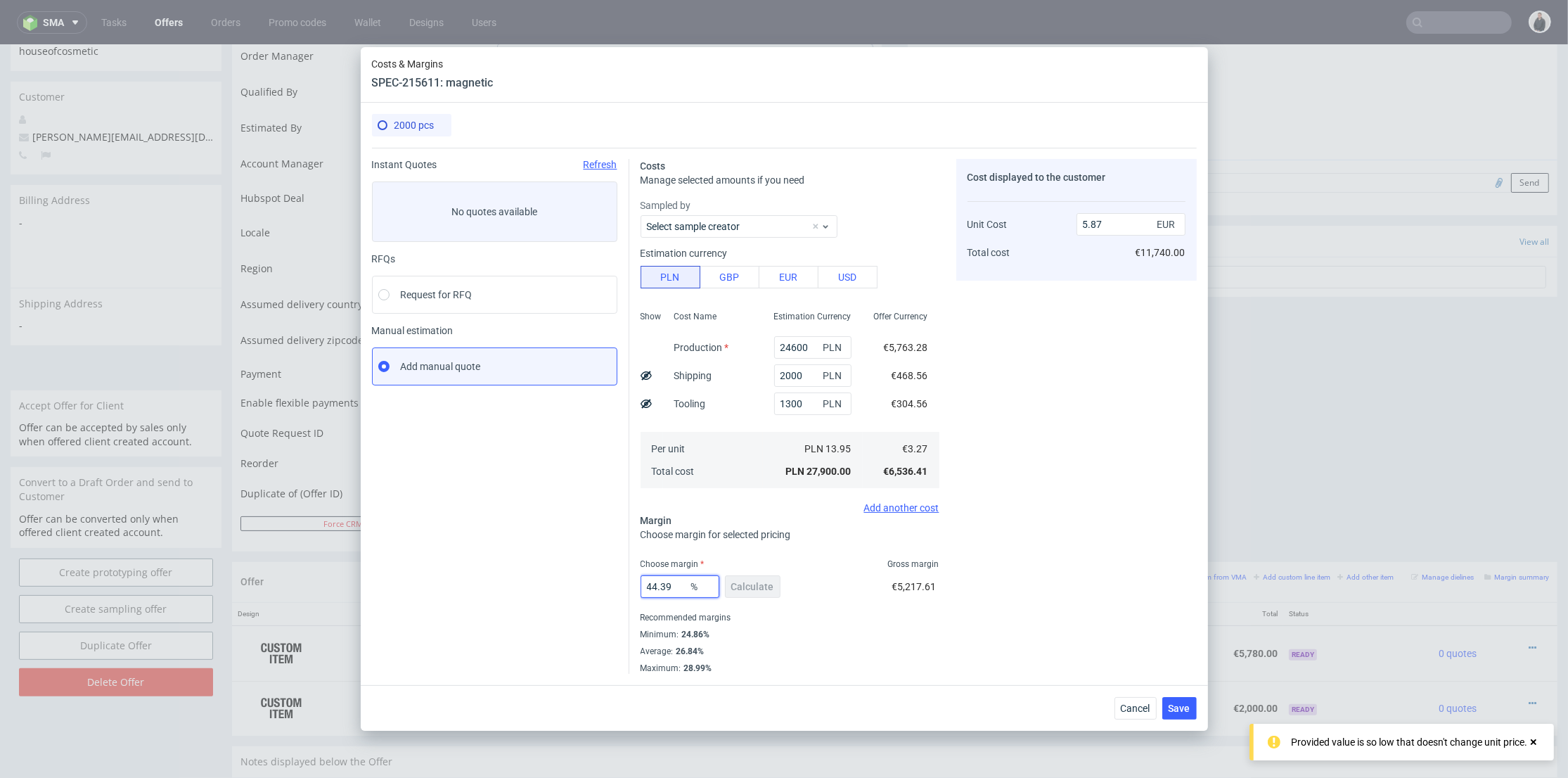
drag, startPoint x: 674, startPoint y: 586, endPoint x: 575, endPoint y: 586, distance: 99.0
click at [572, 589] on div "Instant Quotes Refresh No quotes available RFQs Request for RFQ Manual estimati…" at bounding box center [784, 411] width 825 height 526
type input "25"
click at [1074, 516] on div "Cost displayed to the customer Unit Cost Total cost 5.87 EUR €11,740.00" at bounding box center [1077, 416] width 241 height 515
type input "4.35"
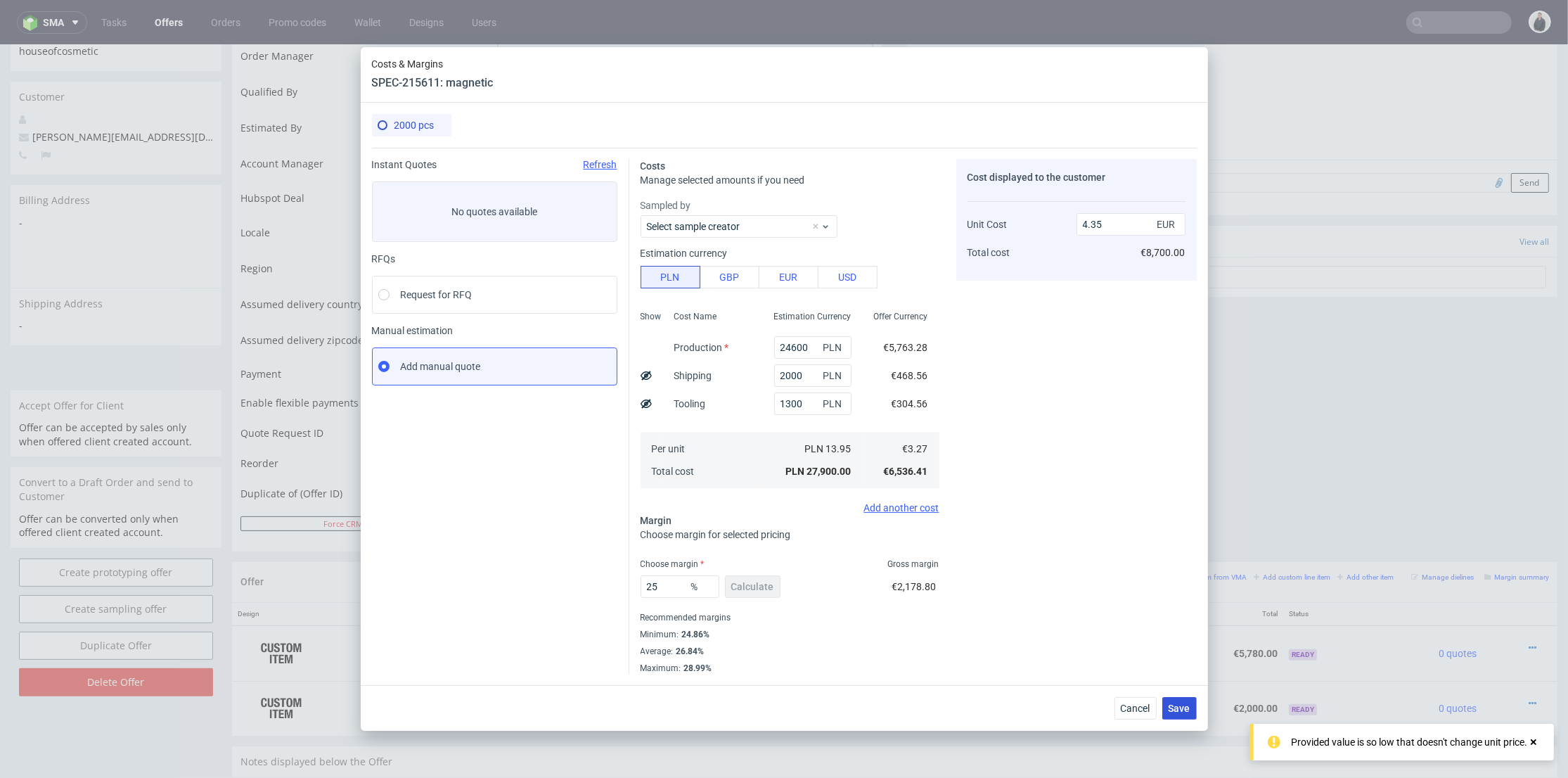
click at [1167, 702] on button "Save" at bounding box center [1179, 708] width 34 height 22
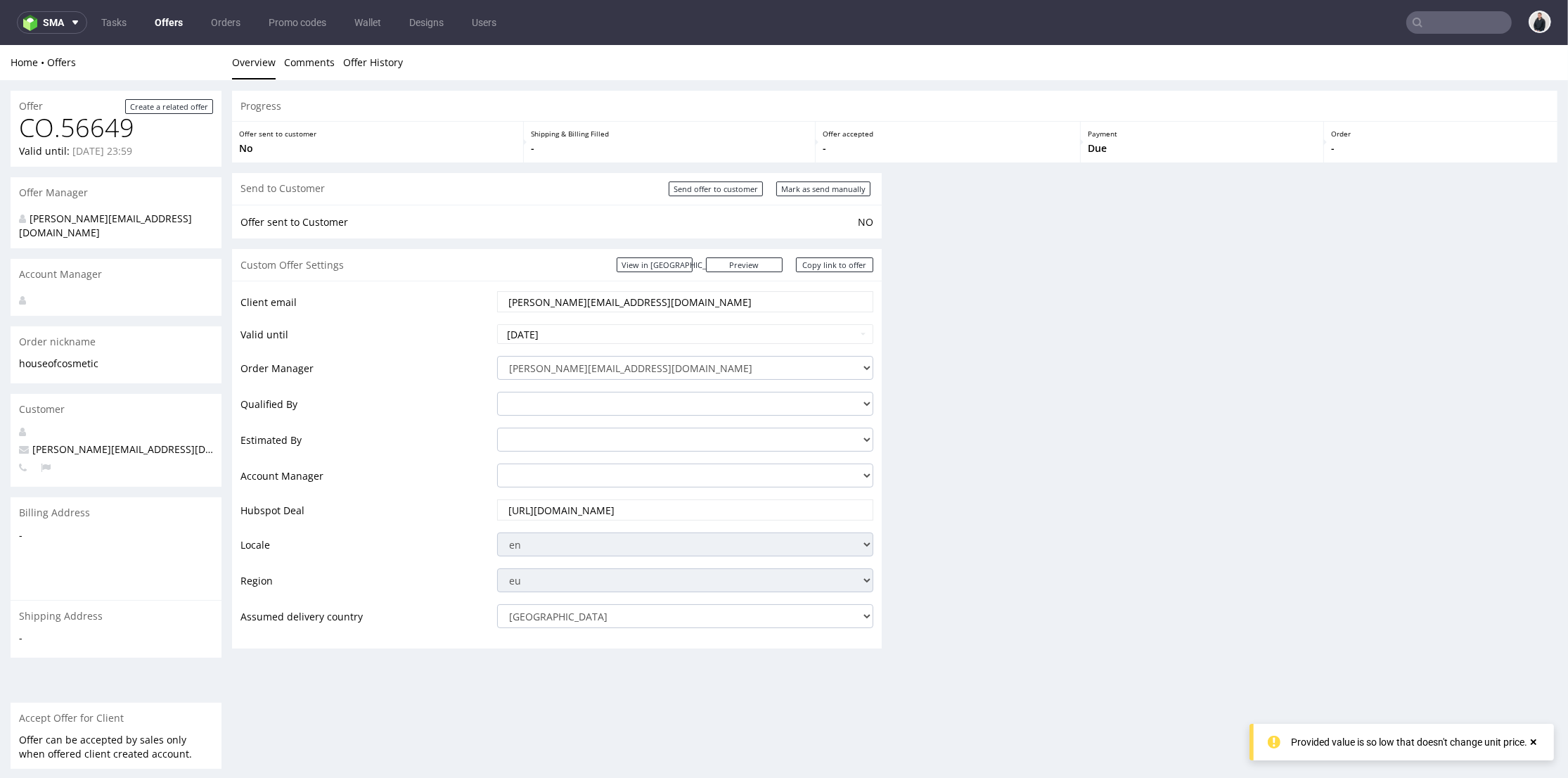
scroll to position [0, 0]
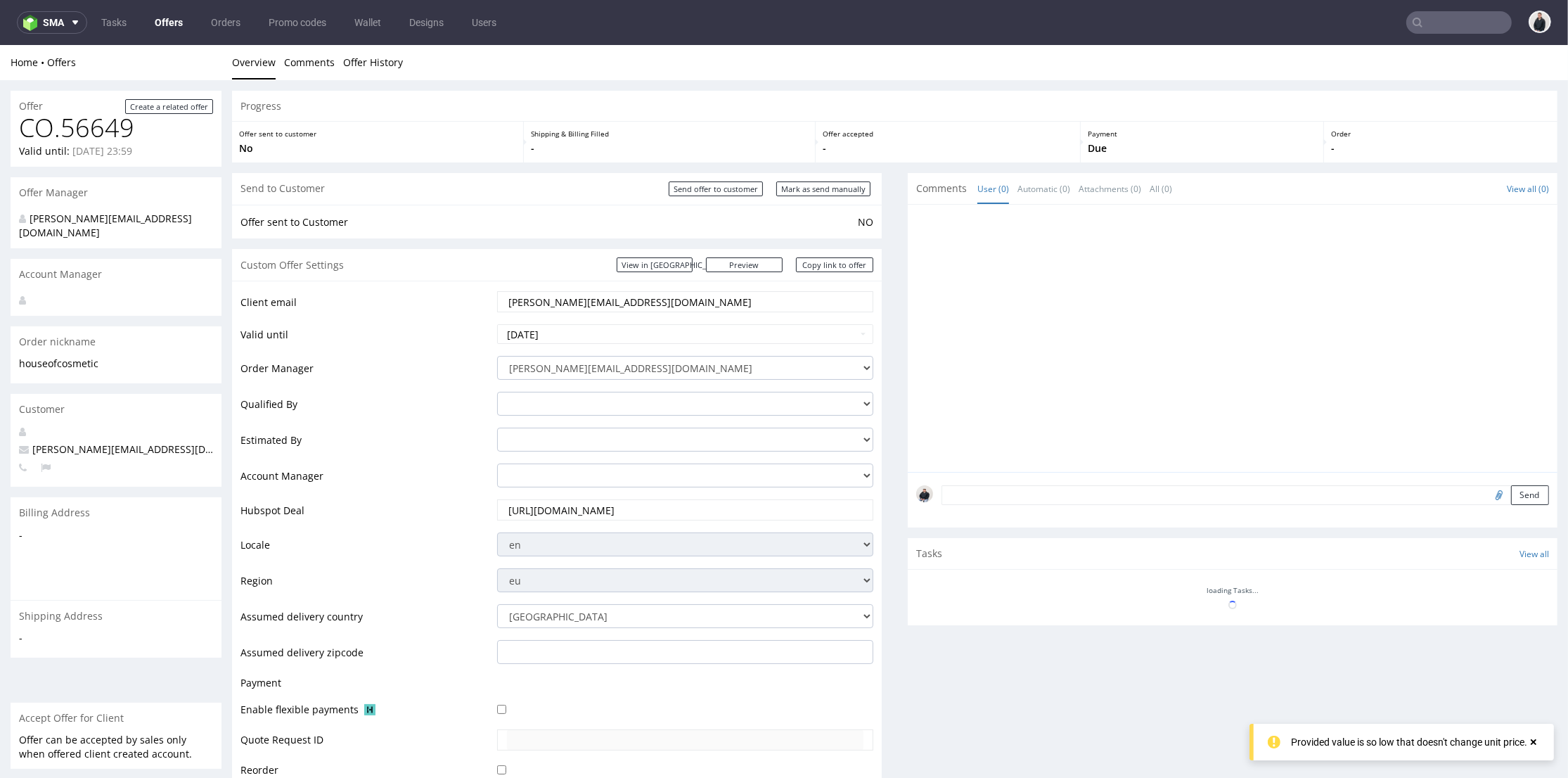
click at [1531, 741] on icon at bounding box center [1533, 742] width 12 height 12
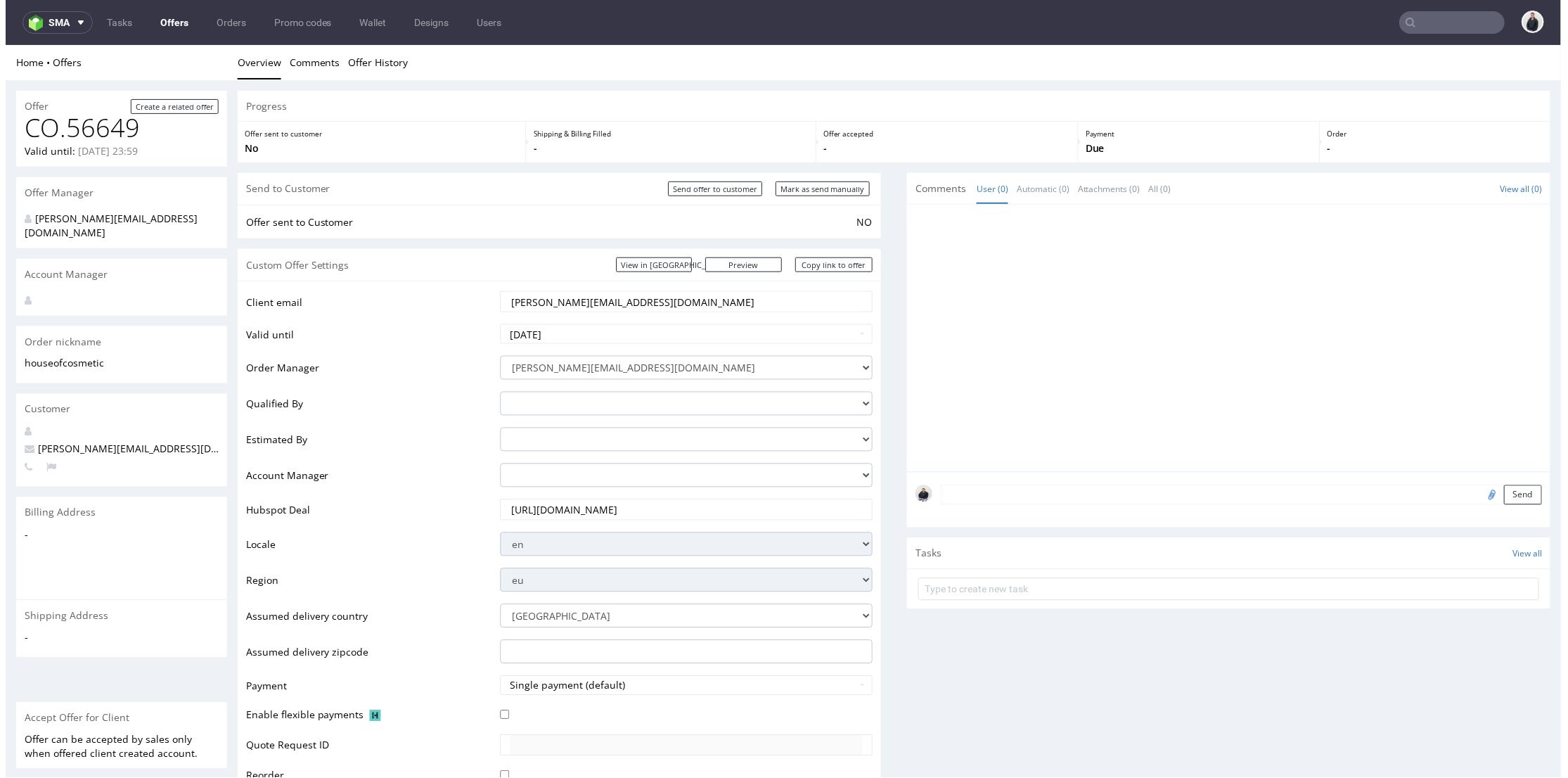
scroll to position [391, 0]
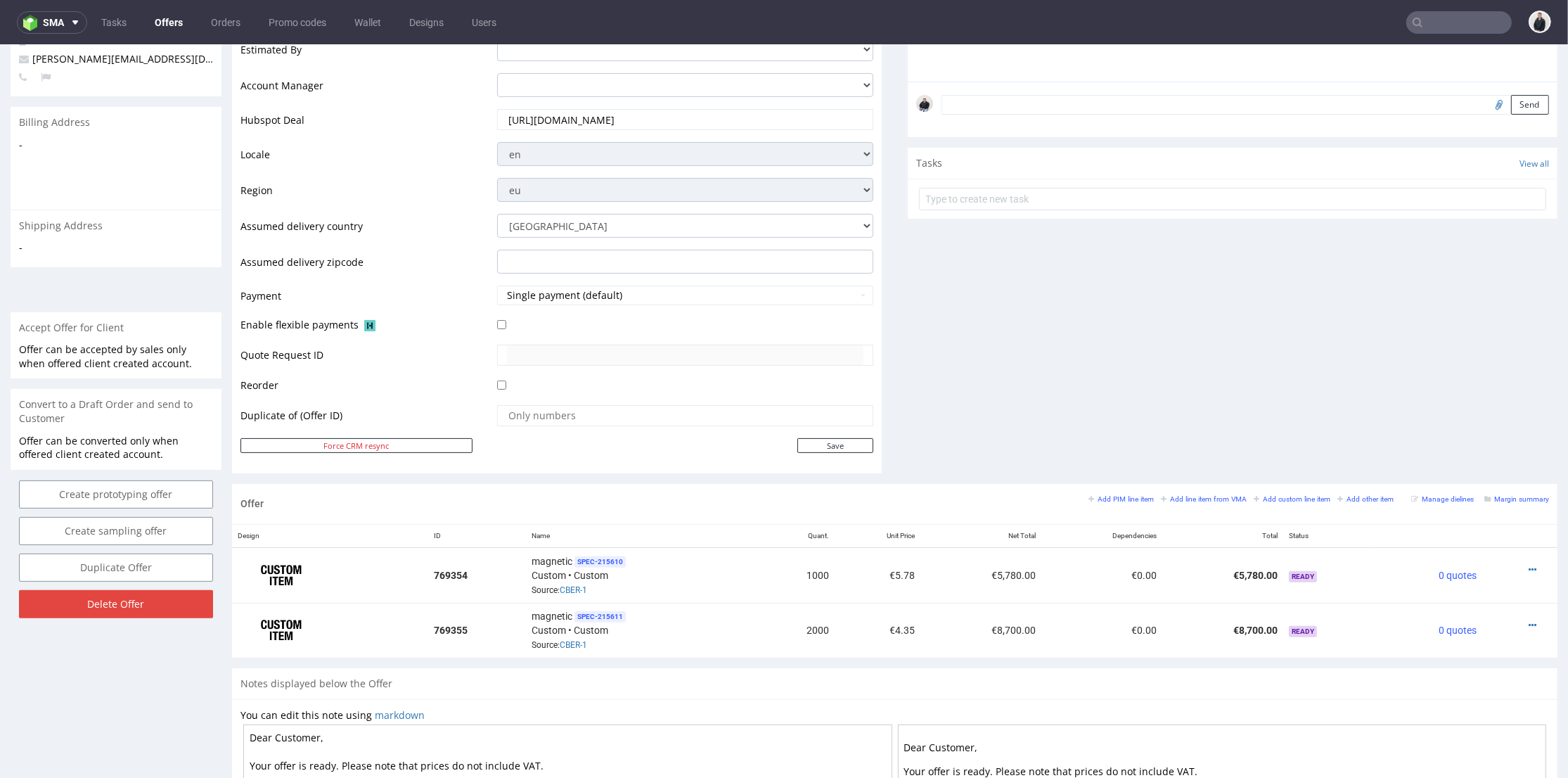
click at [1015, 450] on div "Comments User (0) Automatic (0) Attachments (0) All (0) View all (0) Send Tasks…" at bounding box center [1232, 133] width 650 height 701
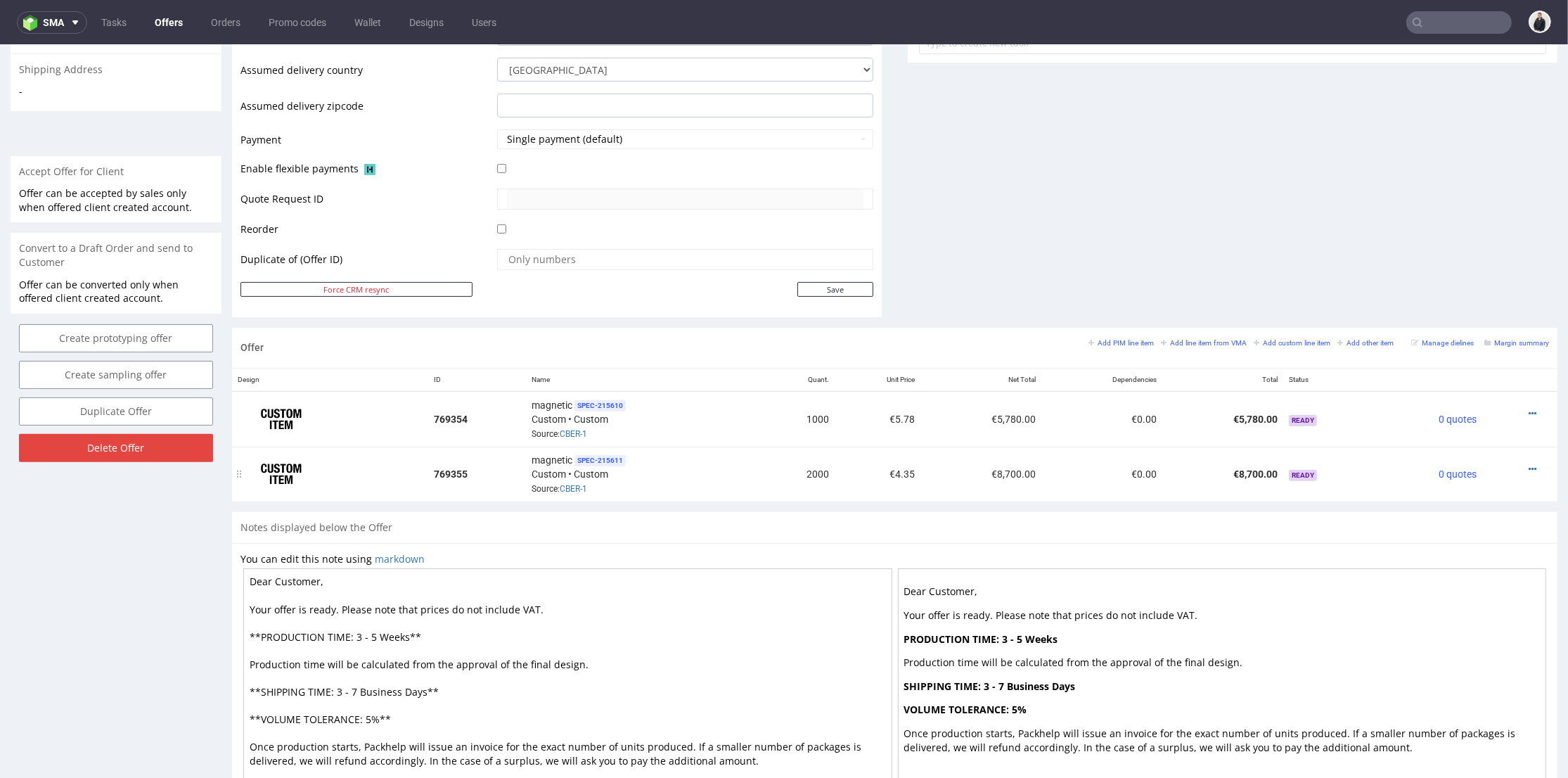
scroll to position [625, 0]
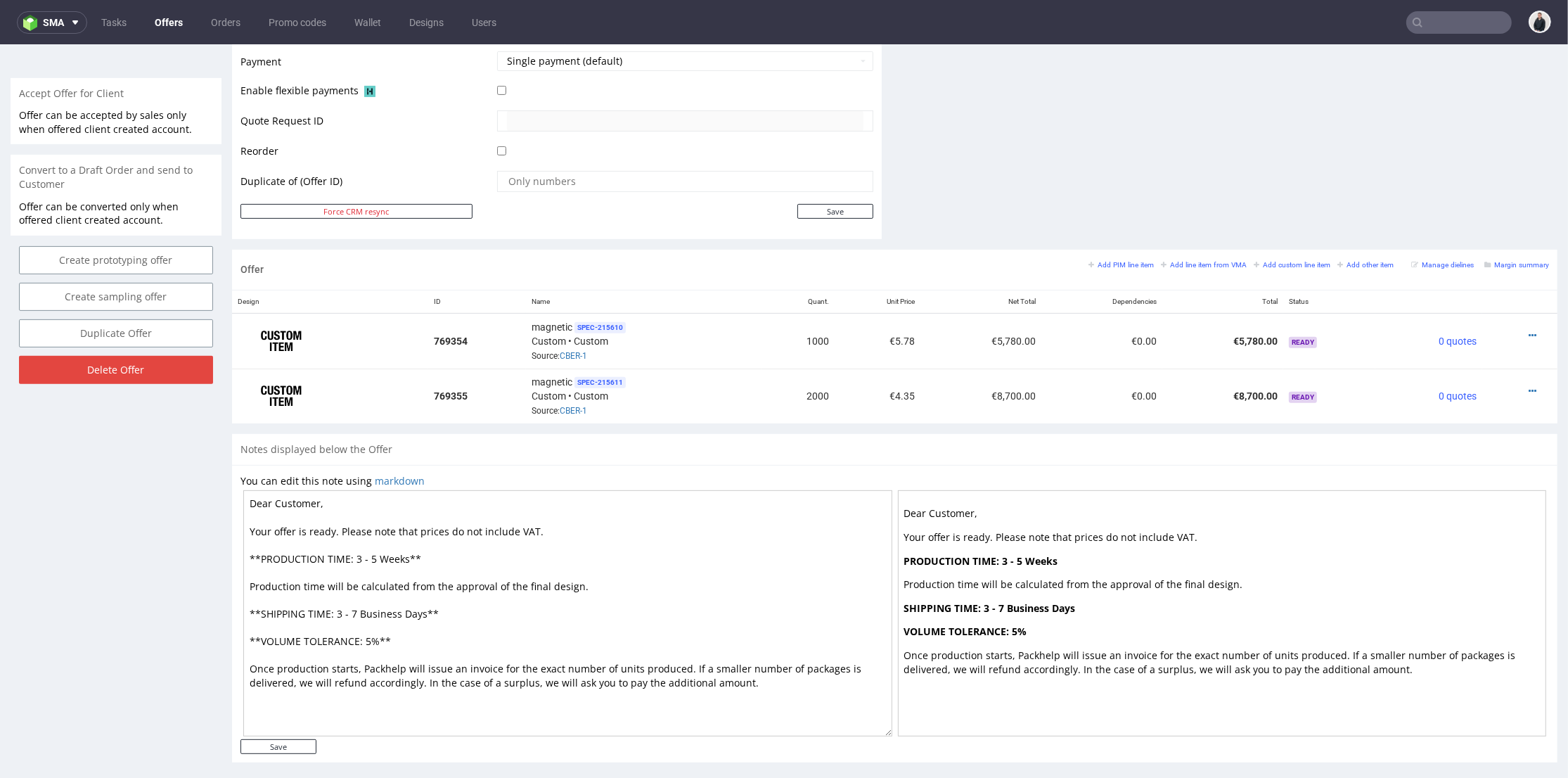
drag, startPoint x: 373, startPoint y: 553, endPoint x: 353, endPoint y: 557, distance: 20.4
click at [353, 557] on textarea "Dear Customer, Your offer is ready. Please note that prices do not include VAT.…" at bounding box center [567, 614] width 649 height 247
type textarea "Dear Customer, Your offer is ready. Please note that prices do not include VAT.…"
click at [283, 746] on input "Save" at bounding box center [278, 747] width 76 height 15
type input "In progress..."
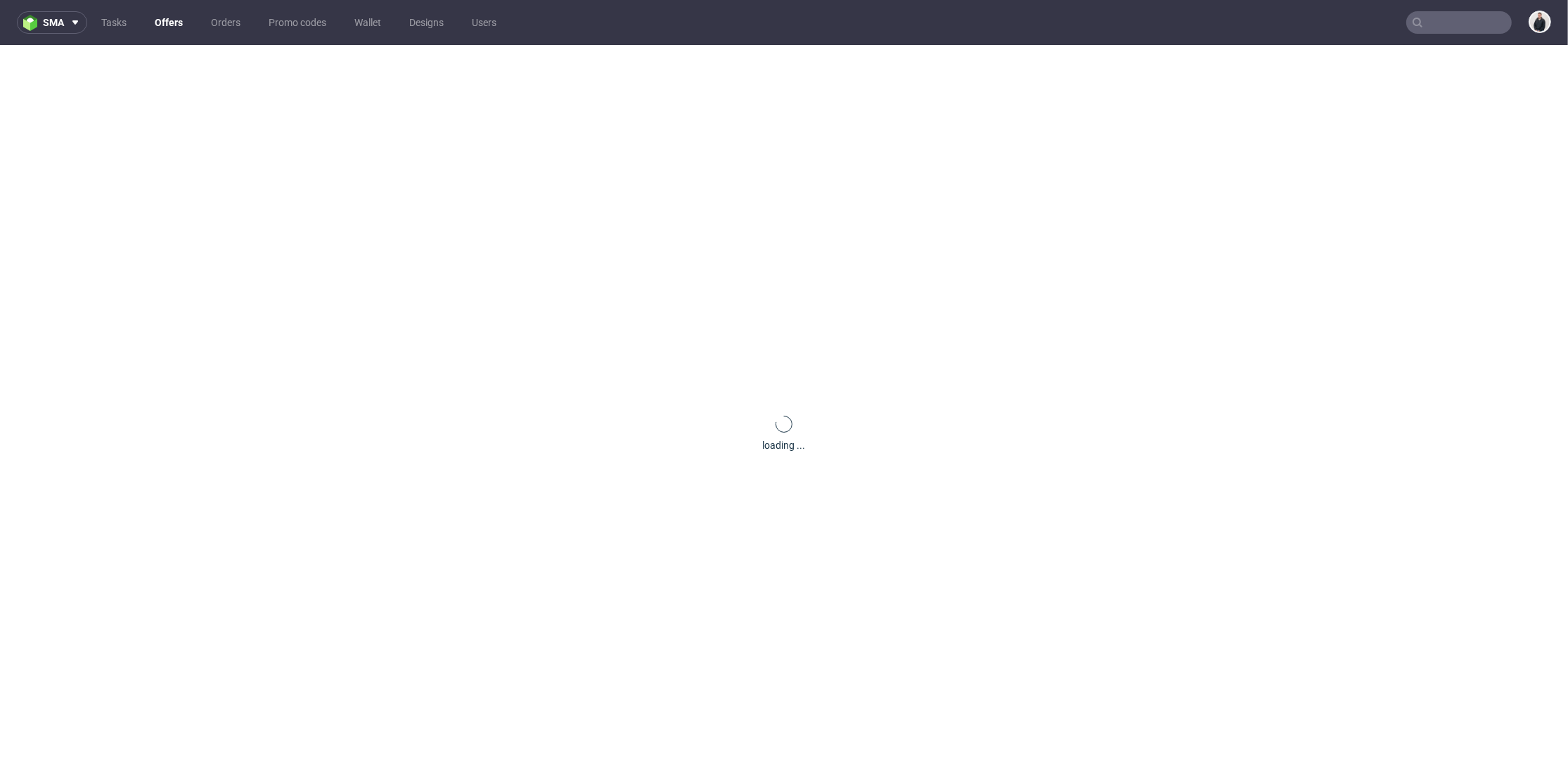
scroll to position [0, 0]
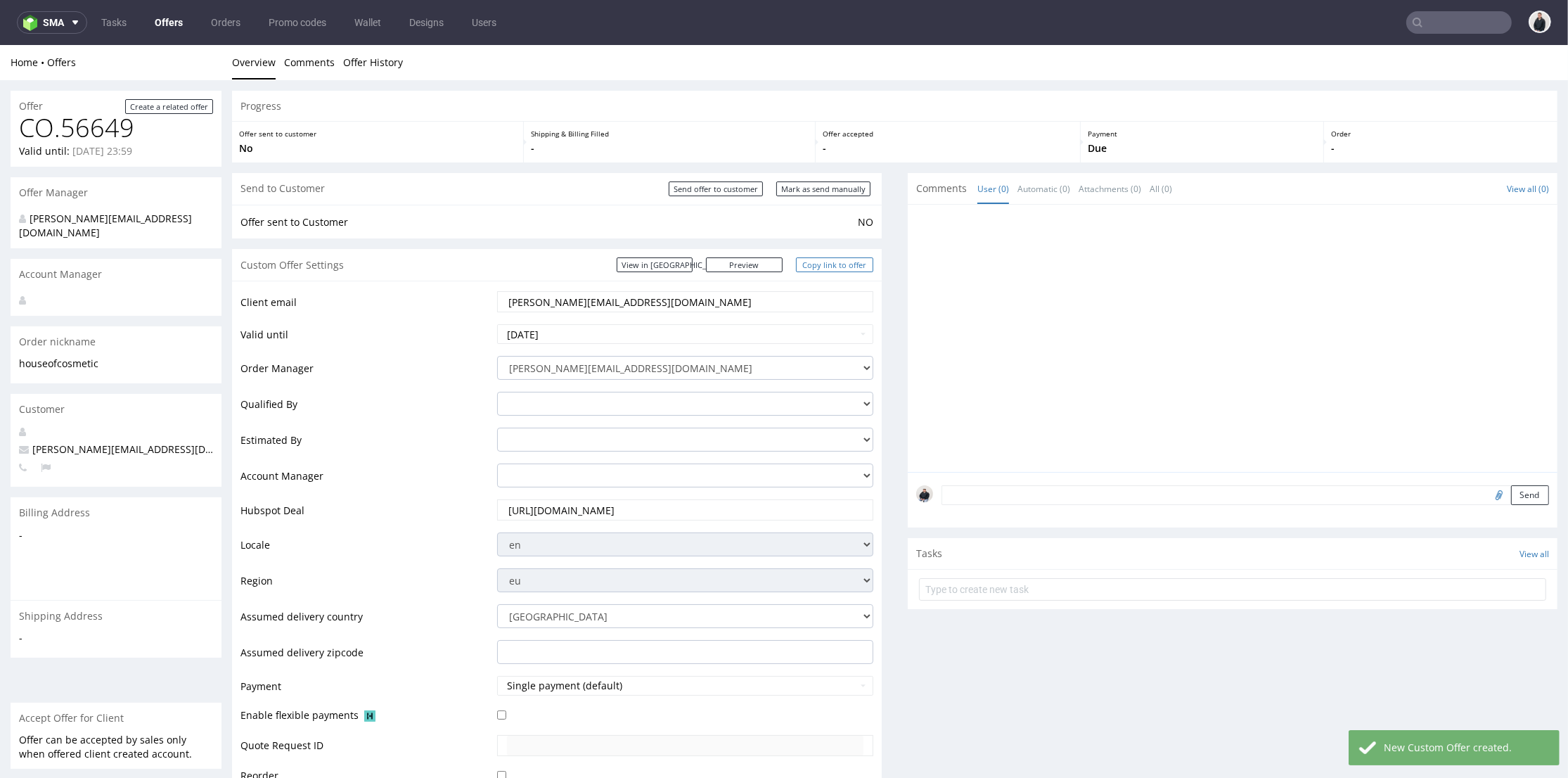
click at [824, 265] on link "Copy link to offer" at bounding box center [834, 265] width 77 height 15
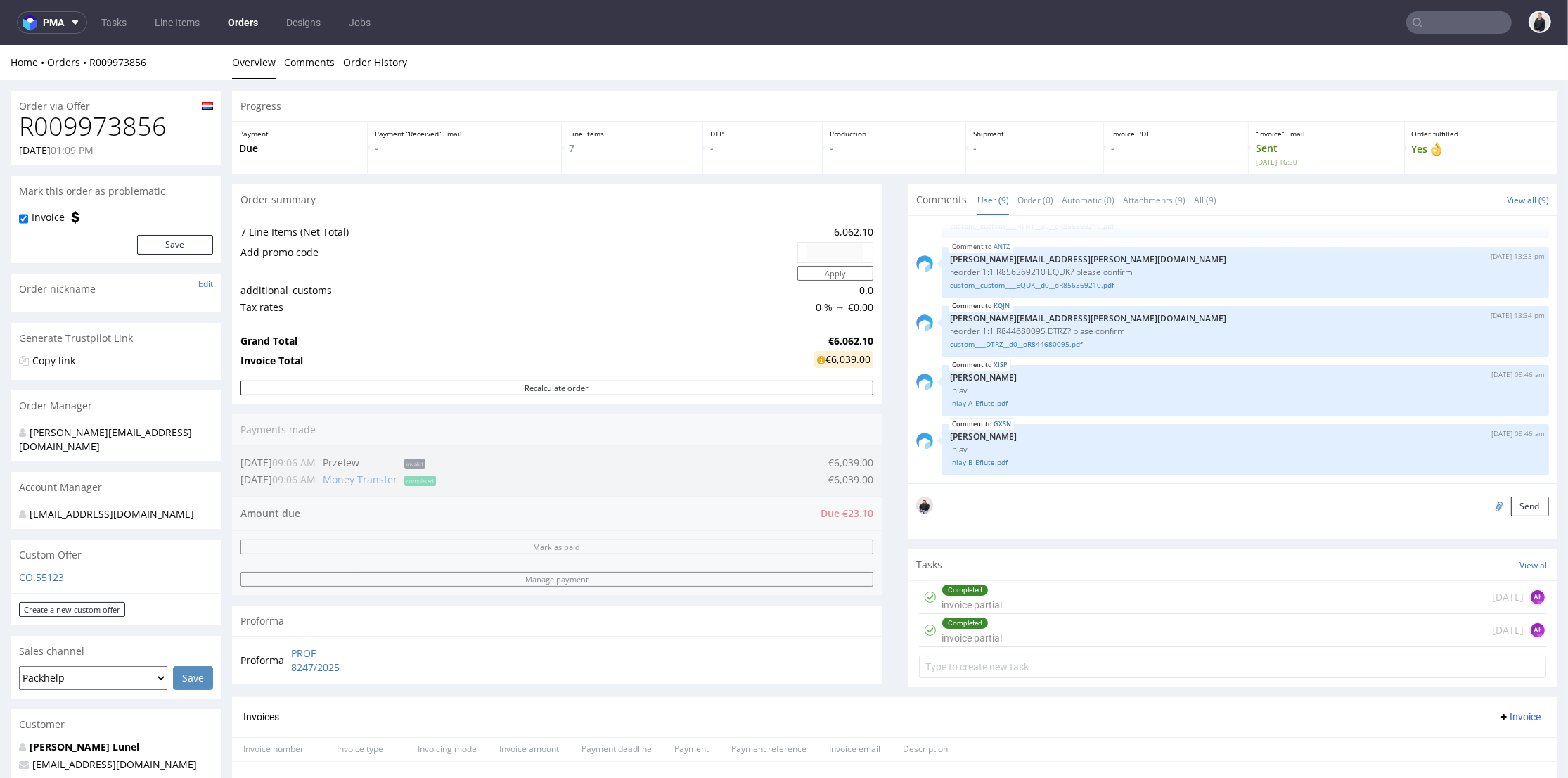
scroll to position [546, 0]
